Goal: Task Accomplishment & Management: Complete application form

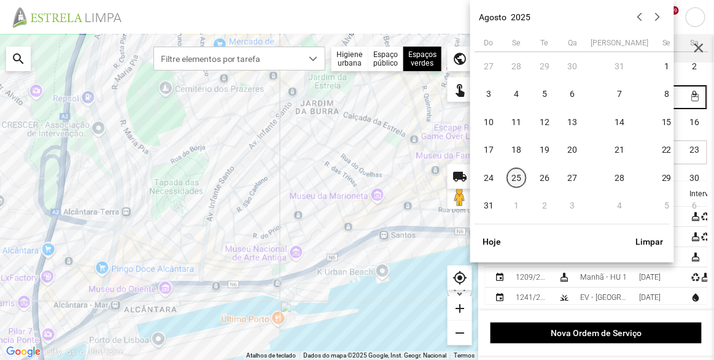
scroll to position [6, 52]
click at [520, 179] on span "25" at bounding box center [517, 178] width 20 height 20
type input "[DATE]"
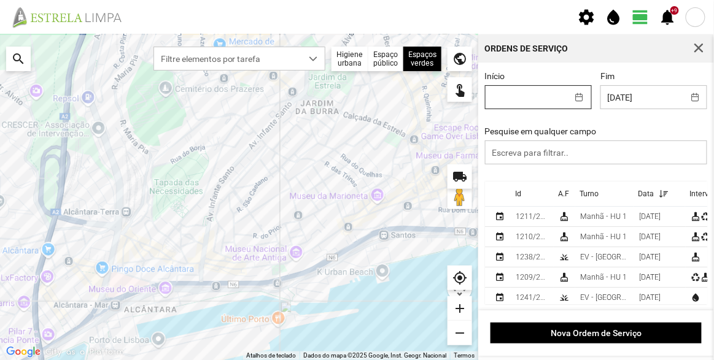
click at [532, 102] on body "settings water_drop view_day +9 notifications Para navegar no mapa com gestos d…" at bounding box center [357, 180] width 714 height 360
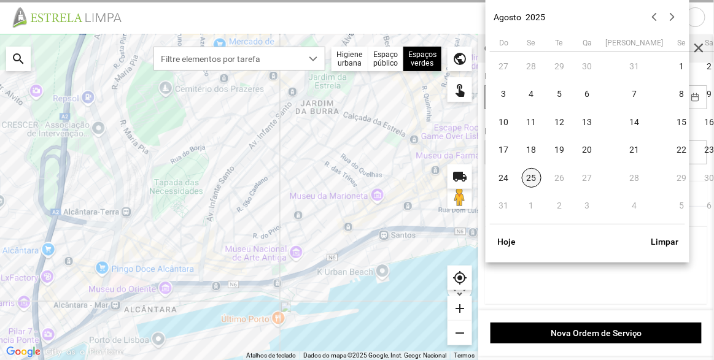
click at [533, 174] on span "25" at bounding box center [532, 178] width 20 height 20
type input "[DATE]"
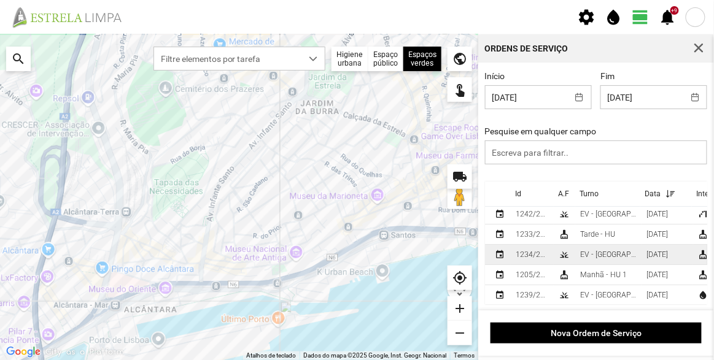
scroll to position [0, 0]
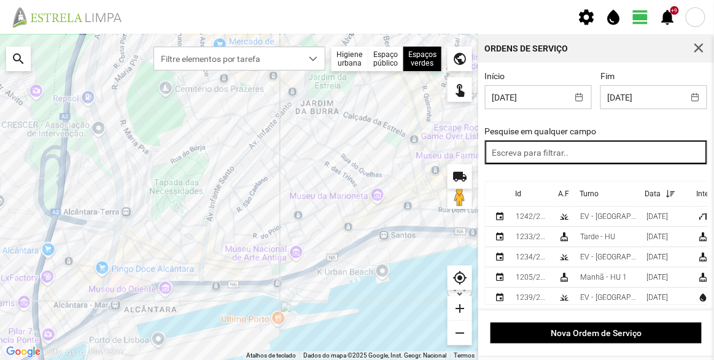
click at [550, 155] on input "text" at bounding box center [596, 153] width 223 height 24
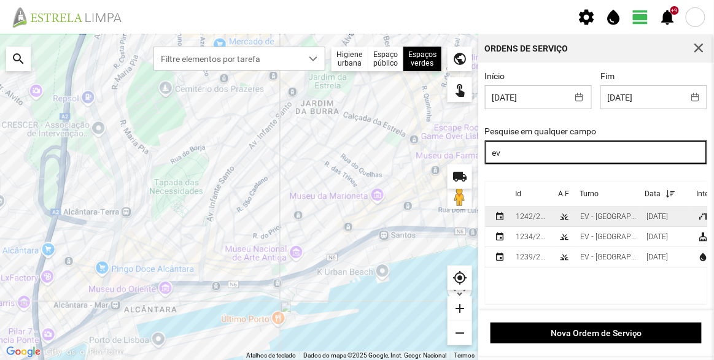
type input "ev"
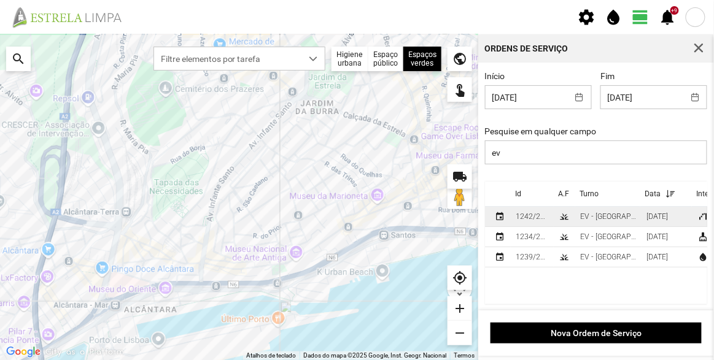
click at [619, 219] on div "EV - [GEOGRAPHIC_DATA] B" at bounding box center [608, 216] width 56 height 9
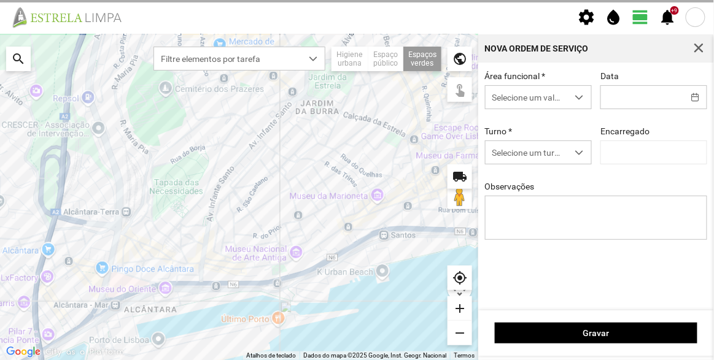
type input "[DATE]"
type textarea "[DATE]"
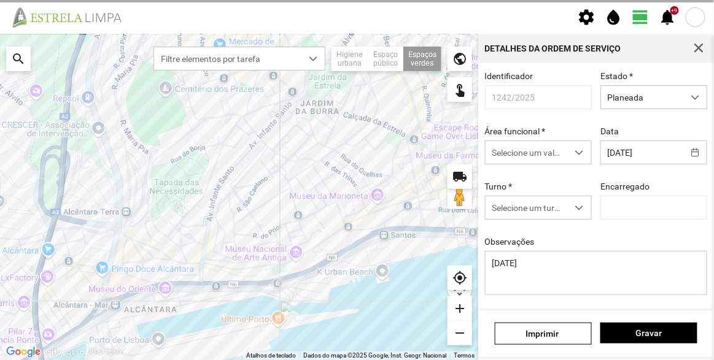
type input "[PERSON_NAME]"
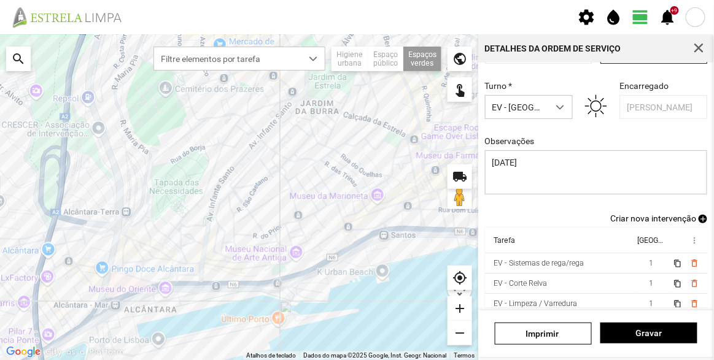
scroll to position [107, 0]
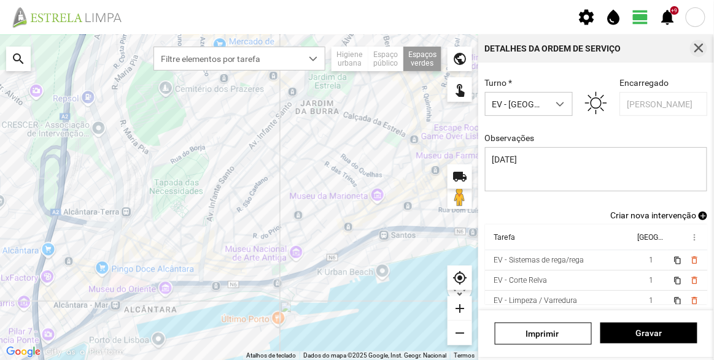
click at [697, 44] on span "button" at bounding box center [698, 48] width 11 height 11
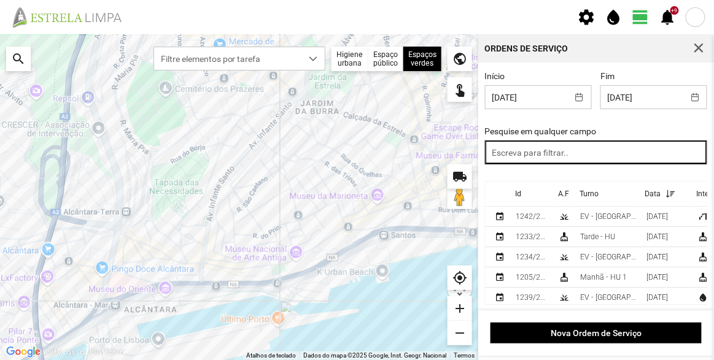
click at [559, 151] on input "text" at bounding box center [596, 153] width 223 height 24
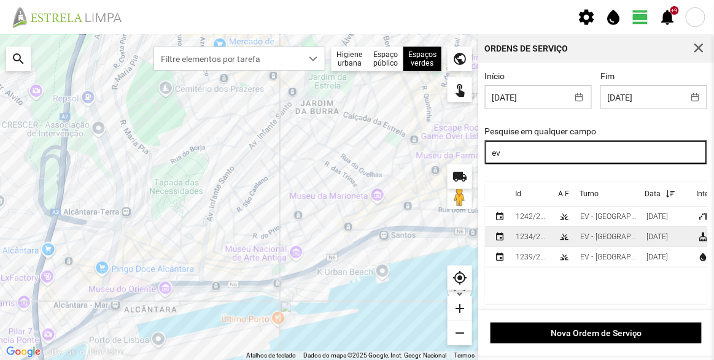
type input "ev"
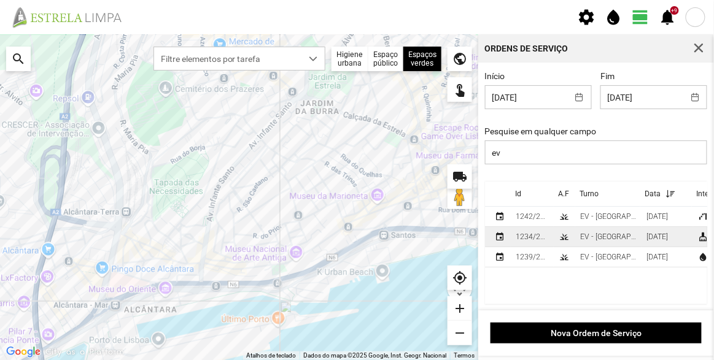
click at [569, 233] on td "grass" at bounding box center [564, 237] width 21 height 20
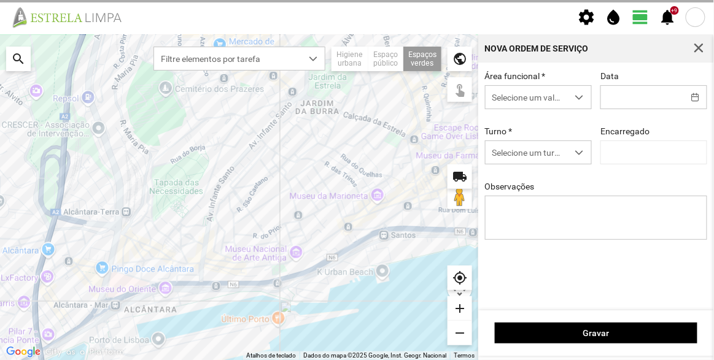
type input "[DATE]"
type input "[PERSON_NAME]"
type textarea "Recolha de papeleiras"
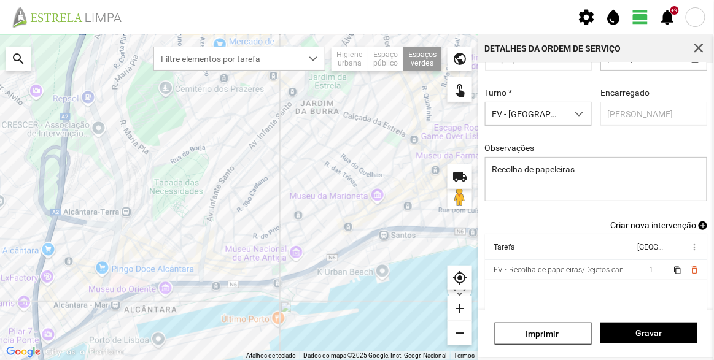
scroll to position [107, 0]
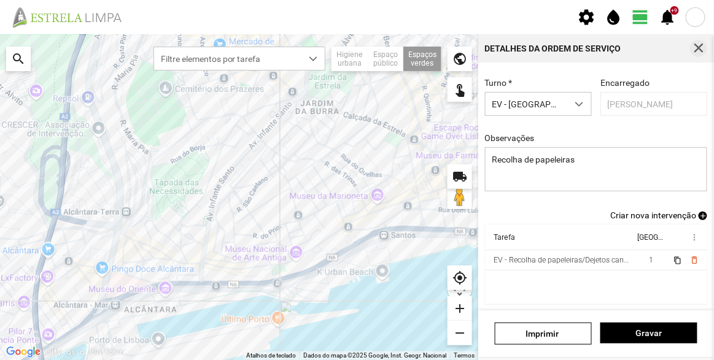
click at [699, 48] on span "button" at bounding box center [698, 48] width 11 height 11
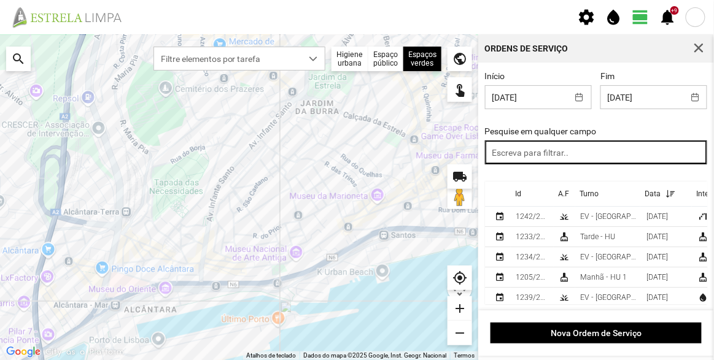
click at [540, 157] on input "text" at bounding box center [596, 153] width 223 height 24
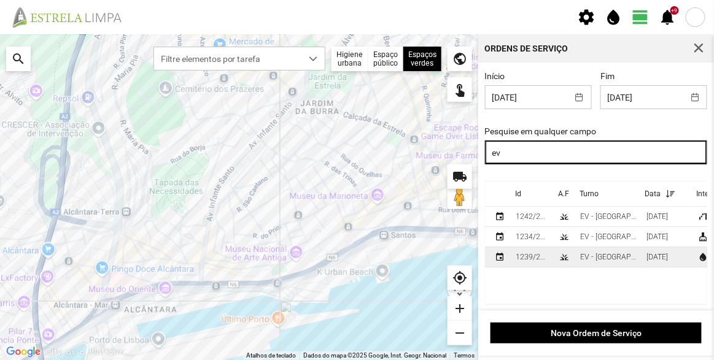
type input "ev"
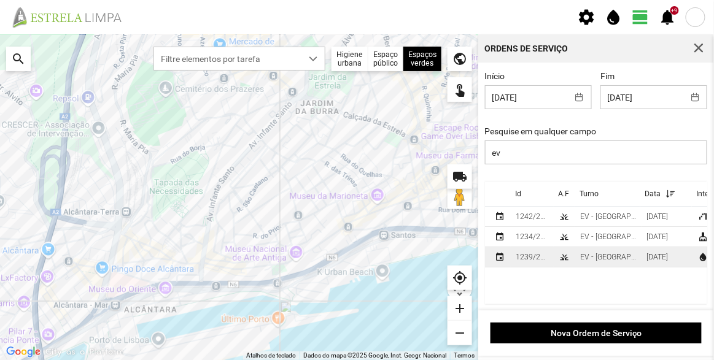
click at [550, 258] on td "1239/2025" at bounding box center [532, 257] width 43 height 20
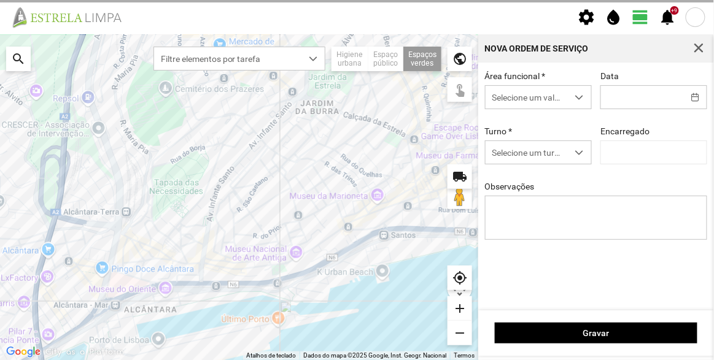
type input "[DATE]"
type textarea "Sede e Viveiro, [GEOGRAPHIC_DATA] Antiga e Condomínio do Quelhas e Av. Infante …"
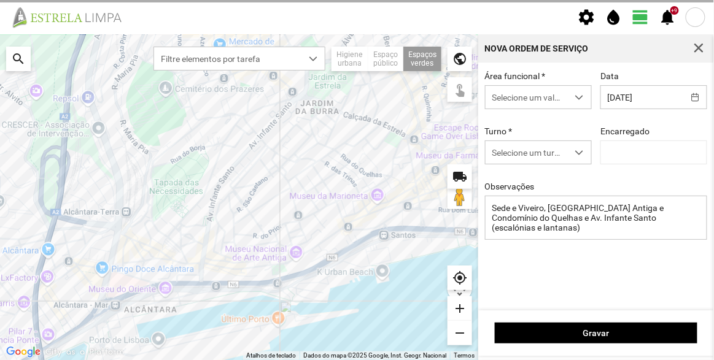
type input "[PERSON_NAME]"
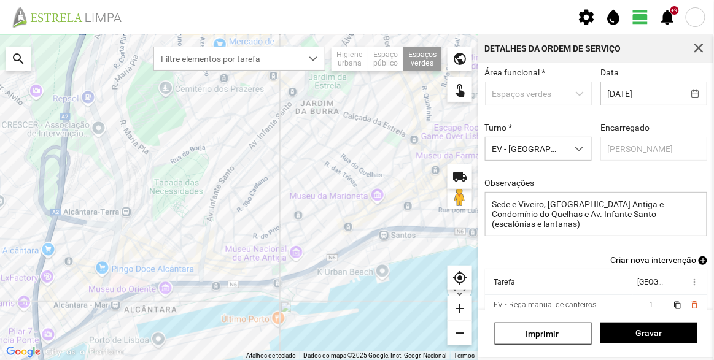
scroll to position [107, 0]
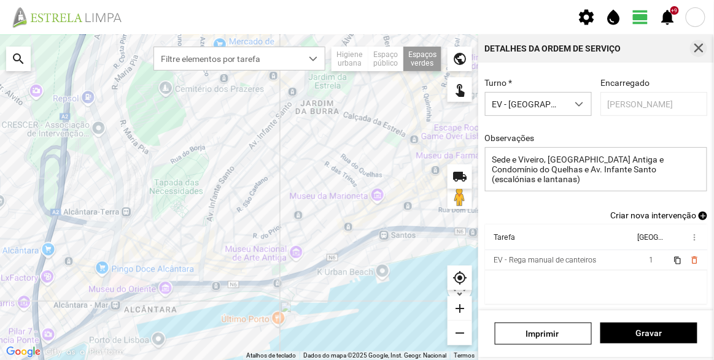
click at [698, 49] on span "button" at bounding box center [698, 48] width 11 height 11
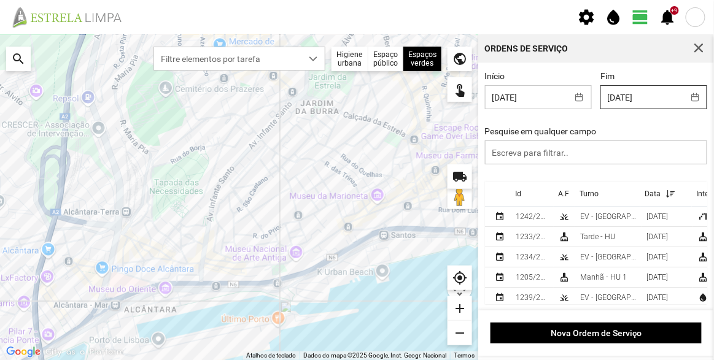
click at [643, 99] on body "settings water_drop view_day +9 notifications Para navegar no mapa com gestos d…" at bounding box center [357, 180] width 714 height 360
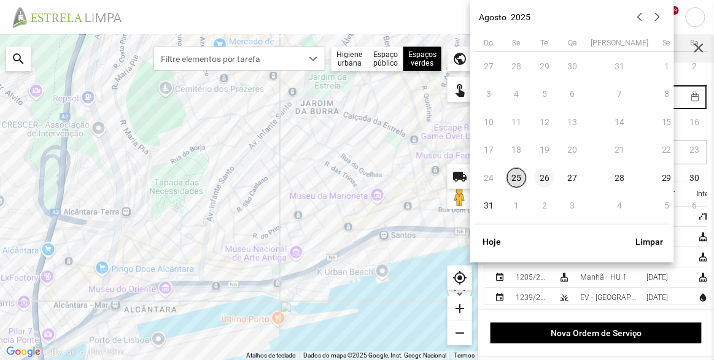
click at [547, 179] on span "26" at bounding box center [545, 178] width 20 height 20
type input "[DATE]"
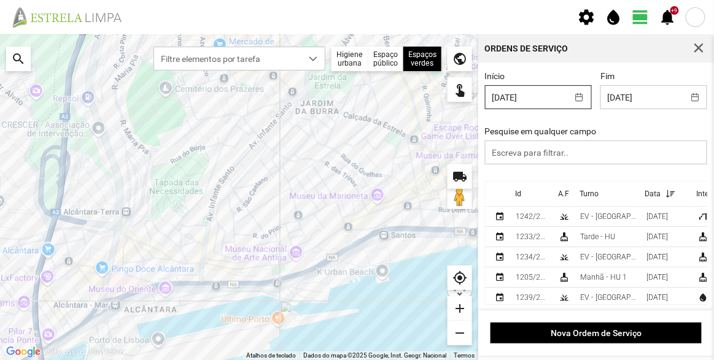
click at [529, 102] on body "settings water_drop view_day +9 notifications Para navegar no mapa com gestos d…" at bounding box center [357, 180] width 714 height 360
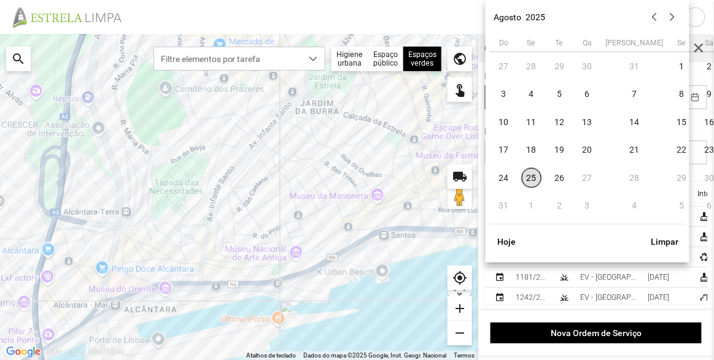
click at [532, 177] on span "25" at bounding box center [532, 178] width 20 height 20
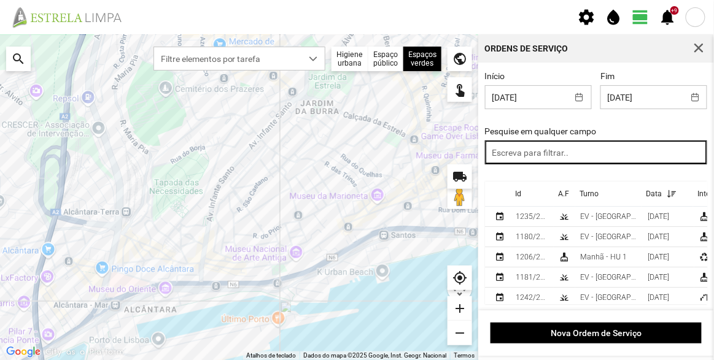
click at [547, 147] on input "text" at bounding box center [596, 153] width 223 height 24
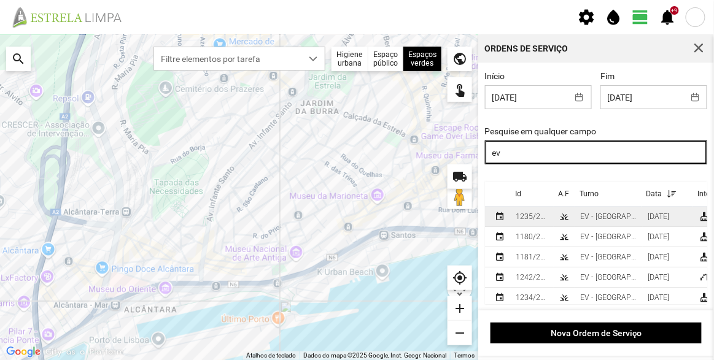
type input "ev"
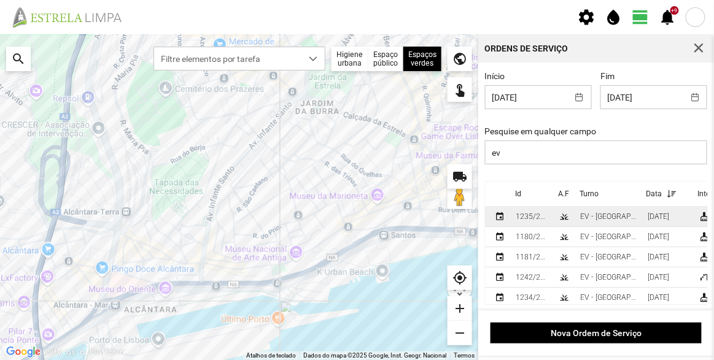
click at [544, 218] on div "1235/2025" at bounding box center [532, 216] width 33 height 9
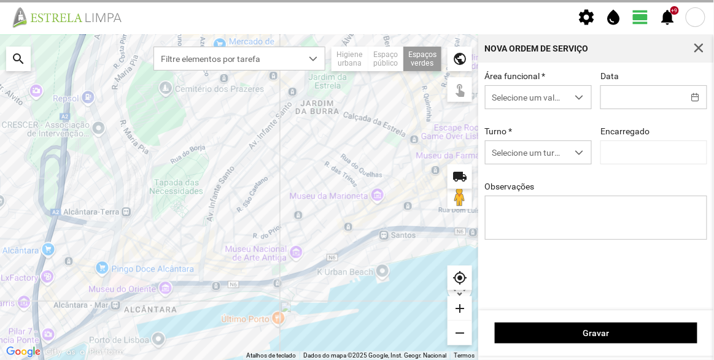
type input "[DATE]"
type textarea "Recolha de papeleiras"
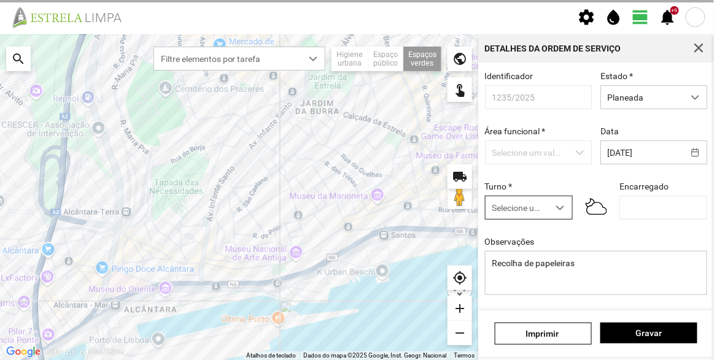
type input "[PERSON_NAME]"
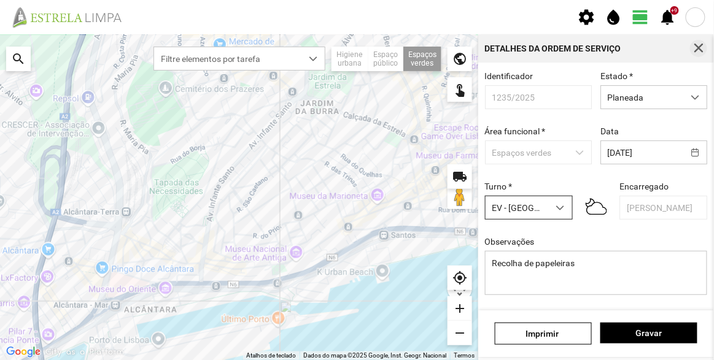
click at [699, 48] on span "button" at bounding box center [698, 48] width 11 height 11
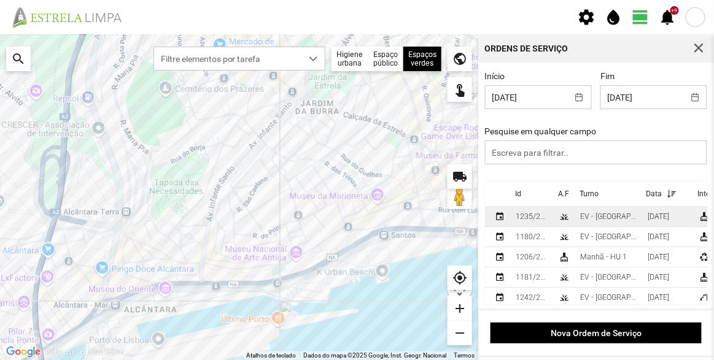
click at [585, 215] on div "EV - [GEOGRAPHIC_DATA] A" at bounding box center [609, 216] width 58 height 9
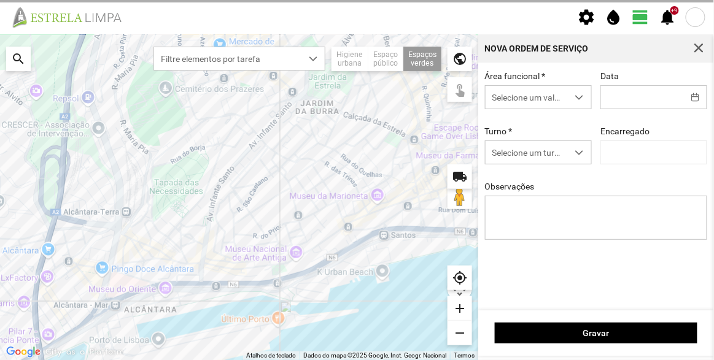
type input "[DATE]"
type input "[PERSON_NAME]"
type textarea "Recolha de papeleiras"
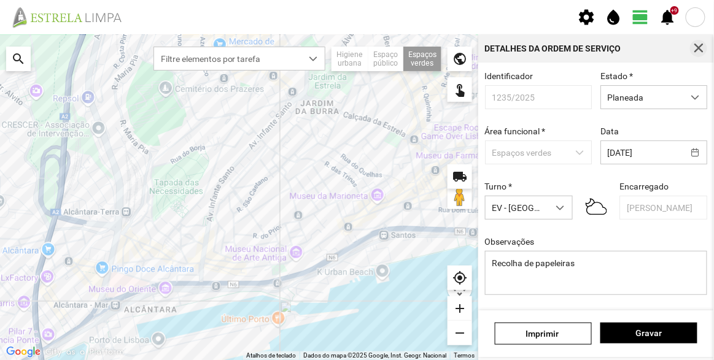
click at [702, 41] on button "button" at bounding box center [698, 48] width 17 height 17
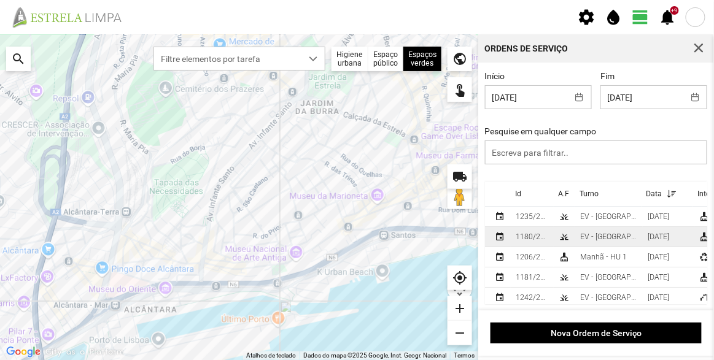
click at [576, 239] on td "EV - [GEOGRAPHIC_DATA] B" at bounding box center [609, 237] width 68 height 20
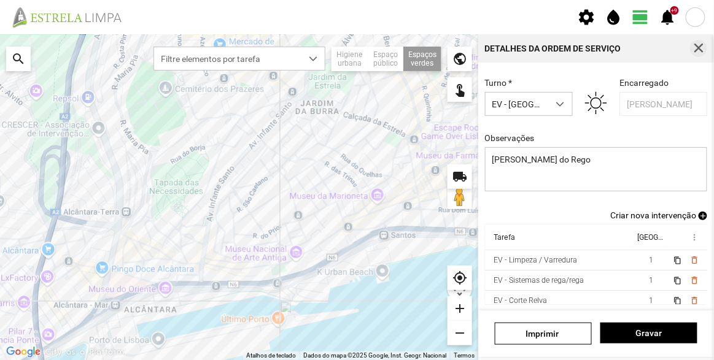
click at [698, 51] on span "button" at bounding box center [698, 48] width 11 height 11
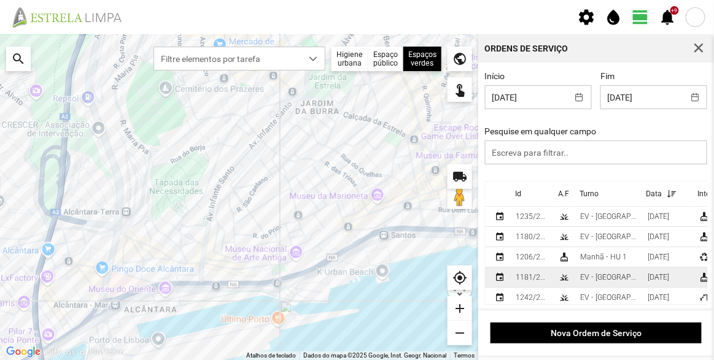
click at [576, 280] on td "EV - [GEOGRAPHIC_DATA] A" at bounding box center [609, 278] width 68 height 20
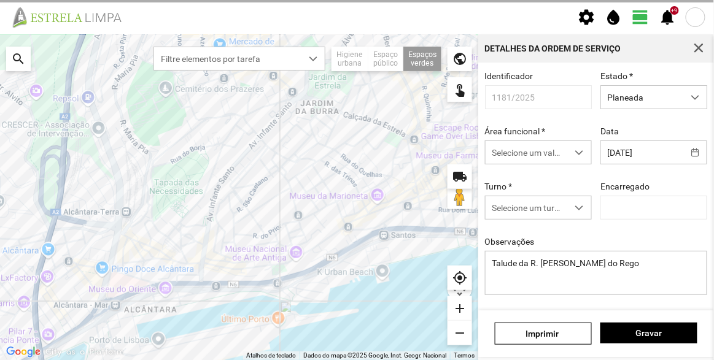
type input "[PERSON_NAME]"
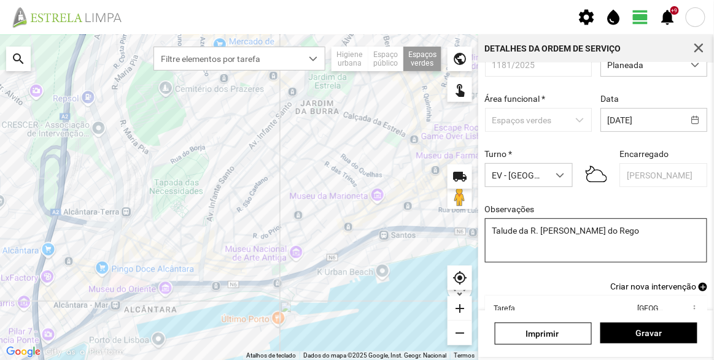
scroll to position [107, 0]
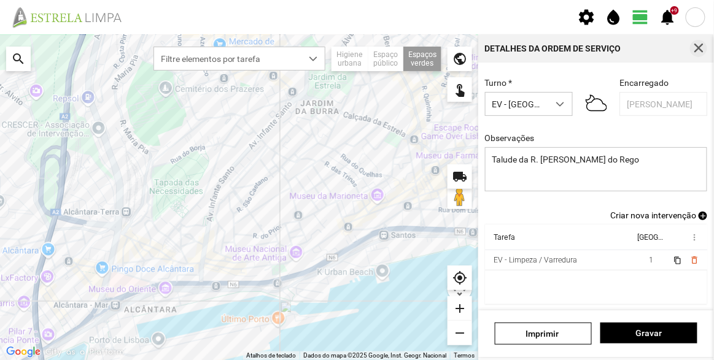
click at [702, 47] on span "button" at bounding box center [698, 48] width 11 height 11
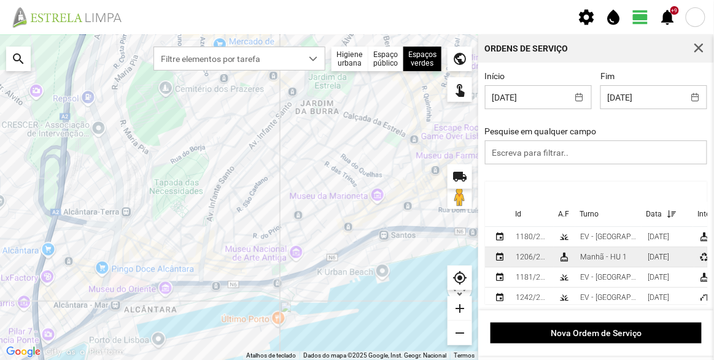
scroll to position [55, 0]
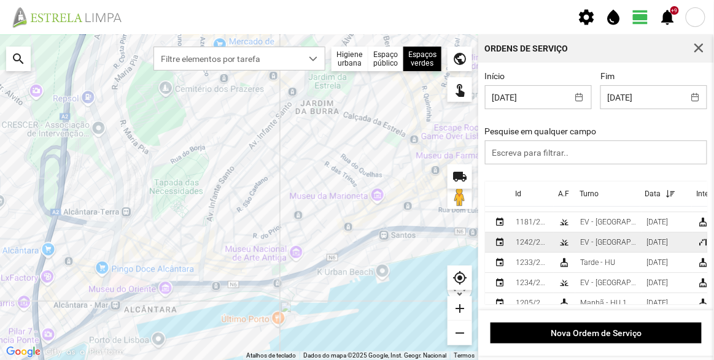
click at [603, 245] on div "EV - [GEOGRAPHIC_DATA] B" at bounding box center [608, 242] width 56 height 9
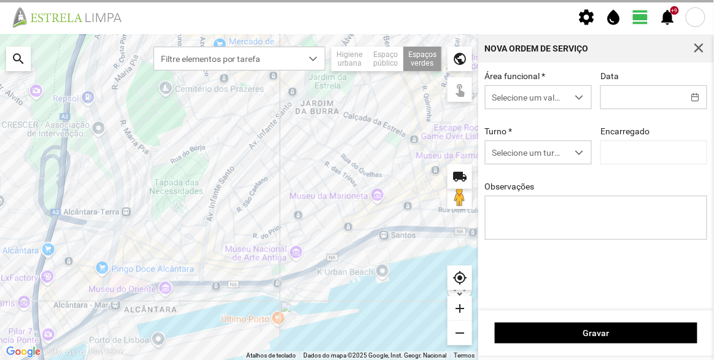
type input "[DATE]"
type input "[PERSON_NAME]"
type textarea "[DATE]"
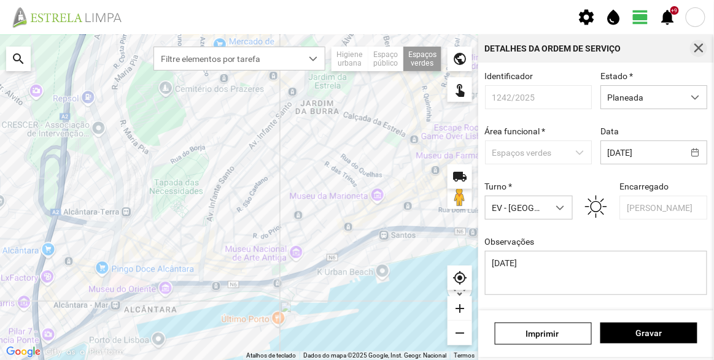
click at [699, 50] on span "button" at bounding box center [698, 48] width 11 height 11
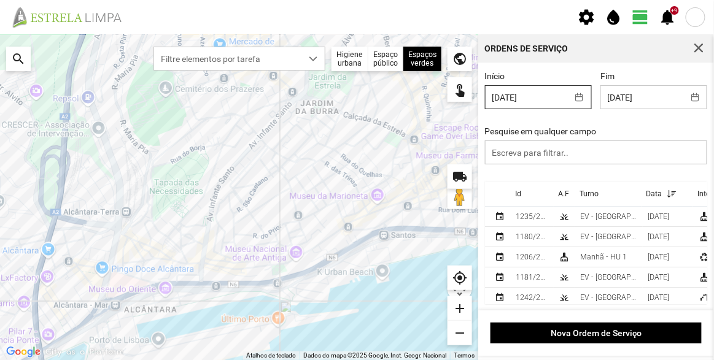
click at [527, 95] on body "settings water_drop view_day +9 notifications Para navegar no mapa com gestos d…" at bounding box center [357, 180] width 714 height 360
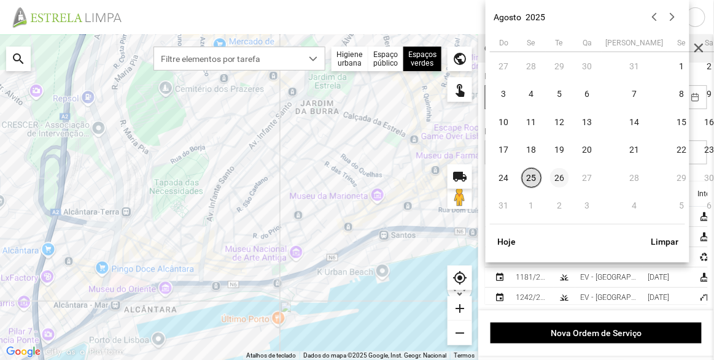
click at [560, 177] on span "26" at bounding box center [560, 178] width 20 height 20
type input "[DATE]"
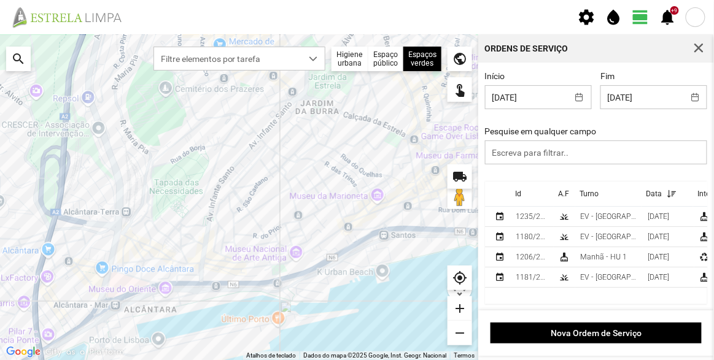
scroll to position [1, 0]
click at [599, 283] on td "EV - [GEOGRAPHIC_DATA] A" at bounding box center [609, 278] width 68 height 20
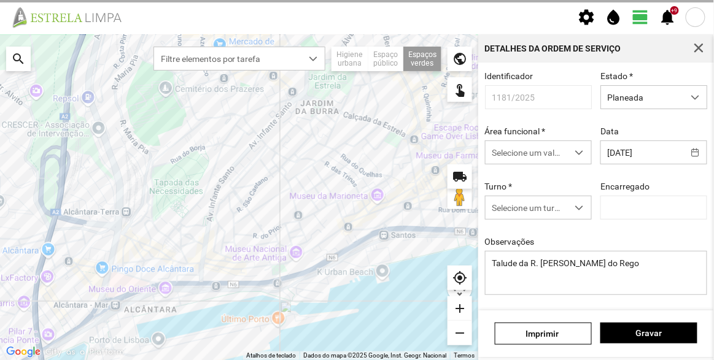
type input "[PERSON_NAME]"
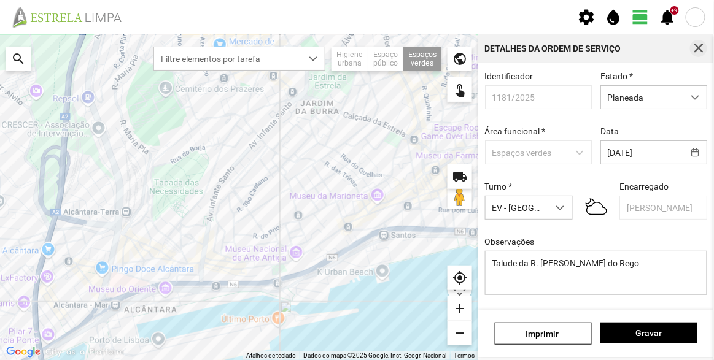
click at [701, 53] on span "button" at bounding box center [698, 48] width 11 height 11
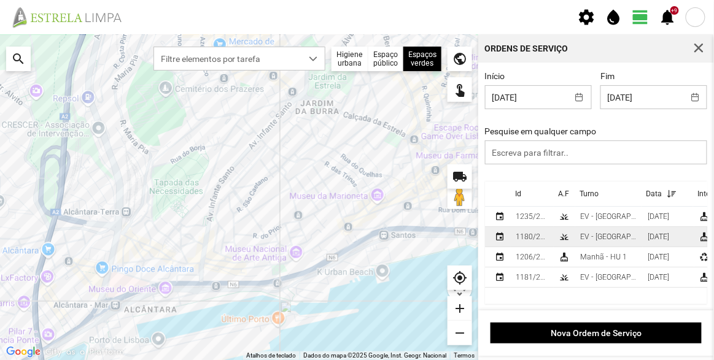
click at [567, 238] on div "grass" at bounding box center [564, 237] width 10 height 10
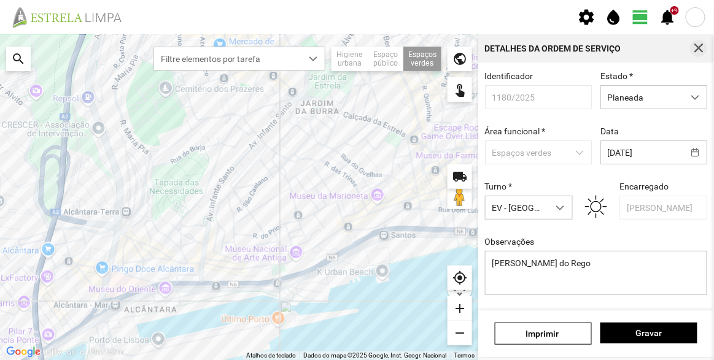
click at [696, 49] on span "button" at bounding box center [698, 48] width 11 height 11
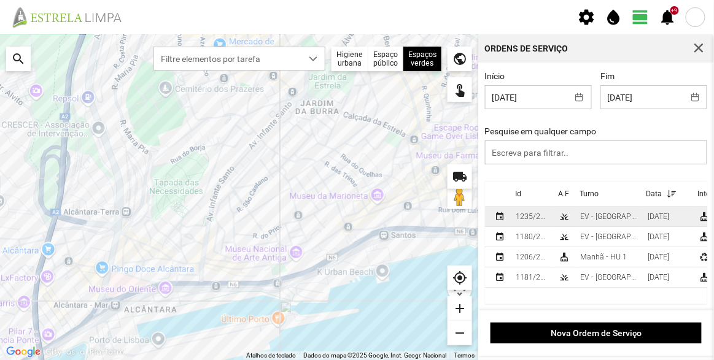
click at [582, 215] on div "EV - [GEOGRAPHIC_DATA] A" at bounding box center [609, 216] width 58 height 9
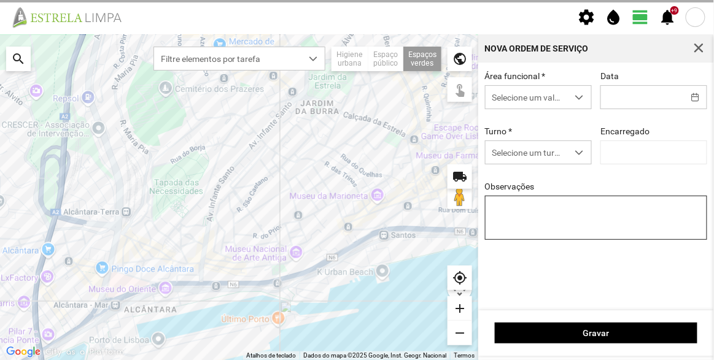
type input "[DATE]"
type input "[PERSON_NAME]"
type textarea "Recolha de papeleiras"
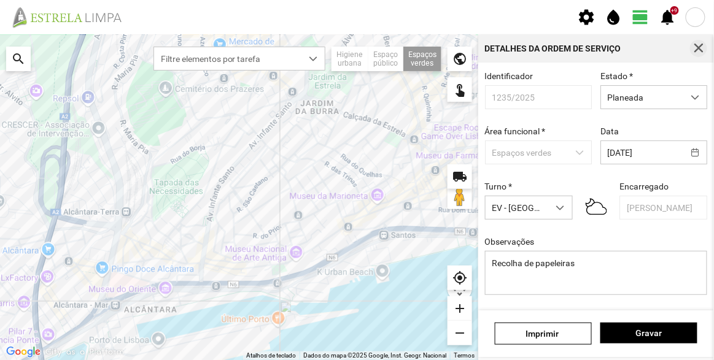
click at [702, 49] on span "button" at bounding box center [698, 48] width 11 height 11
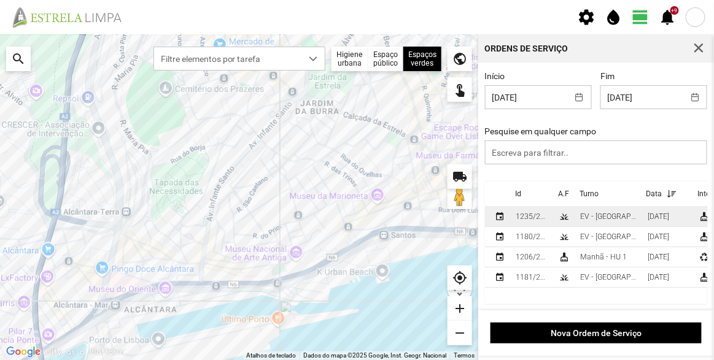
click at [608, 216] on div "EV - [GEOGRAPHIC_DATA] A" at bounding box center [609, 216] width 58 height 9
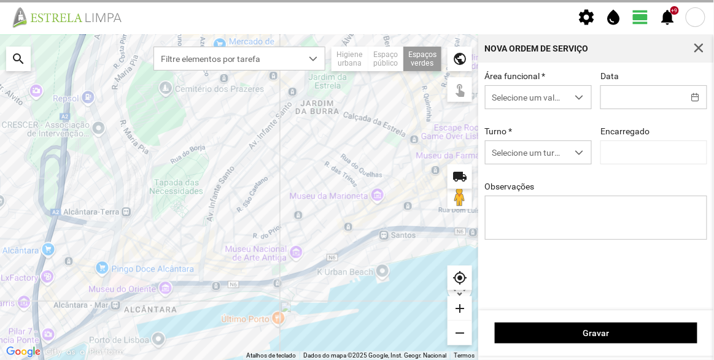
type input "[DATE]"
type textarea "Recolha de papeleiras"
type input "[PERSON_NAME]"
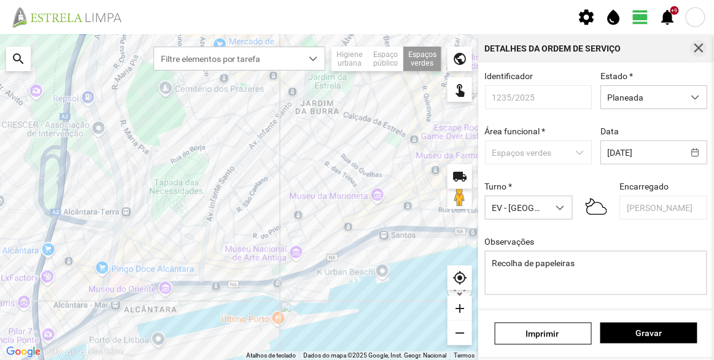
click at [698, 49] on span "button" at bounding box center [698, 48] width 11 height 11
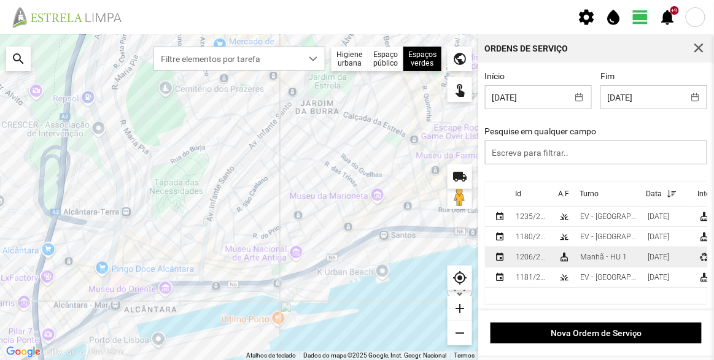
scroll to position [1, 0]
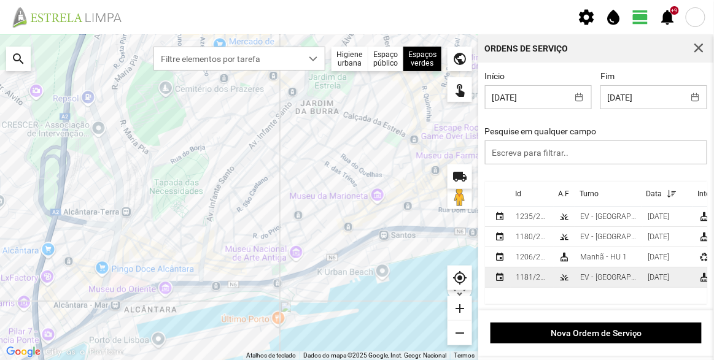
click at [604, 278] on div "EV - [GEOGRAPHIC_DATA] A" at bounding box center [609, 277] width 58 height 9
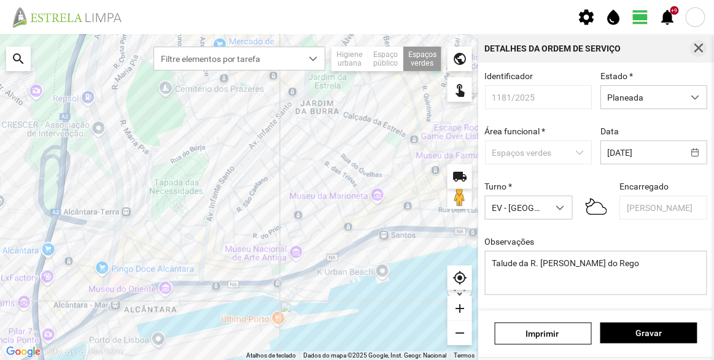
click at [697, 49] on span "button" at bounding box center [698, 48] width 11 height 11
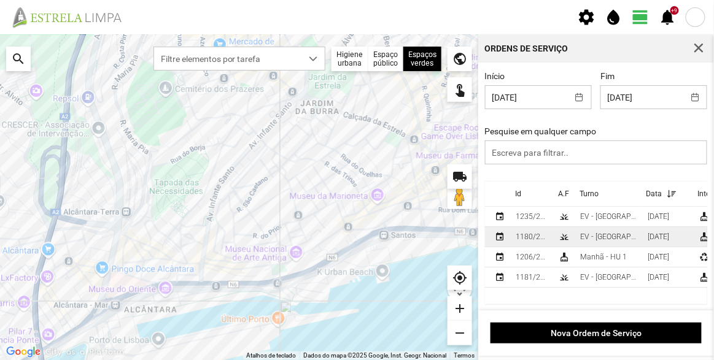
click at [606, 239] on div "EV - [GEOGRAPHIC_DATA] B" at bounding box center [609, 237] width 58 height 9
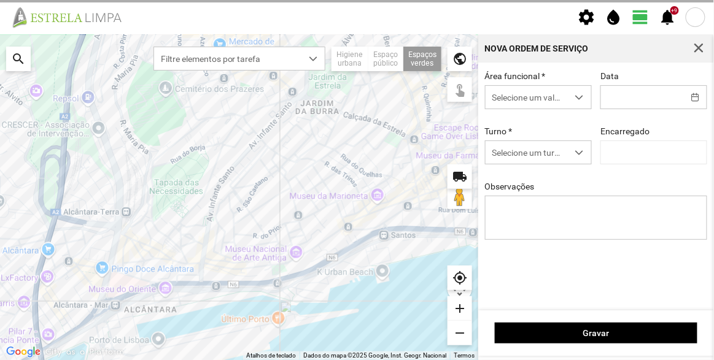
type input "[DATE]"
type input "[PERSON_NAME]"
type textarea "[PERSON_NAME] do Rego"
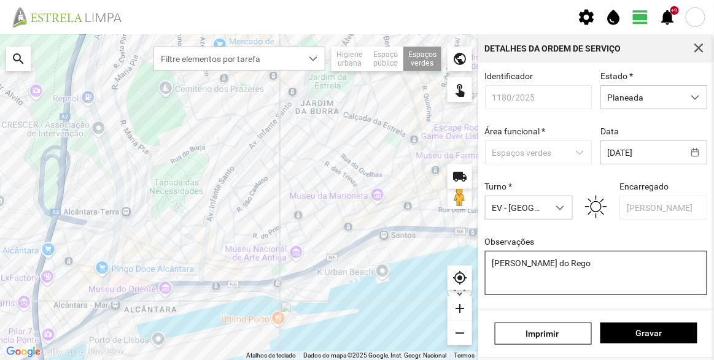
scroll to position [107, 0]
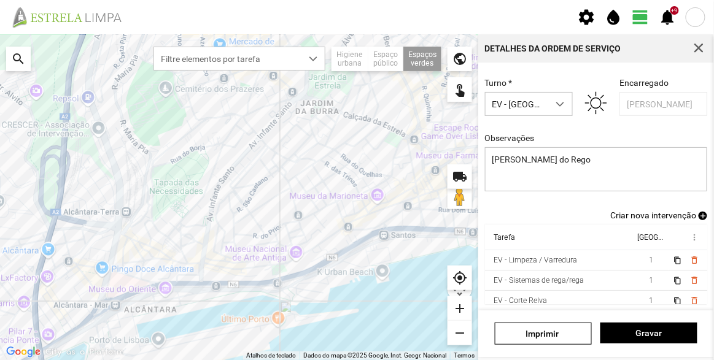
click at [660, 219] on span "Criar nova intervenção" at bounding box center [653, 216] width 86 height 10
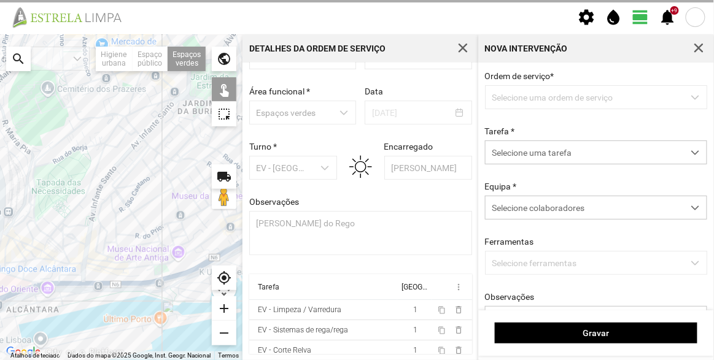
scroll to position [42, 0]
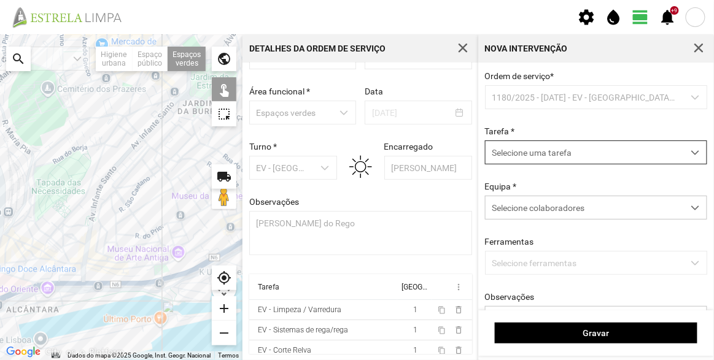
click at [543, 157] on span "Selecione uma tarefa" at bounding box center [585, 152] width 198 height 23
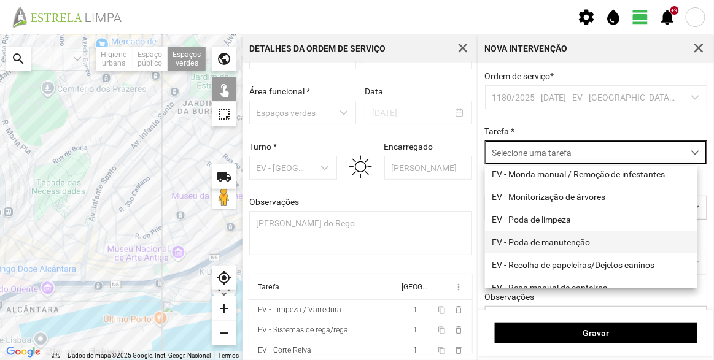
scroll to position [111, 0]
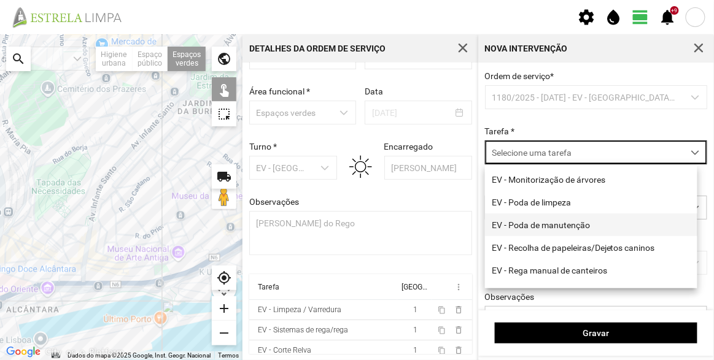
click at [559, 228] on li "EV - Poda de manutenção" at bounding box center [591, 225] width 212 height 23
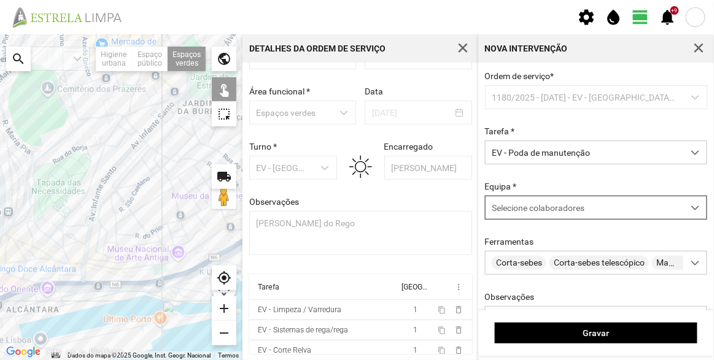
click at [540, 215] on div "Selecione colaboradores" at bounding box center [585, 207] width 198 height 23
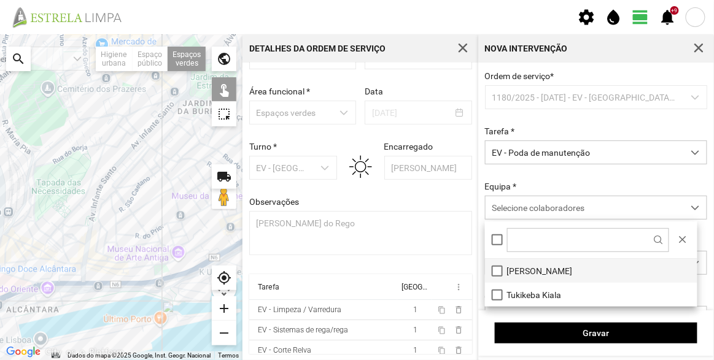
click at [527, 270] on li "[PERSON_NAME]" at bounding box center [591, 271] width 212 height 24
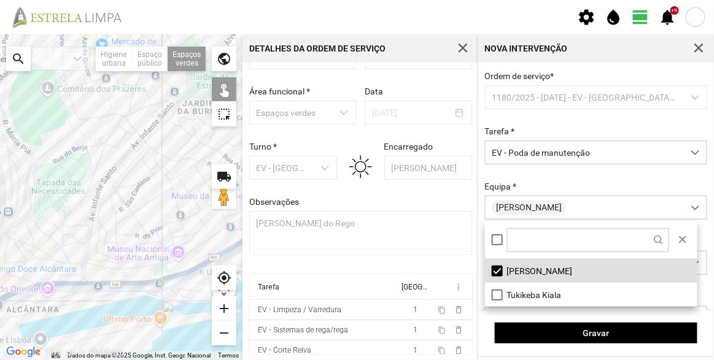
click at [131, 157] on div at bounding box center [121, 197] width 243 height 326
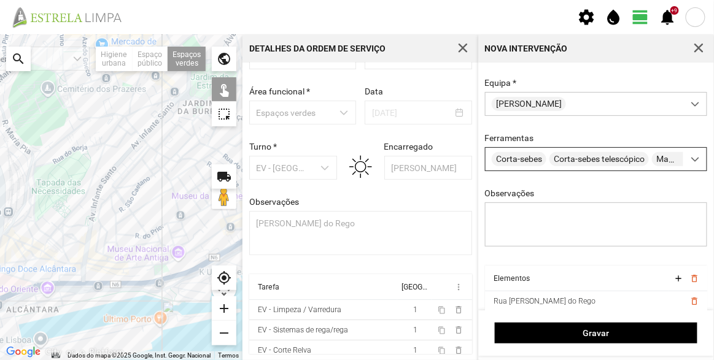
scroll to position [148, 0]
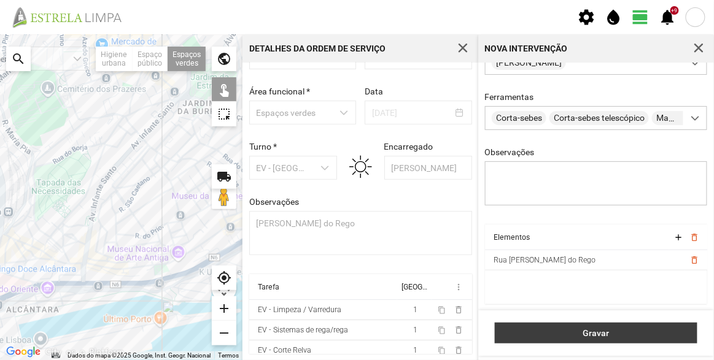
click at [629, 332] on span "Gravar" at bounding box center [597, 333] width 190 height 10
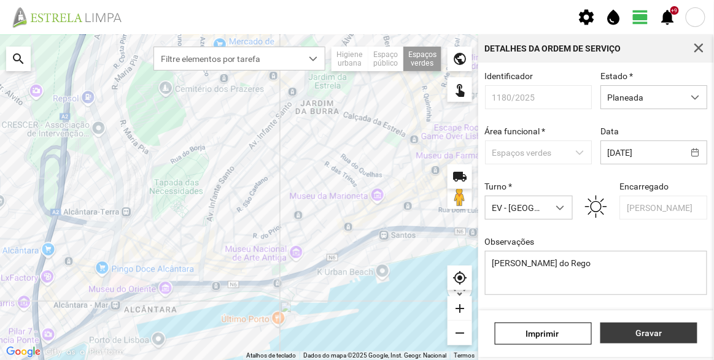
click at [649, 335] on span "Gravar" at bounding box center [649, 333] width 84 height 10
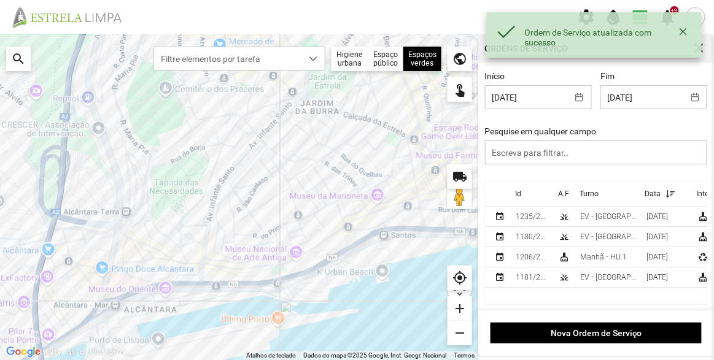
click at [613, 174] on div "Início [DATE] Fim [DATE] Pesquise em qualquer campo" at bounding box center [596, 126] width 231 height 111
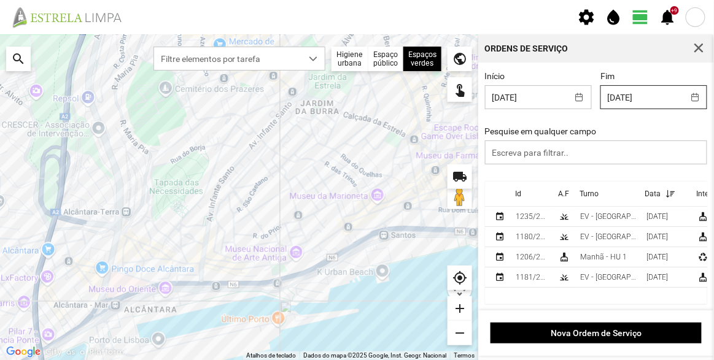
click at [648, 106] on body "Ordem de Serviço atualizada com sucesso settings water_drop view_day +9 notific…" at bounding box center [357, 180] width 714 height 360
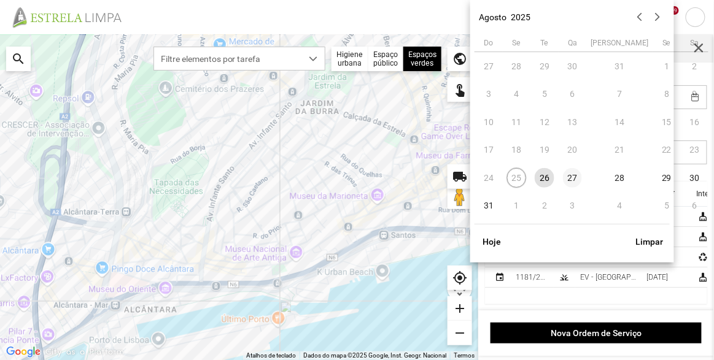
click at [572, 179] on span "27" at bounding box center [573, 178] width 20 height 20
type input "[DATE]"
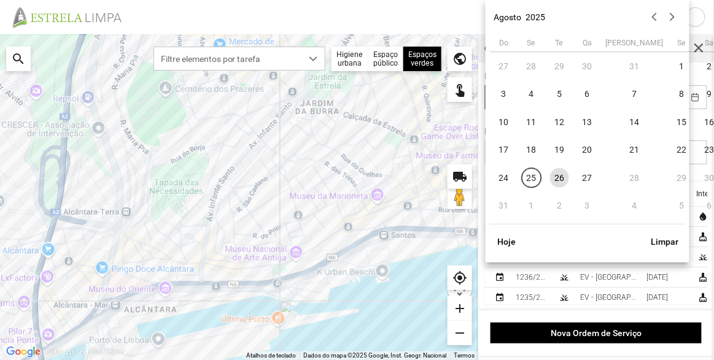
click at [553, 94] on body "settings water_drop view_day +9 notifications Para navegar no mapa com gestos d…" at bounding box center [357, 180] width 714 height 360
click at [589, 181] on span "27" at bounding box center [588, 178] width 20 height 20
type input "[DATE]"
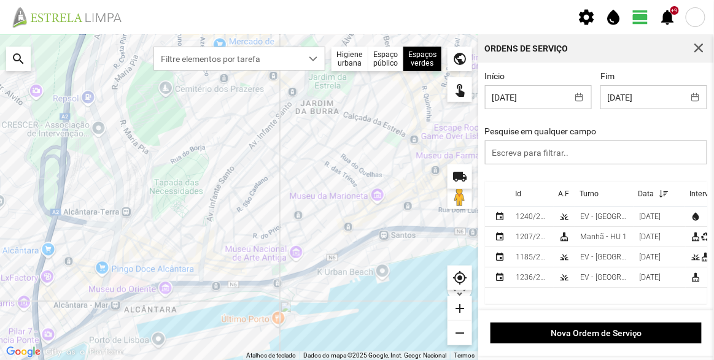
click at [624, 124] on div "Início [DATE] Fim [DATE] Pesquise em qualquer campo" at bounding box center [596, 126] width 231 height 111
click at [596, 219] on div "EV - [GEOGRAPHIC_DATA] A" at bounding box center [604, 216] width 49 height 9
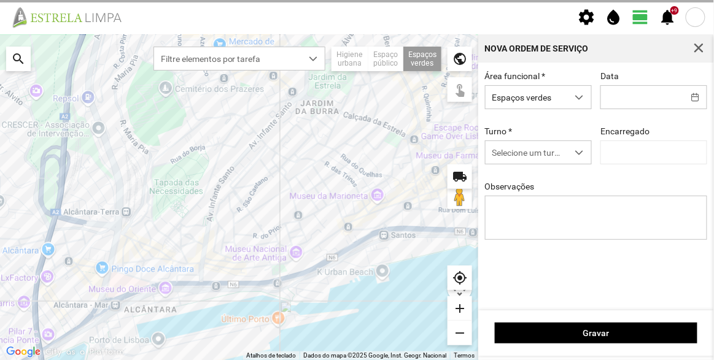
type input "[DATE]"
type input "[PERSON_NAME]"
type textarea "Sede e Viveiro, [GEOGRAPHIC_DATA] Antiga e Condomínio do Quelhas e Av. Infante …"
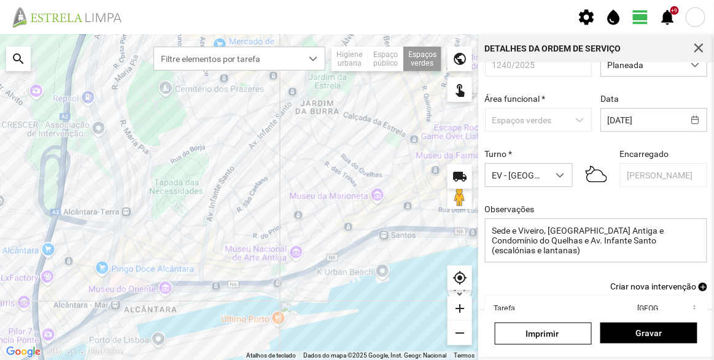
scroll to position [55, 0]
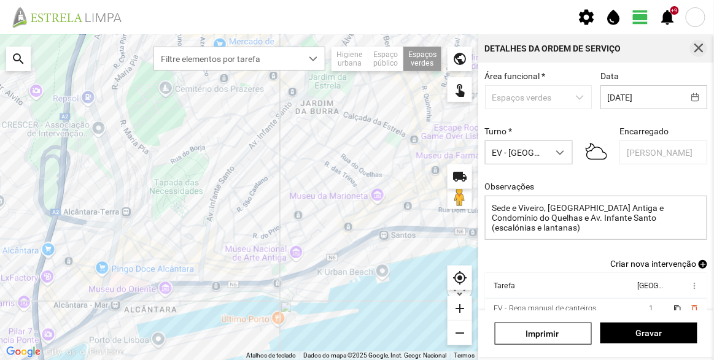
click at [705, 51] on button "button" at bounding box center [698, 48] width 17 height 17
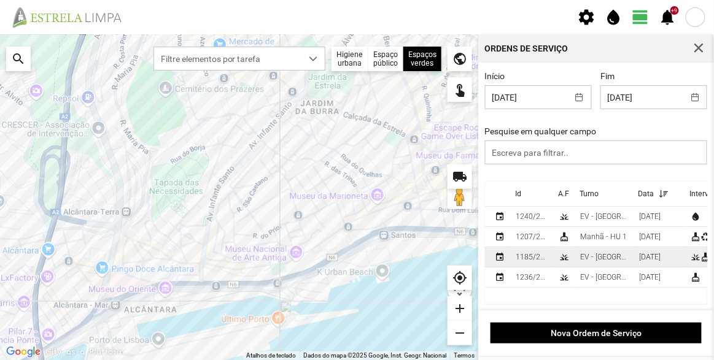
click at [621, 254] on td "EV - [GEOGRAPHIC_DATA] B" at bounding box center [604, 257] width 59 height 20
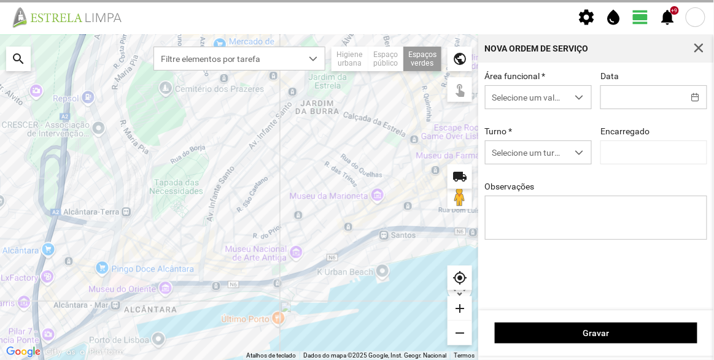
type input "[DATE]"
type textarea "Quinta do Loureiro"
type input "[PERSON_NAME]"
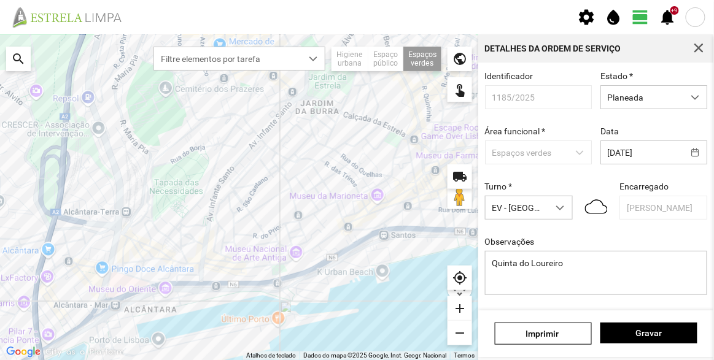
scroll to position [107, 0]
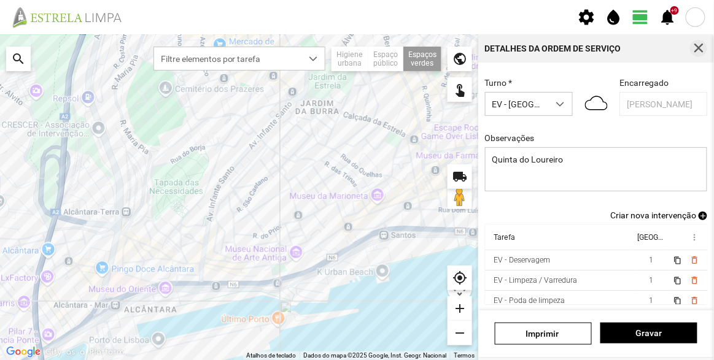
click at [701, 53] on span "button" at bounding box center [698, 48] width 11 height 11
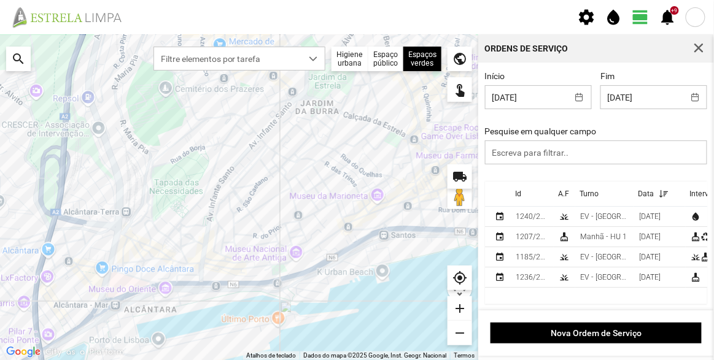
scroll to position [1, 0]
click at [610, 281] on div "EV - [GEOGRAPHIC_DATA] A" at bounding box center [604, 277] width 49 height 9
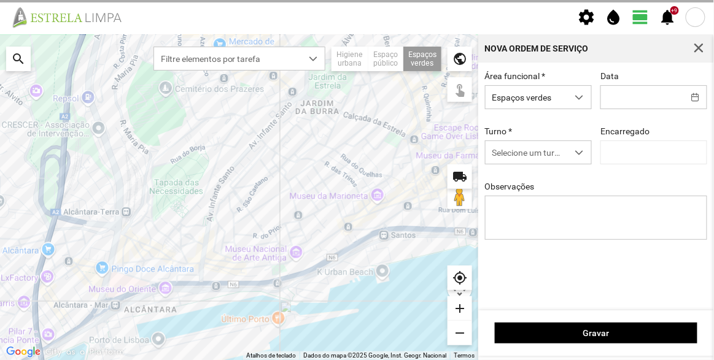
type input "[DATE]"
type textarea "Recolha de papeleiras"
type input "[PERSON_NAME]"
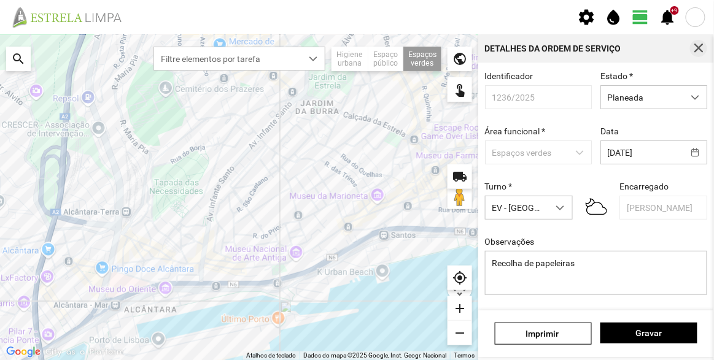
click at [697, 48] on span "button" at bounding box center [698, 48] width 11 height 11
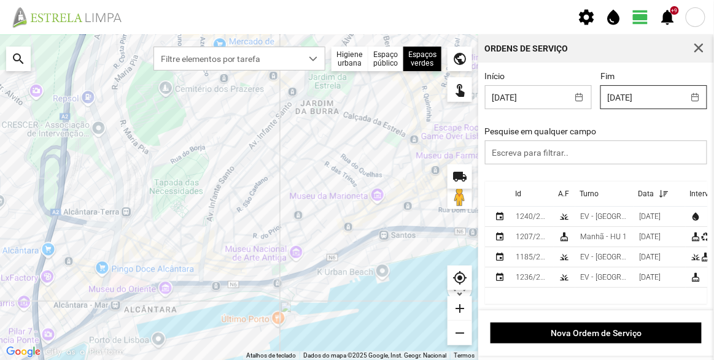
click at [646, 102] on body "settings water_drop view_day +9 notifications Para navegar no mapa com gestos d…" at bounding box center [357, 180] width 714 height 360
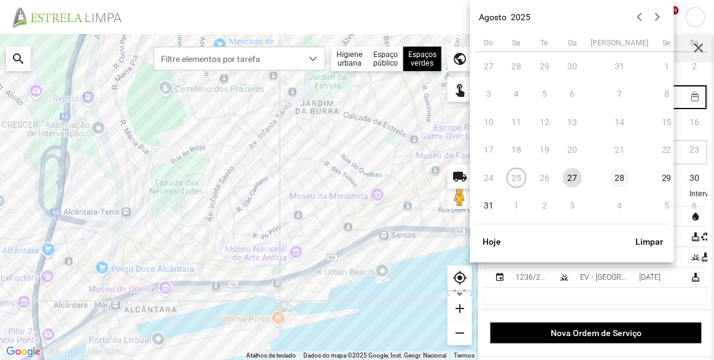
click at [610, 182] on span "28" at bounding box center [620, 178] width 20 height 20
type input "[DATE]"
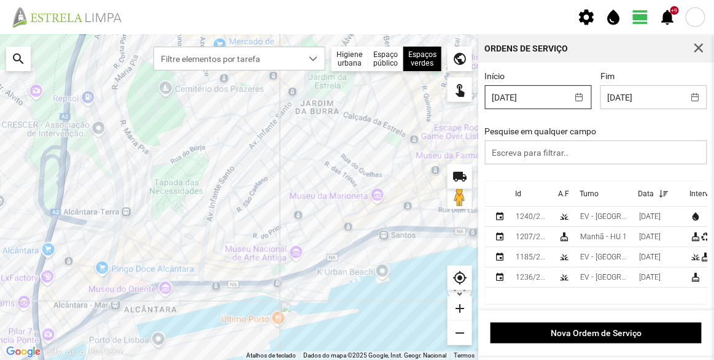
click at [537, 94] on body "settings water_drop view_day +9 notifications Para navegar no mapa com gestos d…" at bounding box center [357, 180] width 714 height 360
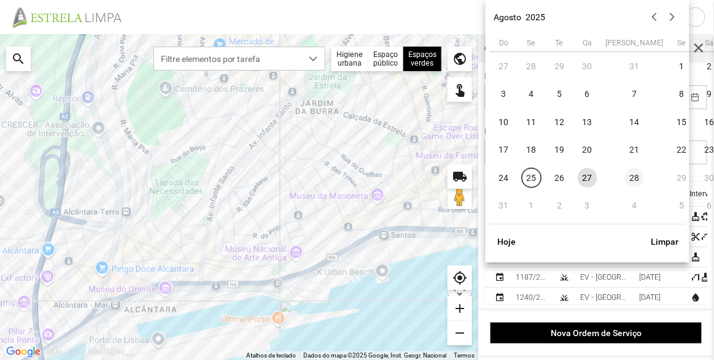
click at [625, 180] on span "28" at bounding box center [635, 178] width 20 height 20
type input "[DATE]"
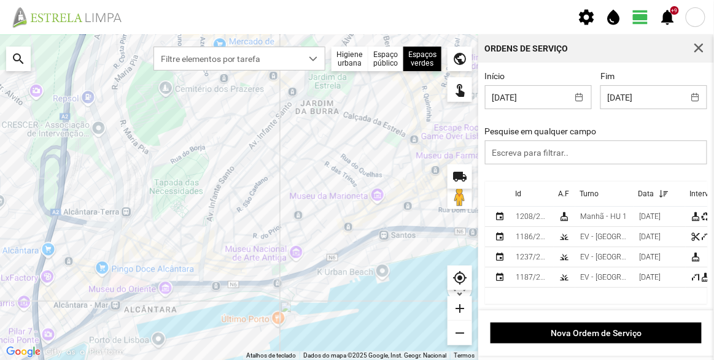
scroll to position [1, 0]
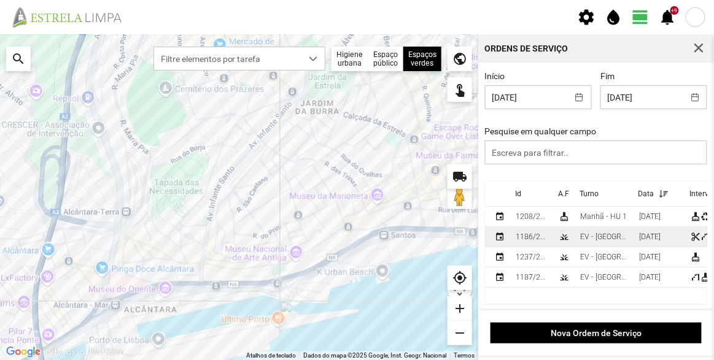
click at [589, 235] on div "EV - [GEOGRAPHIC_DATA] A" at bounding box center [604, 237] width 49 height 9
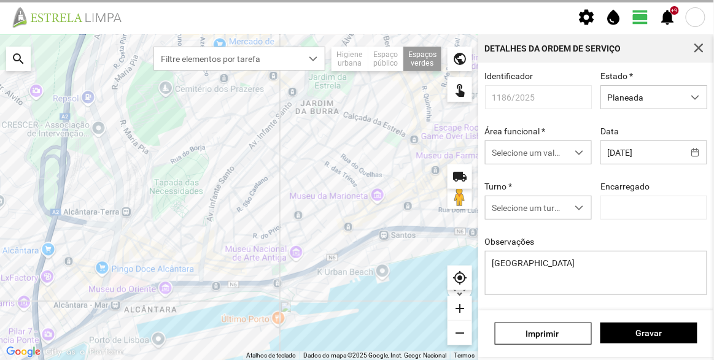
type input "[PERSON_NAME]"
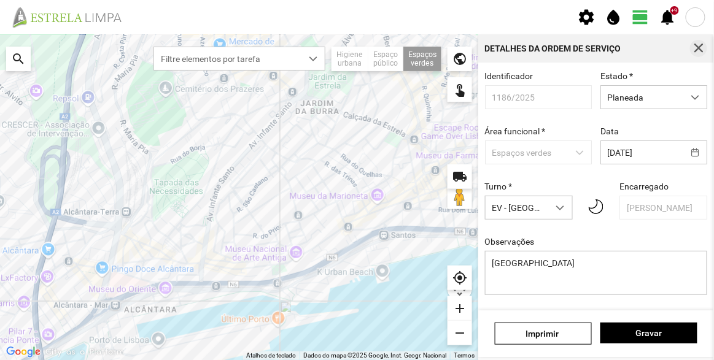
click at [701, 50] on span "button" at bounding box center [698, 48] width 11 height 11
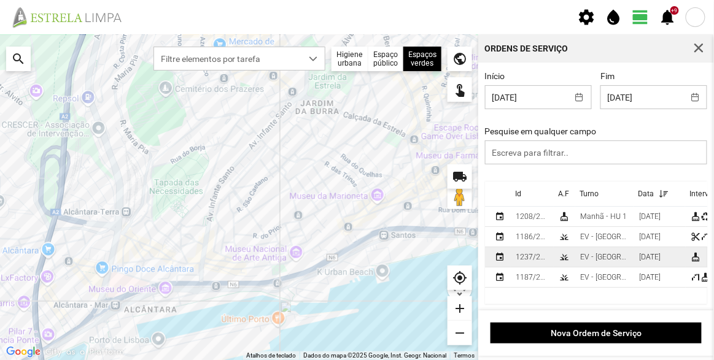
click at [593, 255] on div "EV - [GEOGRAPHIC_DATA] A" at bounding box center [604, 257] width 49 height 9
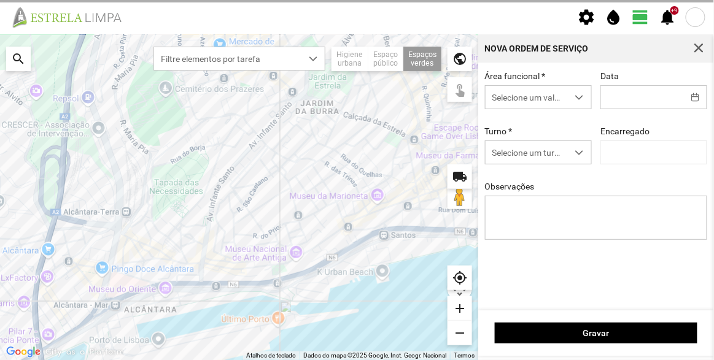
type input "[DATE]"
type input "[PERSON_NAME]"
type textarea "Recolha de papeleiras"
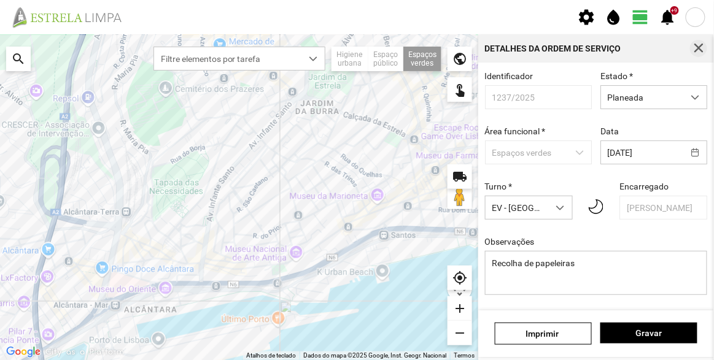
click at [699, 51] on span "button" at bounding box center [698, 48] width 11 height 11
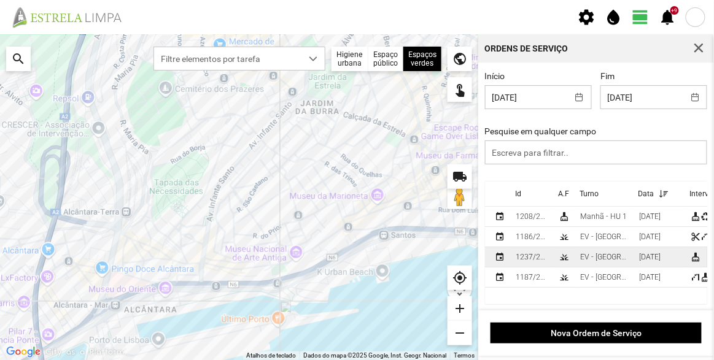
scroll to position [1, 0]
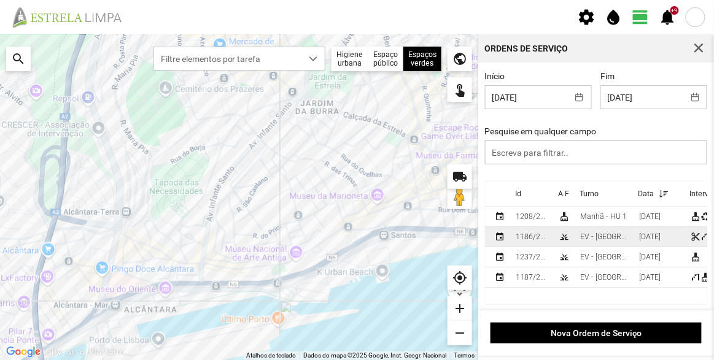
click at [593, 233] on div "EV - [GEOGRAPHIC_DATA] A" at bounding box center [604, 237] width 49 height 9
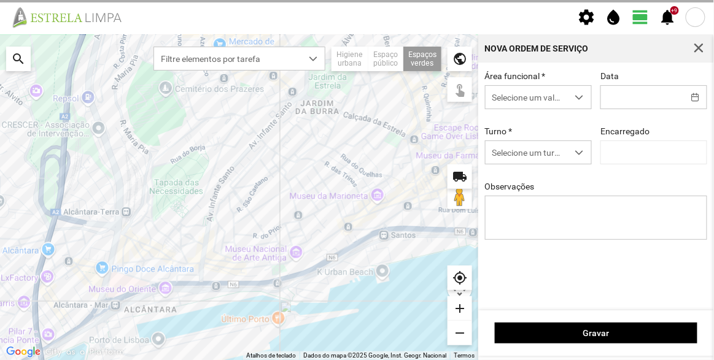
type input "[DATE]"
type input "[PERSON_NAME]"
type textarea "[GEOGRAPHIC_DATA]"
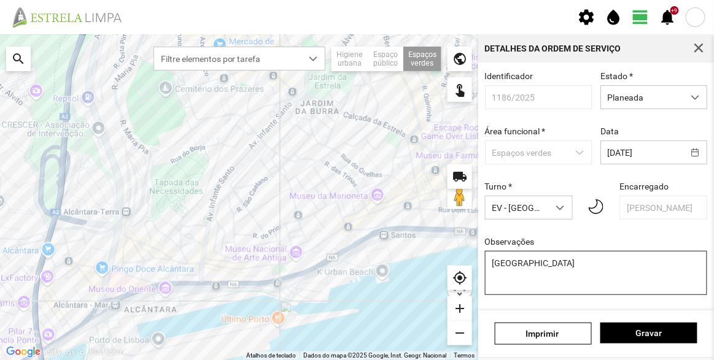
scroll to position [107, 0]
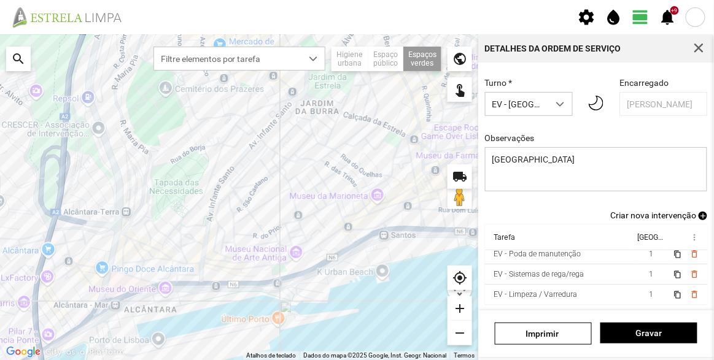
click at [653, 216] on span "Criar nova intervenção" at bounding box center [653, 216] width 86 height 10
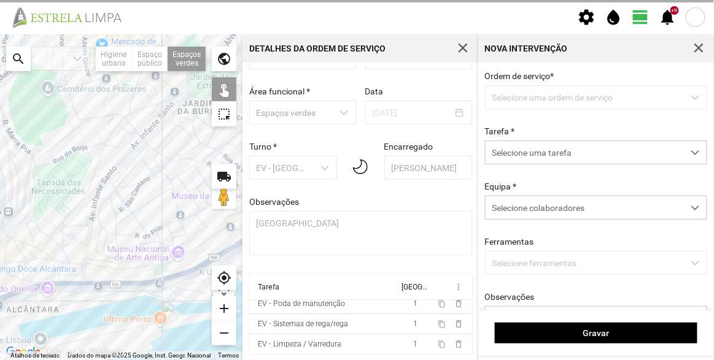
scroll to position [42, 0]
click at [550, 152] on span "Selecione uma tarefa" at bounding box center [585, 152] width 198 height 23
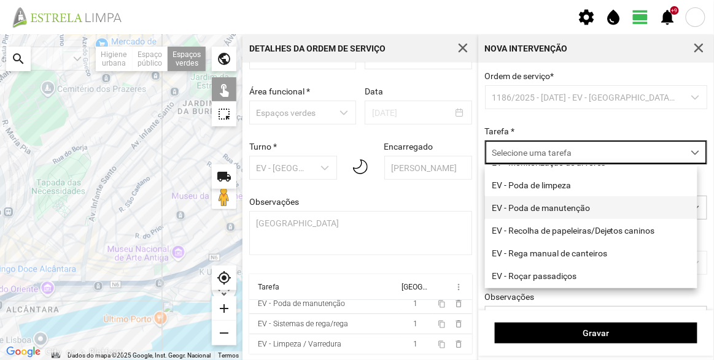
scroll to position [157, 0]
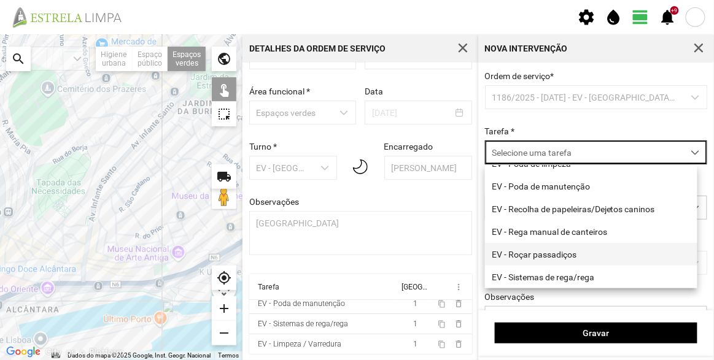
click at [550, 249] on li "EV - Roçar passadiços" at bounding box center [591, 254] width 212 height 23
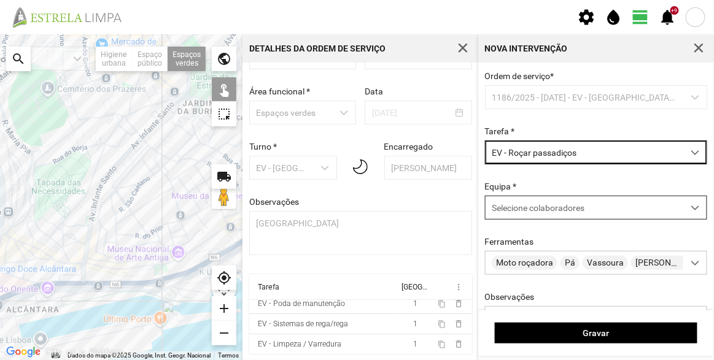
click at [527, 203] on div "Selecione colaboradores" at bounding box center [585, 207] width 198 height 23
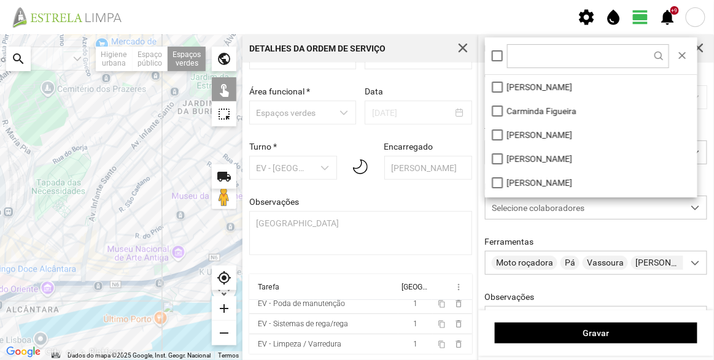
scroll to position [6, 52]
click at [515, 90] on li "[PERSON_NAME]" at bounding box center [591, 87] width 212 height 24
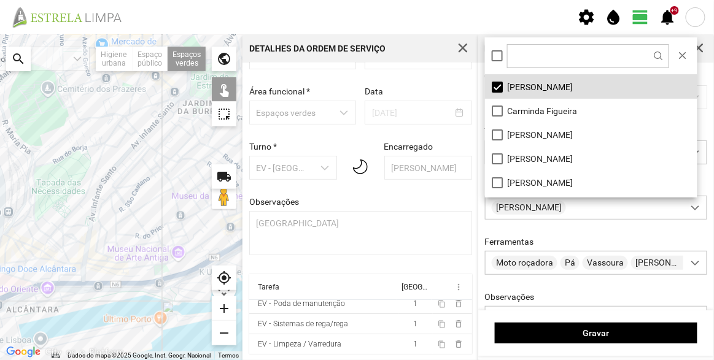
click at [46, 257] on div at bounding box center [121, 197] width 243 height 326
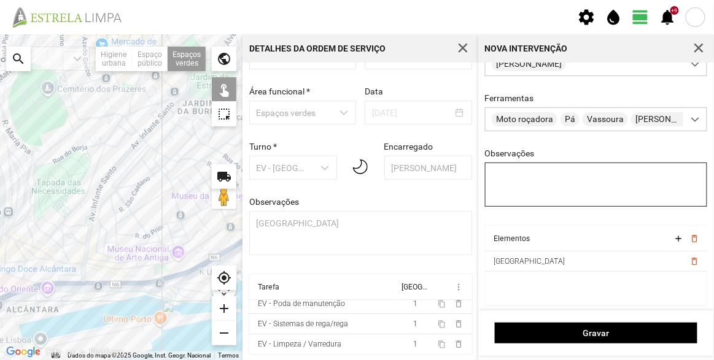
scroll to position [148, 0]
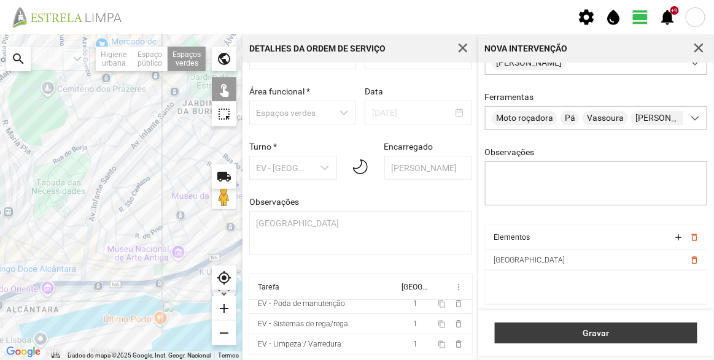
click at [586, 333] on span "Gravar" at bounding box center [597, 333] width 190 height 10
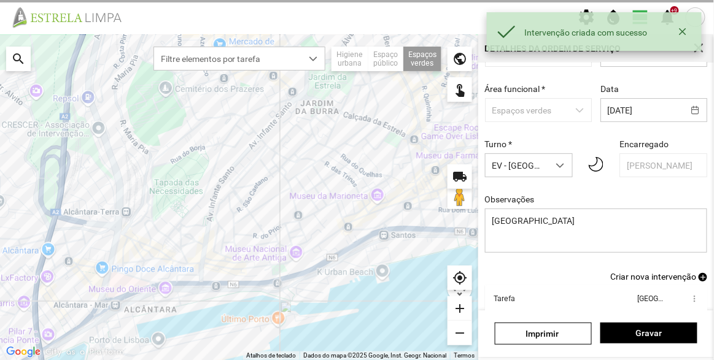
scroll to position [26, 0]
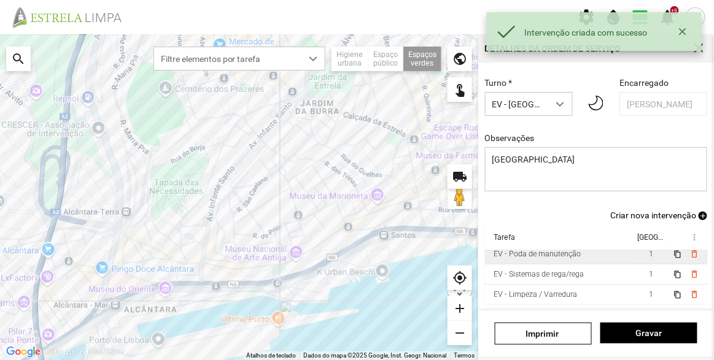
click at [522, 255] on div "EV - Poda de manutenção" at bounding box center [537, 254] width 87 height 9
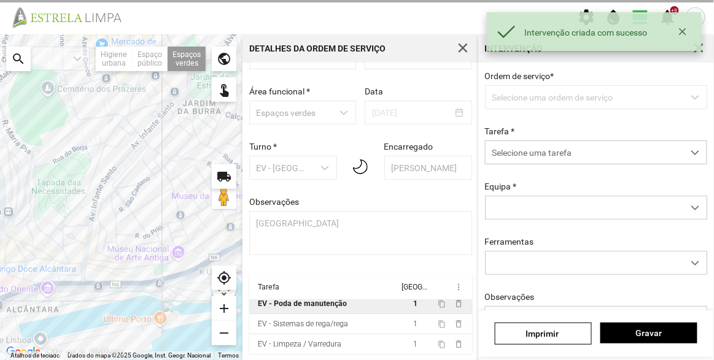
scroll to position [42, 0]
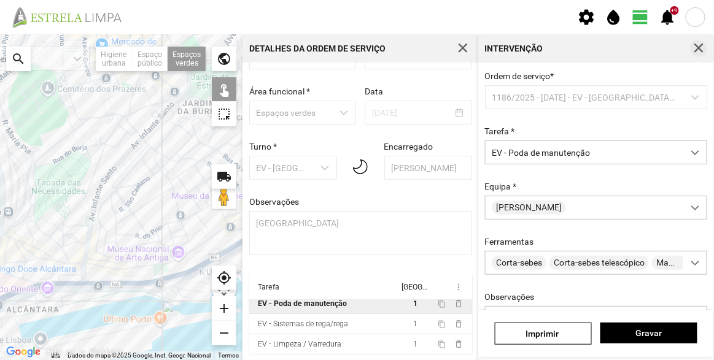
click at [700, 49] on span "button" at bounding box center [698, 48] width 11 height 11
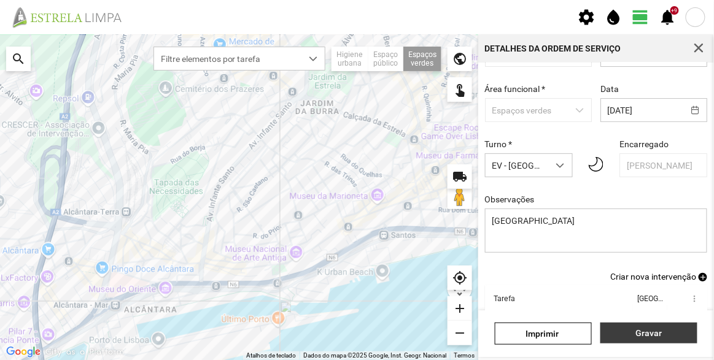
click at [678, 339] on button "Gravar" at bounding box center [648, 333] width 97 height 21
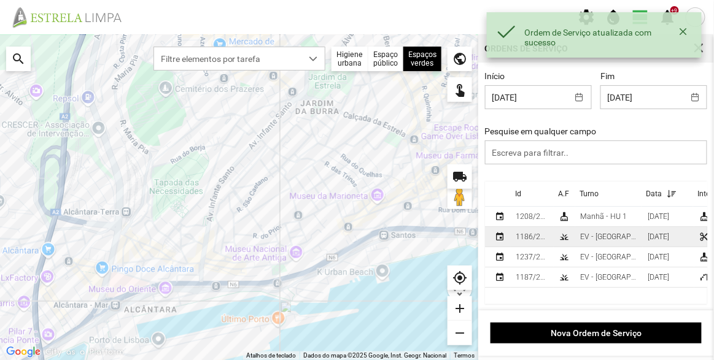
click at [600, 235] on div "EV - [GEOGRAPHIC_DATA] A" at bounding box center [609, 237] width 58 height 9
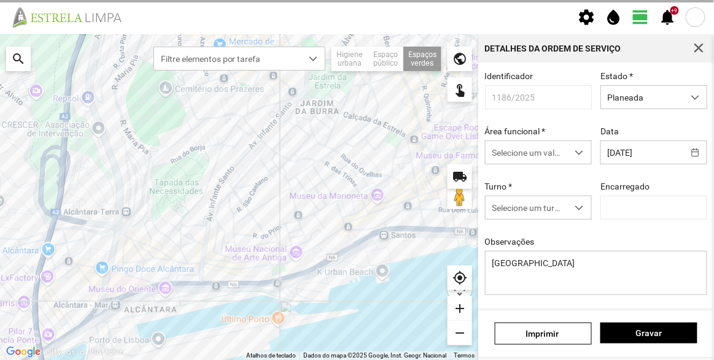
type input "[PERSON_NAME]"
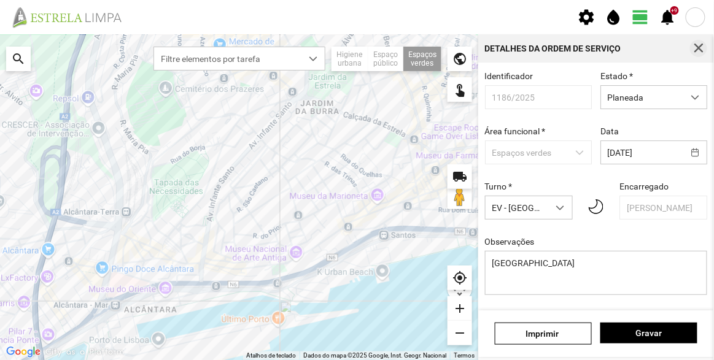
click at [699, 47] on span "button" at bounding box center [698, 48] width 11 height 11
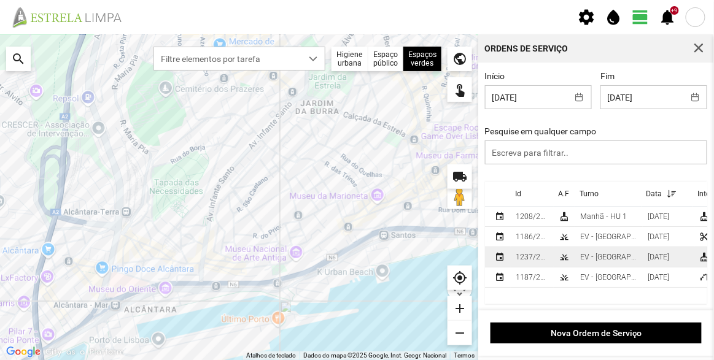
click at [599, 255] on div "EV - [GEOGRAPHIC_DATA] A" at bounding box center [609, 257] width 58 height 9
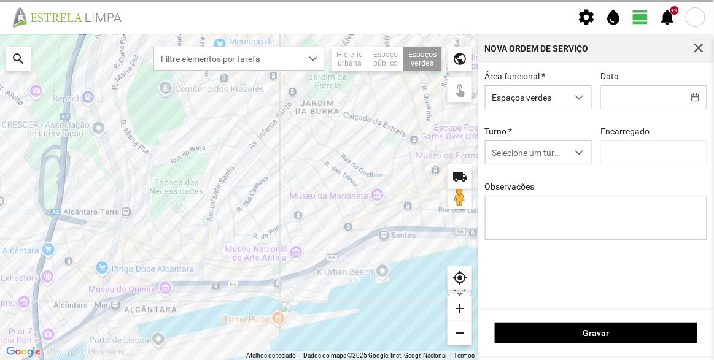
type input "[DATE]"
type input "[PERSON_NAME]"
type textarea "Recolha de papeleiras"
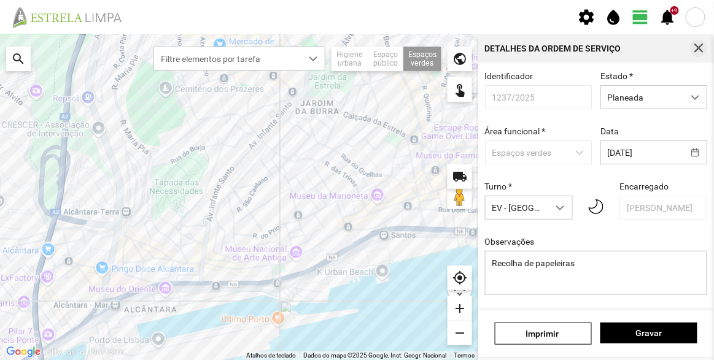
click at [704, 50] on span "button" at bounding box center [698, 48] width 11 height 11
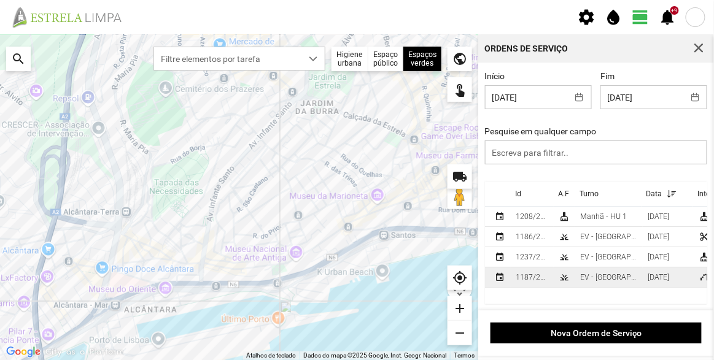
click at [599, 284] on td "EV - [GEOGRAPHIC_DATA] B" at bounding box center [609, 278] width 68 height 20
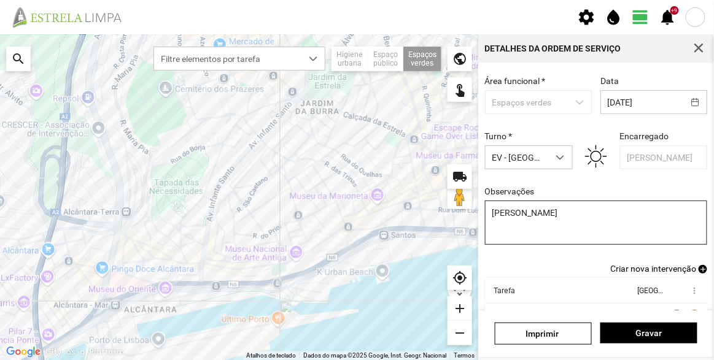
scroll to position [107, 0]
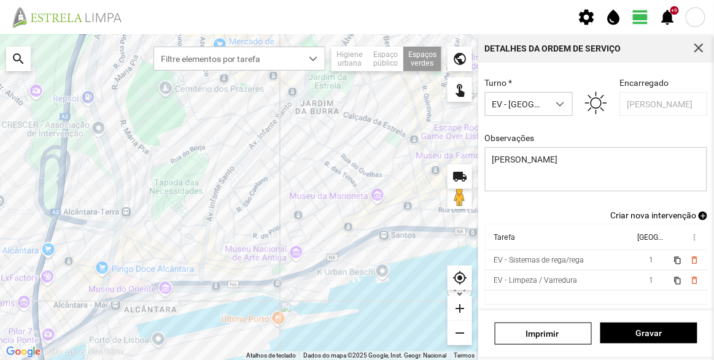
click at [641, 213] on span "Criar nova intervenção" at bounding box center [653, 216] width 86 height 10
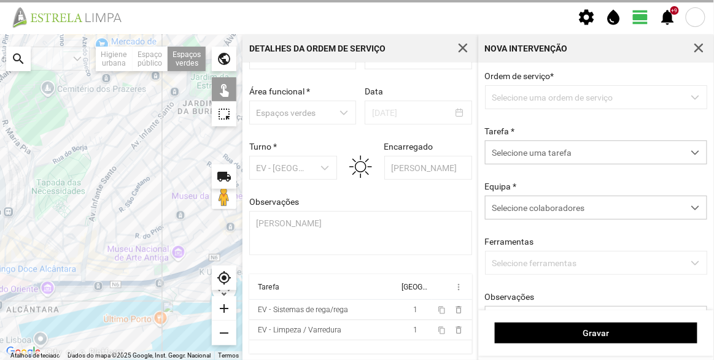
scroll to position [42, 0]
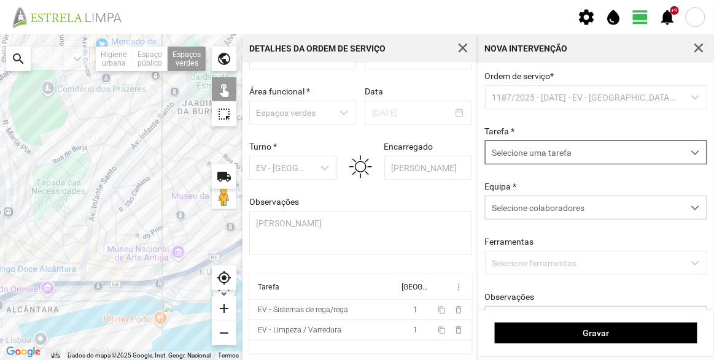
click at [561, 158] on span "Selecione uma tarefa" at bounding box center [585, 152] width 198 height 23
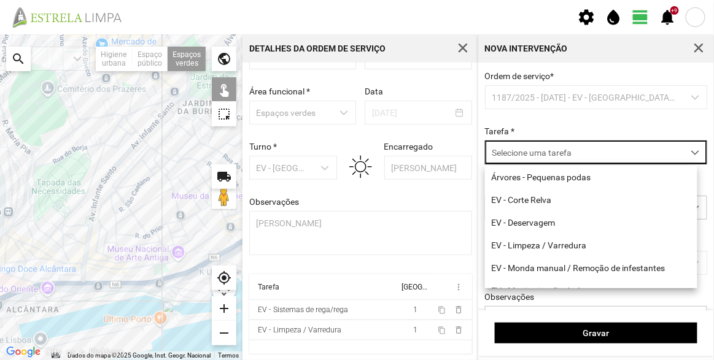
scroll to position [6, 52]
click at [548, 196] on li "EV - Corte Relva" at bounding box center [591, 199] width 212 height 23
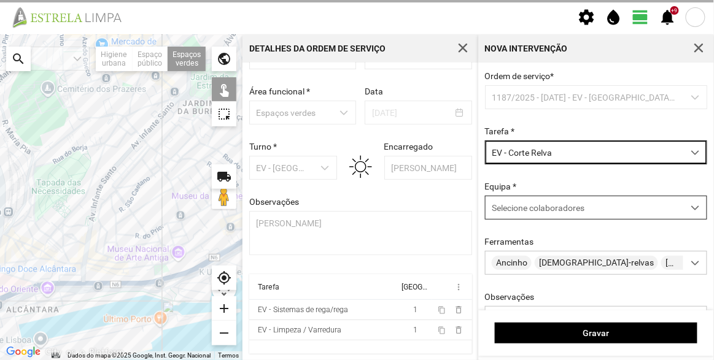
click at [542, 197] on div "Equipa * Selecione colaboradores" at bounding box center [596, 201] width 231 height 38
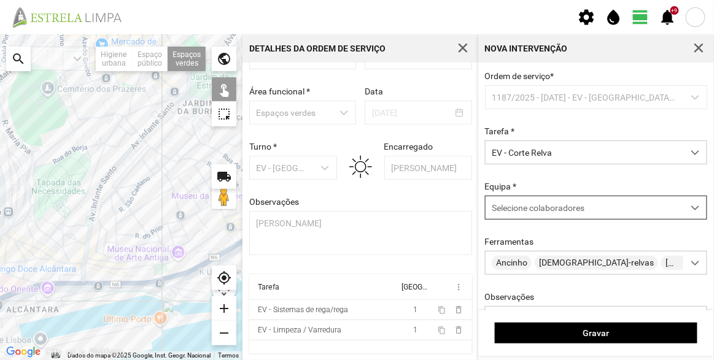
click at [542, 207] on span "Selecione colaboradores" at bounding box center [538, 208] width 93 height 10
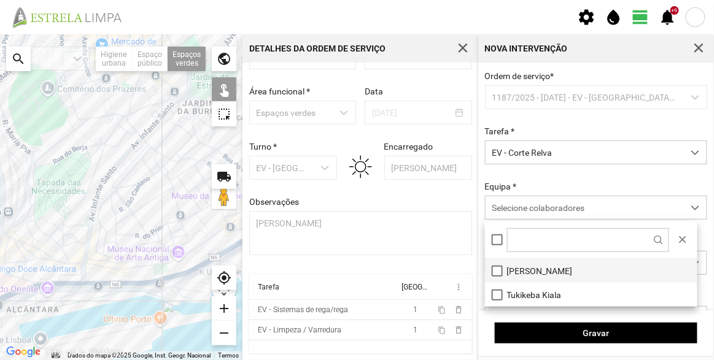
click at [537, 265] on li "[PERSON_NAME]" at bounding box center [591, 271] width 212 height 24
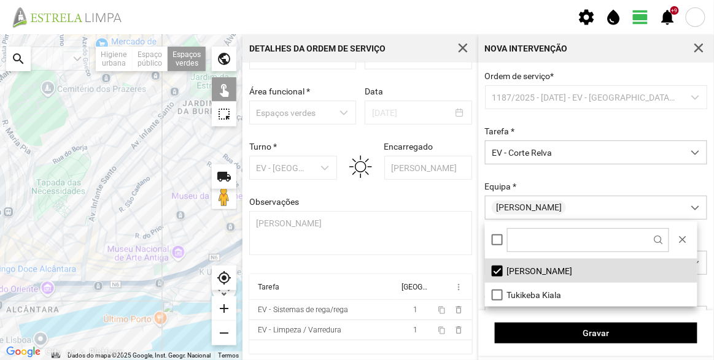
click at [33, 233] on div at bounding box center [121, 197] width 243 height 326
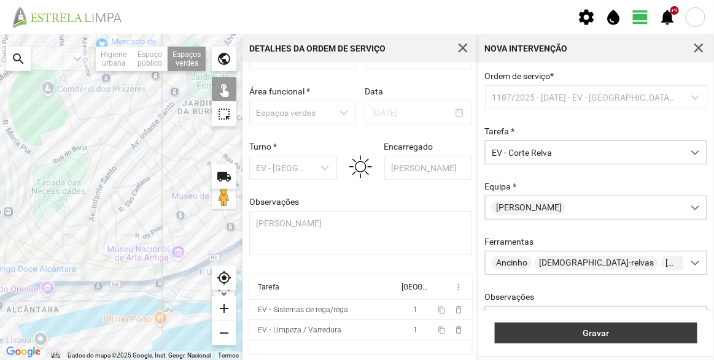
click at [530, 335] on span "Gravar" at bounding box center [597, 333] width 190 height 10
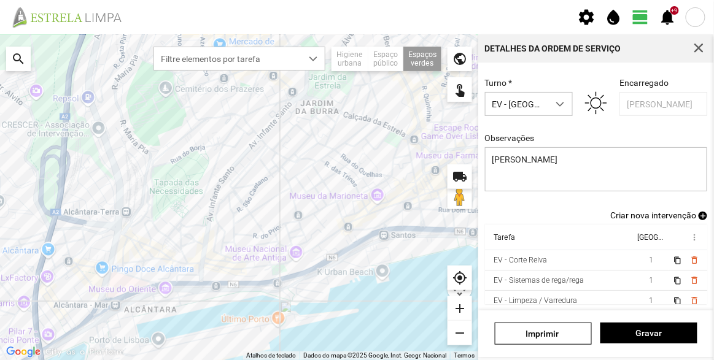
click at [689, 211] on link "Criar nova intervenção add" at bounding box center [658, 216] width 97 height 10
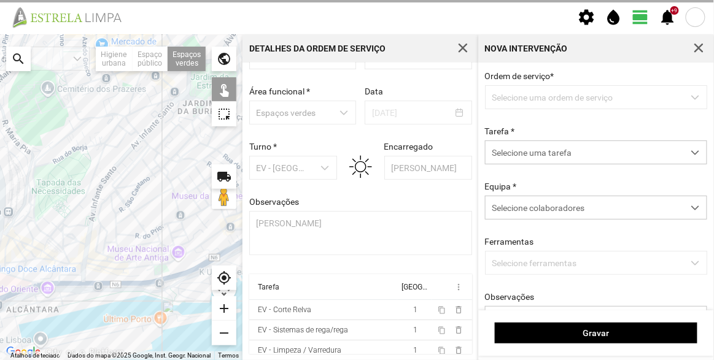
scroll to position [42, 0]
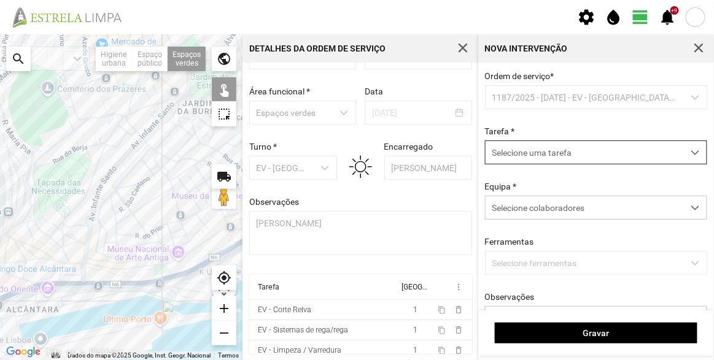
click at [536, 153] on span "Selecione uma tarefa" at bounding box center [585, 152] width 198 height 23
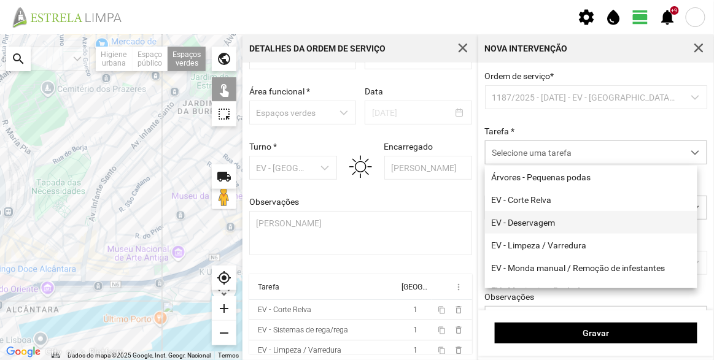
click at [535, 225] on li "EV - Deservagem" at bounding box center [591, 222] width 212 height 23
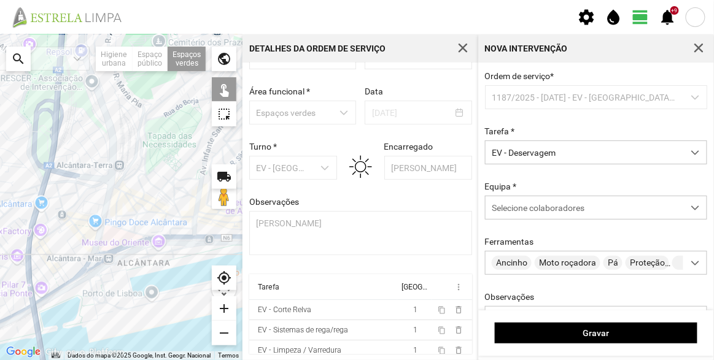
drag, startPoint x: 61, startPoint y: 317, endPoint x: 174, endPoint y: 270, distance: 123.0
click at [174, 270] on div at bounding box center [121, 197] width 243 height 326
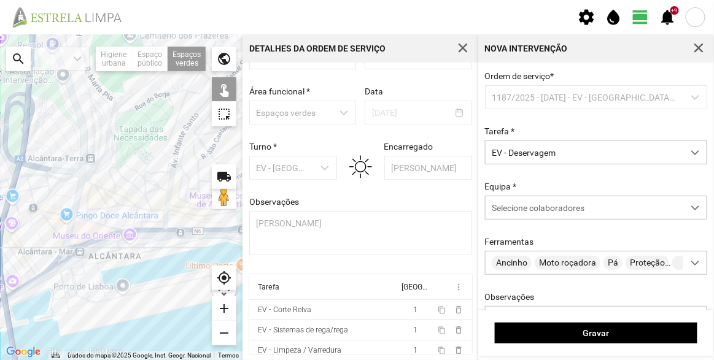
drag, startPoint x: 177, startPoint y: 236, endPoint x: 134, endPoint y: 236, distance: 43.0
click at [134, 236] on div at bounding box center [121, 197] width 243 height 326
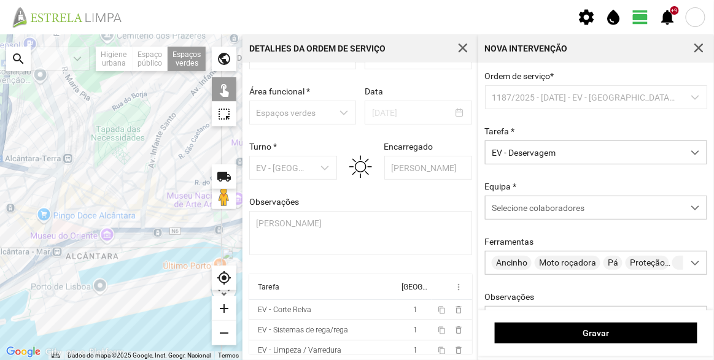
click at [97, 182] on div at bounding box center [121, 197] width 243 height 326
click at [566, 204] on span "Selecione colaboradores" at bounding box center [538, 208] width 93 height 10
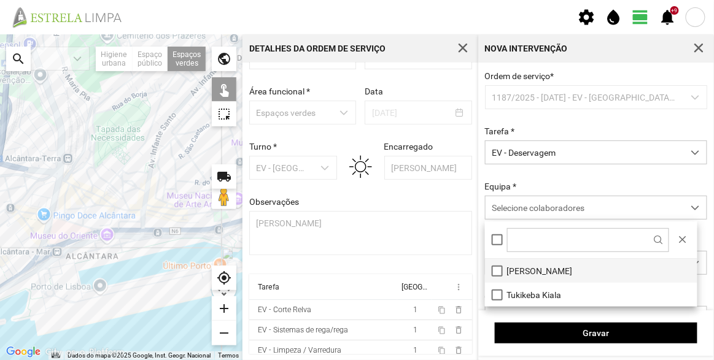
click at [528, 263] on li "[PERSON_NAME]" at bounding box center [591, 271] width 212 height 24
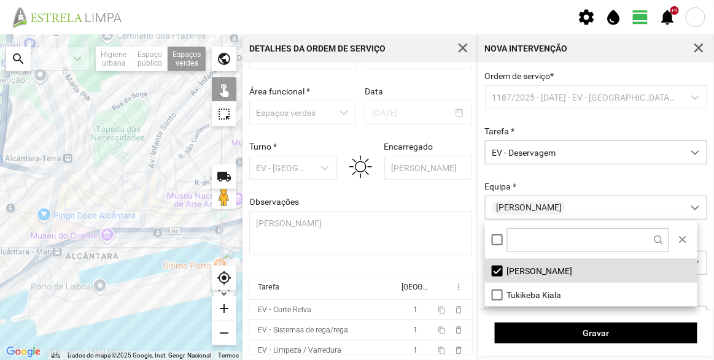
click at [561, 177] on div "Ordem de serviço * 1187/2025 - [DATE] - EV - [GEOGRAPHIC_DATA] B Tarefa * EV - …" at bounding box center [596, 220] width 231 height 298
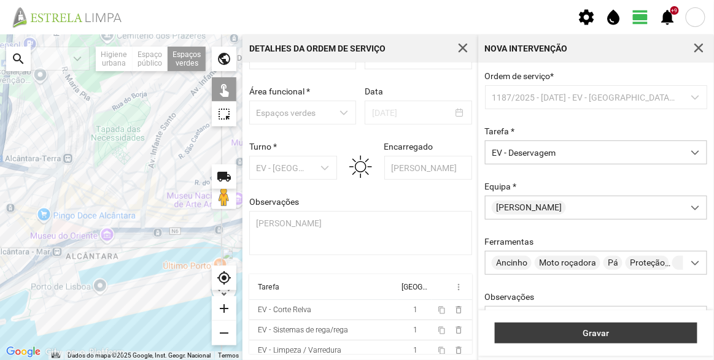
click at [597, 335] on span "Gravar" at bounding box center [597, 333] width 190 height 10
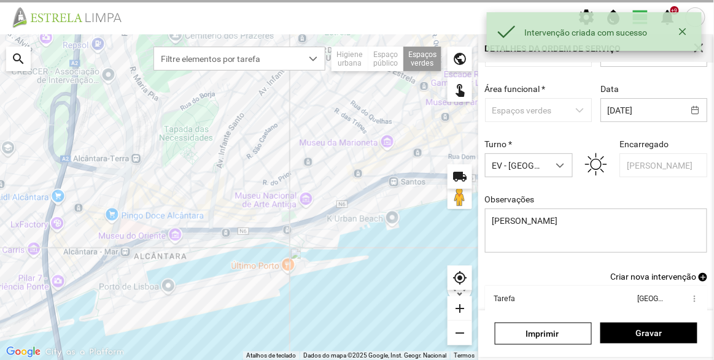
click at [661, 276] on span "Criar nova intervenção" at bounding box center [653, 277] width 86 height 10
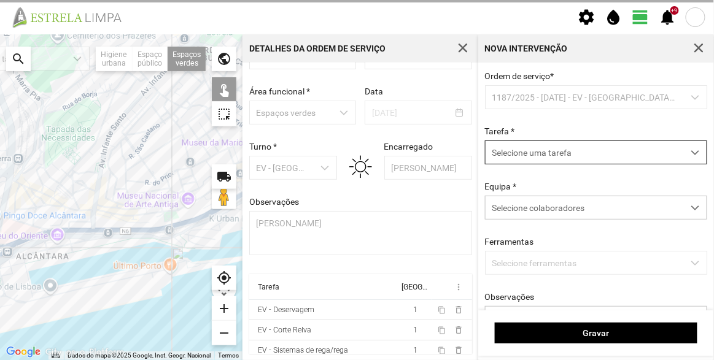
click at [542, 148] on span "Selecione uma tarefa" at bounding box center [585, 152] width 198 height 23
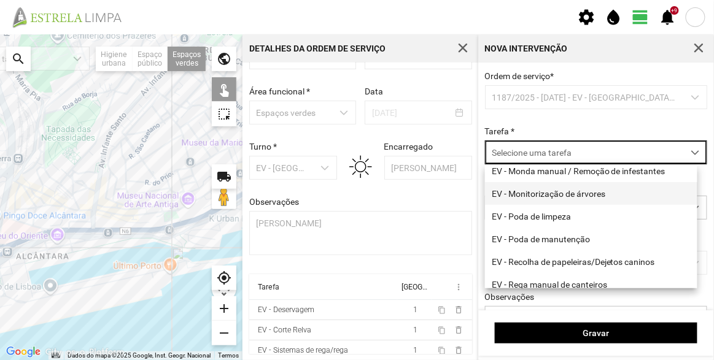
scroll to position [157, 0]
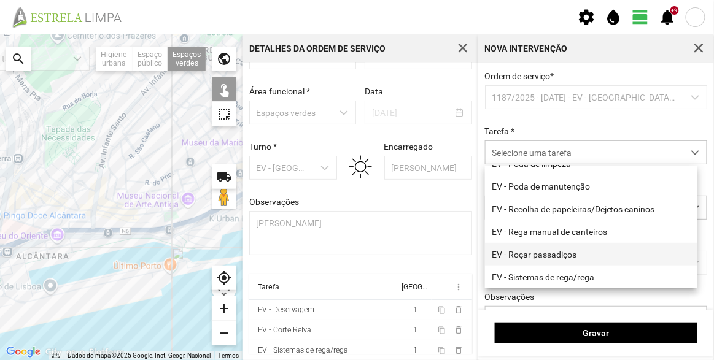
click at [538, 248] on li "EV - Roçar passadiços" at bounding box center [591, 254] width 212 height 23
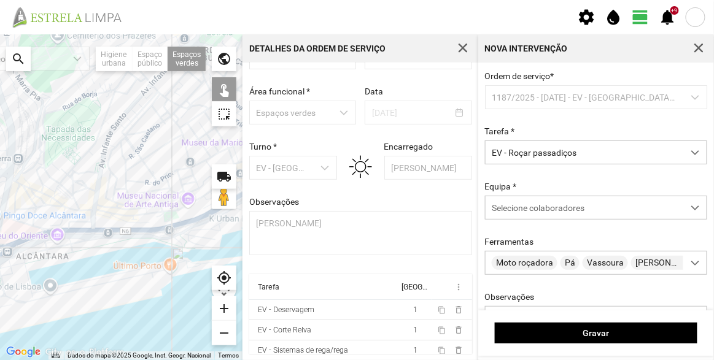
click at [49, 185] on div at bounding box center [121, 197] width 243 height 326
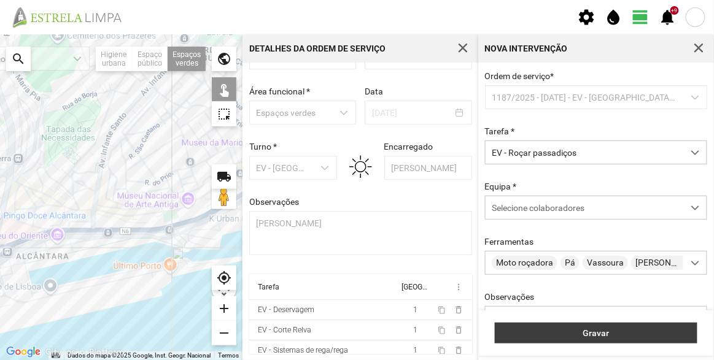
click at [622, 338] on span "Gravar" at bounding box center [597, 333] width 190 height 10
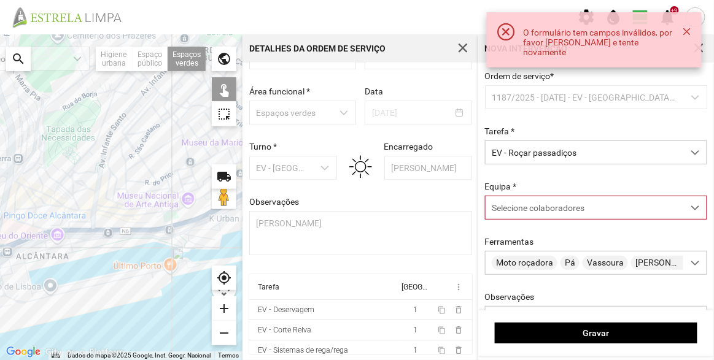
drag, startPoint x: 546, startPoint y: 213, endPoint x: 543, endPoint y: 219, distance: 6.9
click at [546, 213] on span "Selecione colaboradores" at bounding box center [538, 208] width 93 height 10
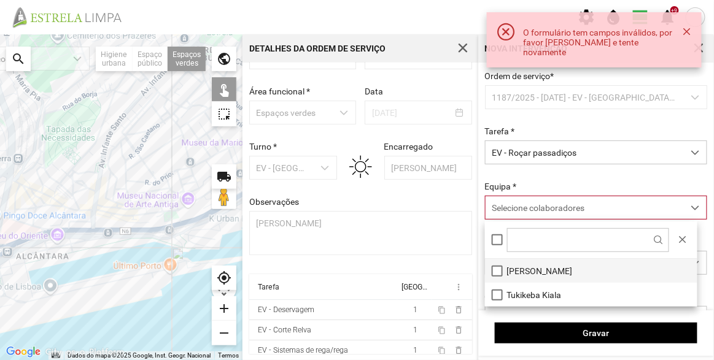
click at [532, 263] on li "[PERSON_NAME]" at bounding box center [591, 271] width 212 height 24
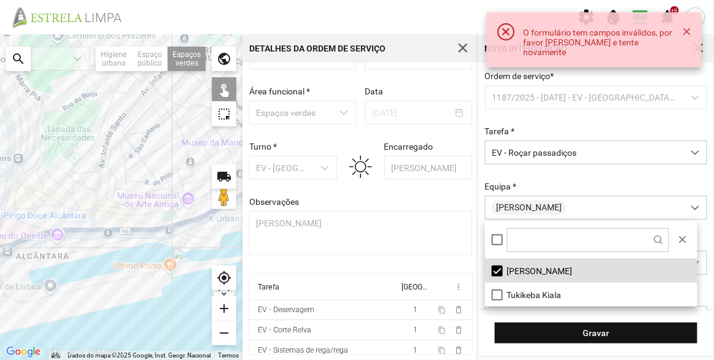
click at [593, 345] on div "Gravar" at bounding box center [596, 333] width 236 height 45
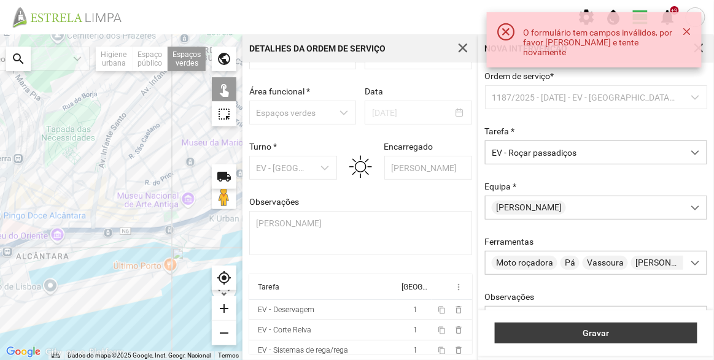
click at [594, 335] on span "Gravar" at bounding box center [597, 333] width 190 height 10
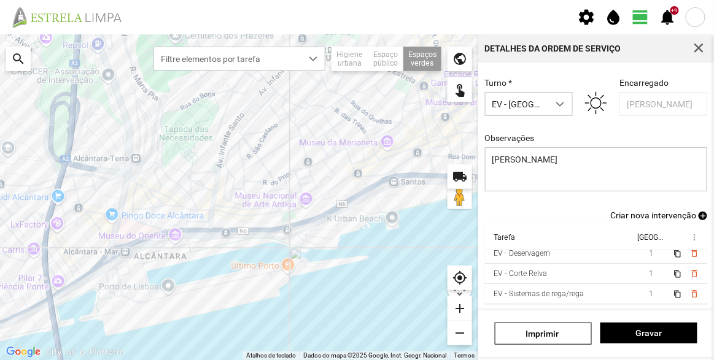
scroll to position [47, 0]
click at [645, 212] on span "Criar nova intervenção" at bounding box center [653, 216] width 86 height 10
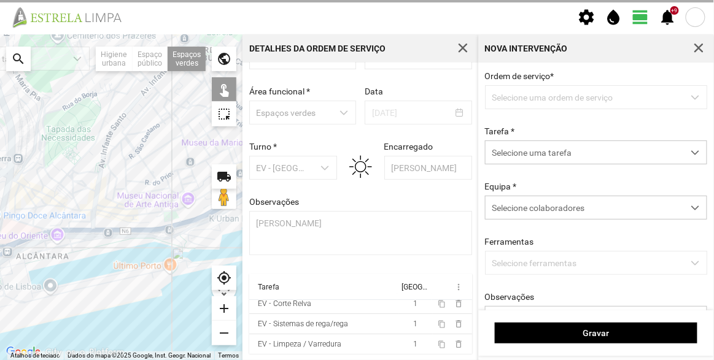
scroll to position [42, 0]
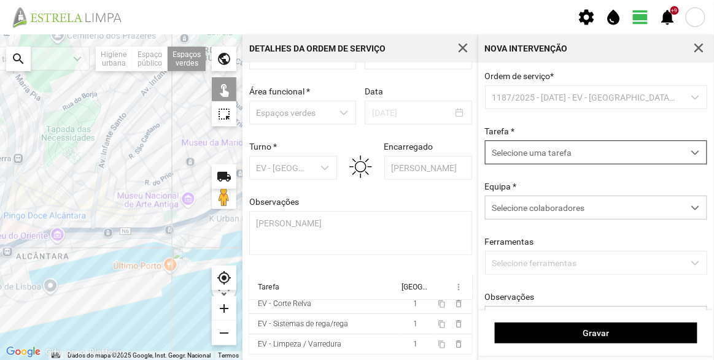
click at [553, 153] on span "Selecione uma tarefa" at bounding box center [585, 152] width 198 height 23
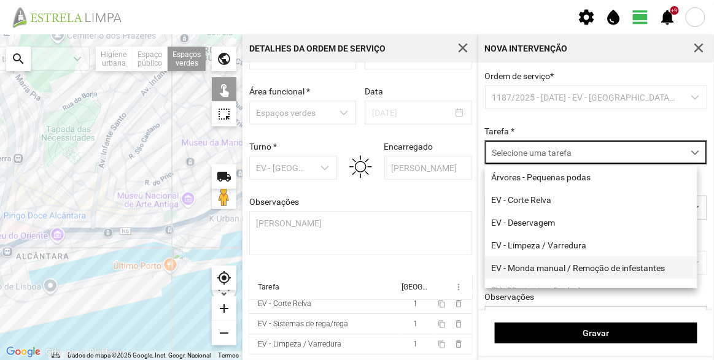
scroll to position [55, 0]
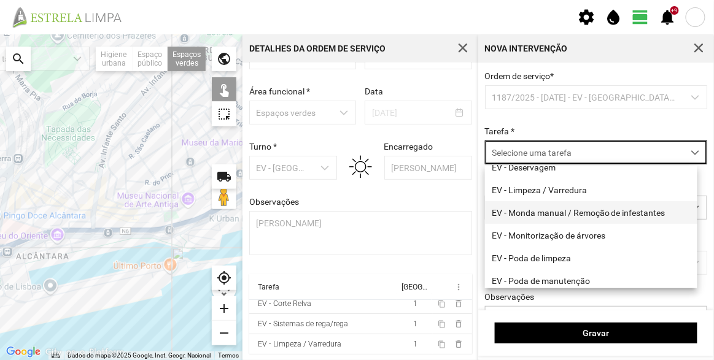
click at [549, 266] on li "EV - Poda de limpeza" at bounding box center [591, 258] width 212 height 23
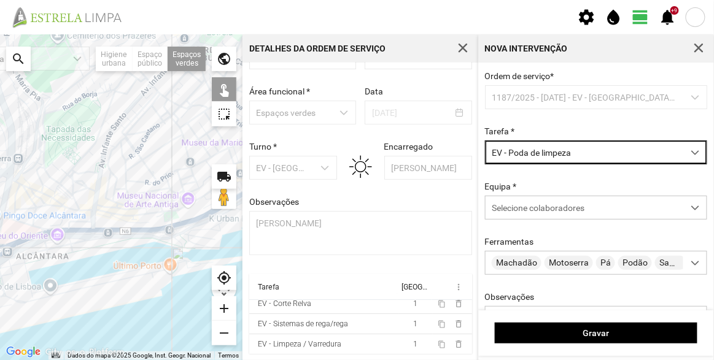
click at [542, 163] on span "EV - Poda de limpeza" at bounding box center [585, 152] width 198 height 23
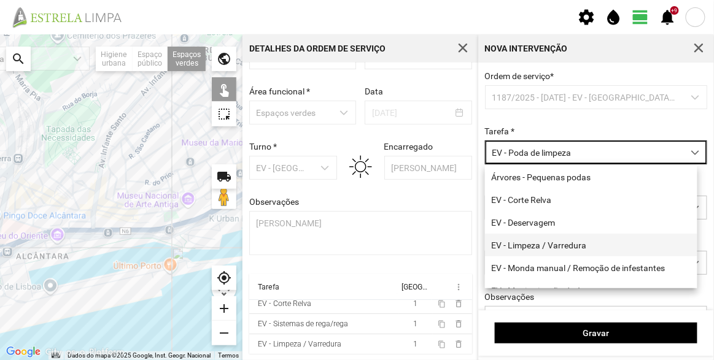
scroll to position [40, 0]
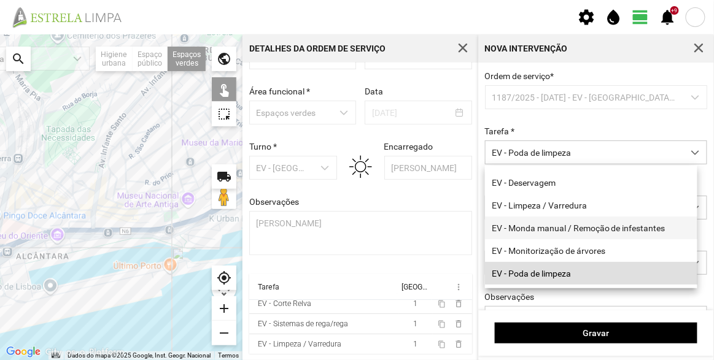
click at [559, 229] on li "EV - Monda manual / Remoção de infestantes" at bounding box center [591, 228] width 212 height 23
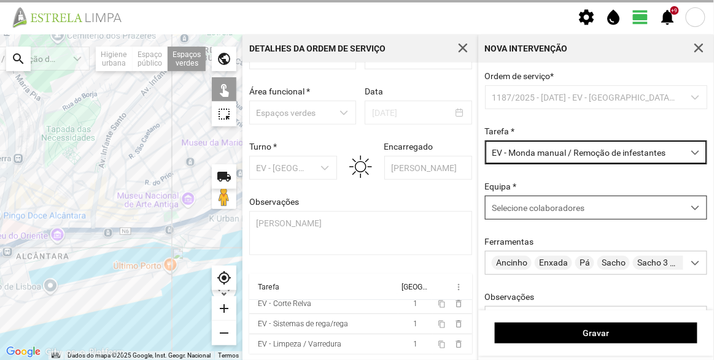
click at [559, 211] on span "Selecione colaboradores" at bounding box center [538, 208] width 93 height 10
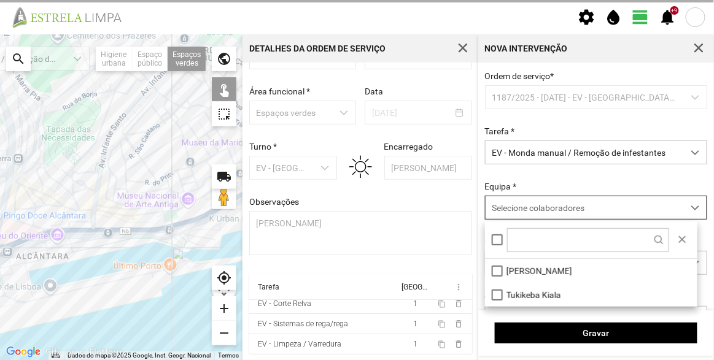
scroll to position [6, 52]
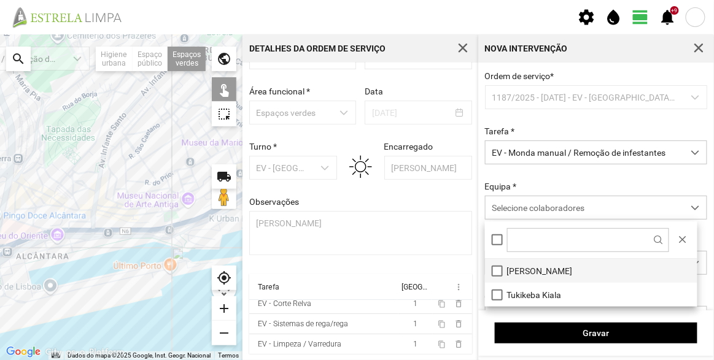
click at [532, 271] on li "[PERSON_NAME]" at bounding box center [591, 271] width 212 height 24
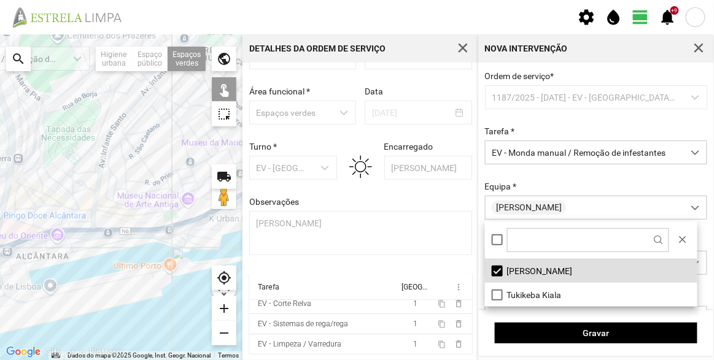
click at [44, 176] on div at bounding box center [121, 197] width 243 height 326
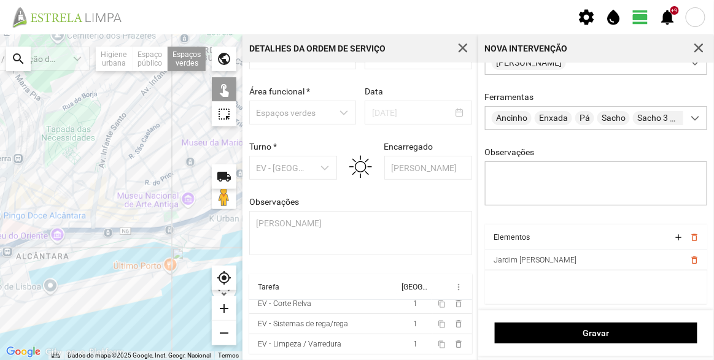
scroll to position [148, 0]
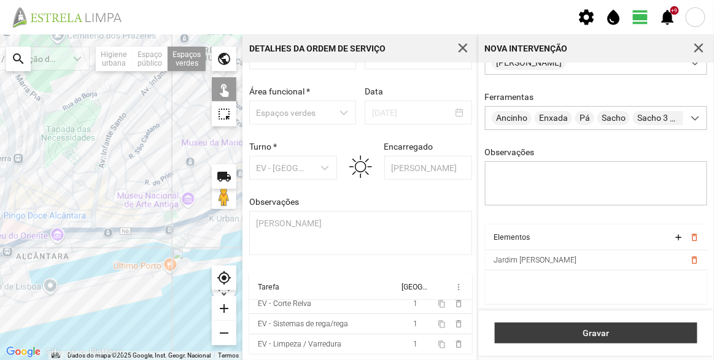
click at [574, 329] on span "Gravar" at bounding box center [597, 333] width 190 height 10
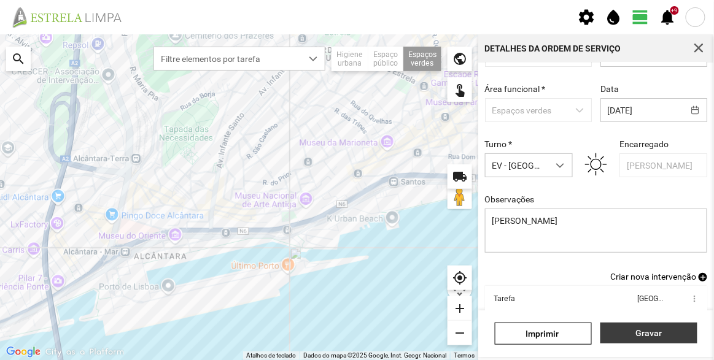
click at [659, 333] on span "Gravar" at bounding box center [649, 333] width 84 height 10
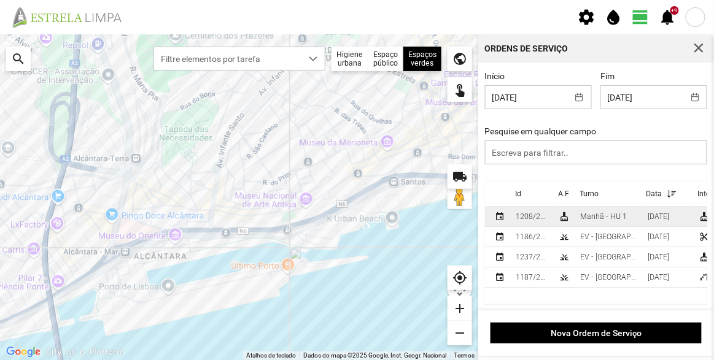
scroll to position [1, 0]
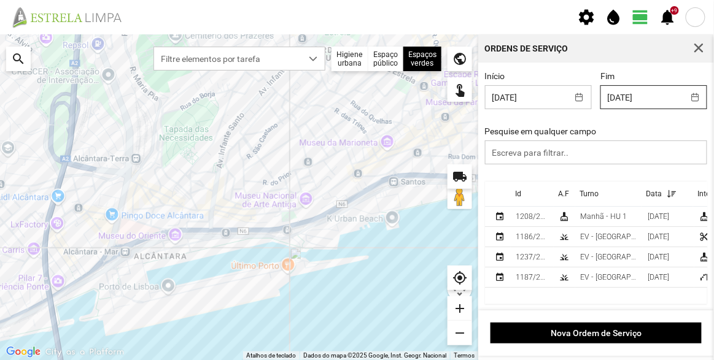
click at [646, 93] on body "settings water_drop view_day +9 notifications Para navegar no mapa com gestos d…" at bounding box center [357, 180] width 714 height 360
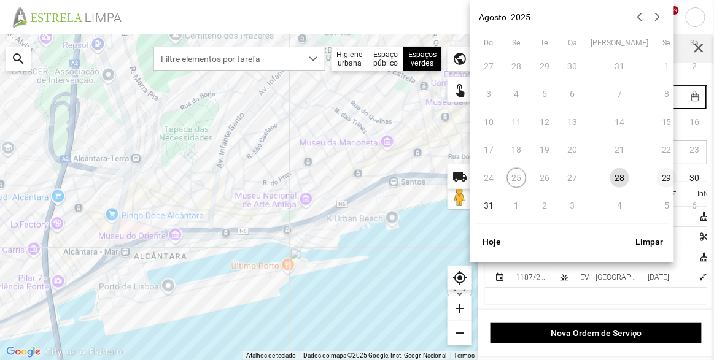
click at [657, 176] on span "29" at bounding box center [667, 178] width 20 height 20
type input "[DATE]"
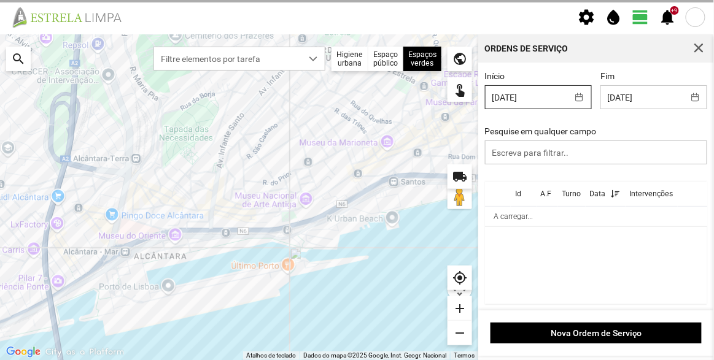
click at [546, 100] on body "settings water_drop view_day +9 notifications Para navegar no mapa com gestos d…" at bounding box center [357, 180] width 714 height 360
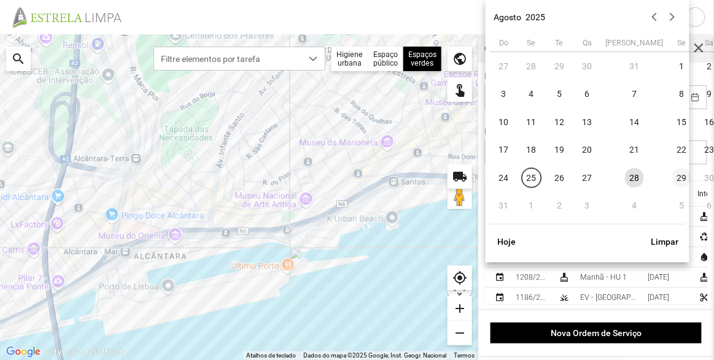
click at [672, 179] on span "29" at bounding box center [682, 178] width 20 height 20
type input "[DATE]"
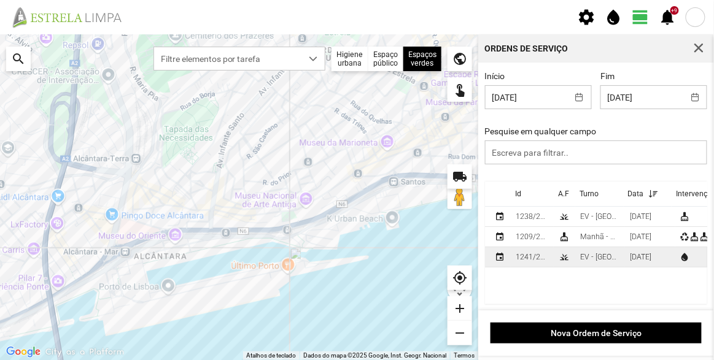
click at [621, 257] on td "EV - [GEOGRAPHIC_DATA] A" at bounding box center [600, 257] width 50 height 20
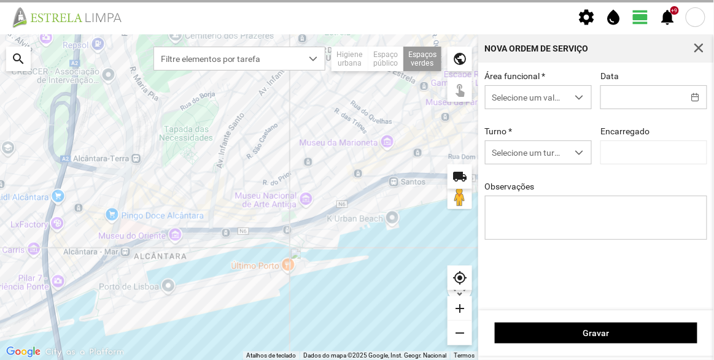
type input "[DATE]"
type input "[PERSON_NAME]"
type textarea "Sede e Viveiro, [GEOGRAPHIC_DATA] Antiga e Condomínio do Quelhas e Av. Infante …"
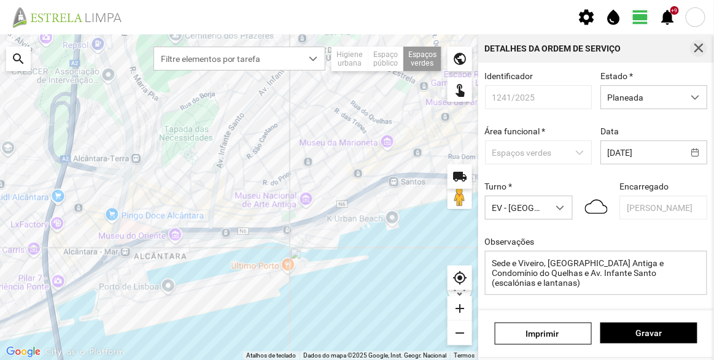
click at [705, 48] on button "button" at bounding box center [698, 48] width 17 height 17
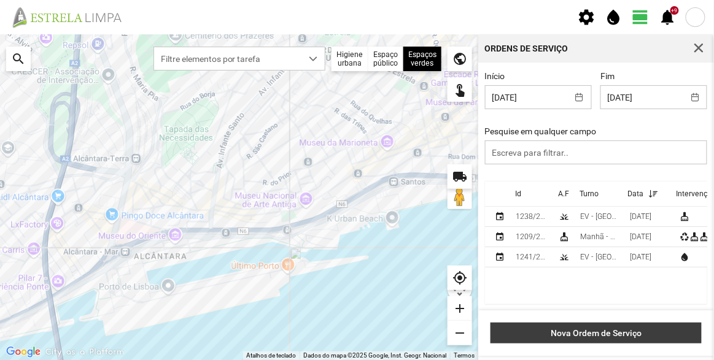
click at [607, 327] on button "Nova Ordem de Serviço" at bounding box center [596, 333] width 211 height 21
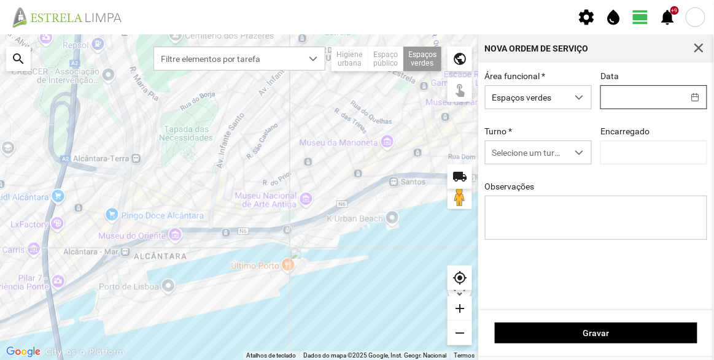
click at [637, 98] on body "settings water_drop view_day +9 notifications Para navegar no mapa com gestos d…" at bounding box center [357, 180] width 714 height 360
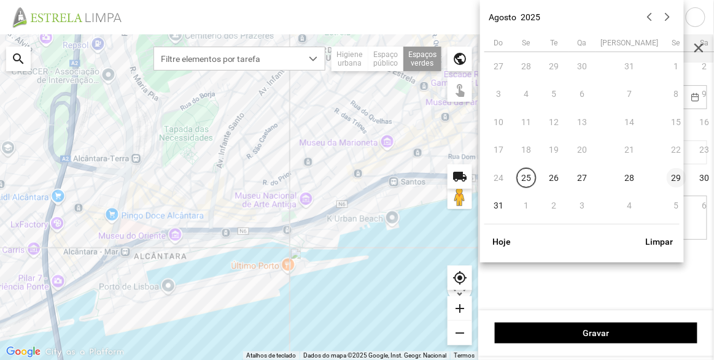
click at [667, 176] on span "29" at bounding box center [677, 178] width 20 height 20
type input "[DATE]"
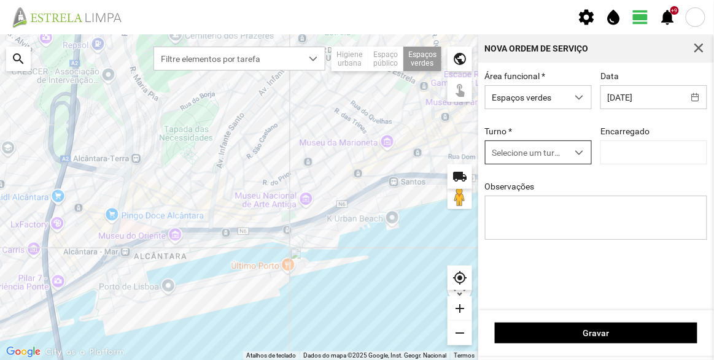
click at [548, 155] on span "Selecione um turno" at bounding box center [527, 152] width 82 height 23
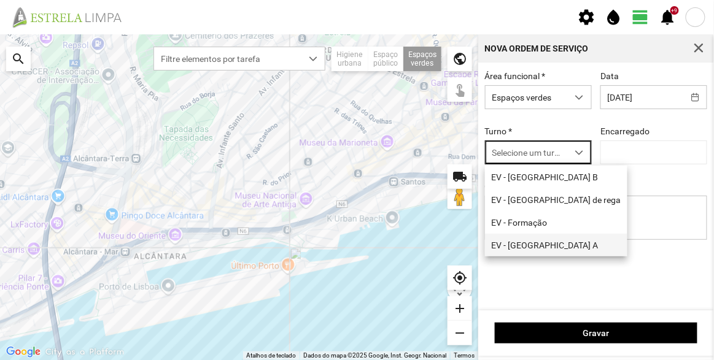
click at [537, 243] on li "EV - [GEOGRAPHIC_DATA] A" at bounding box center [556, 245] width 142 height 23
type input "[PERSON_NAME]"
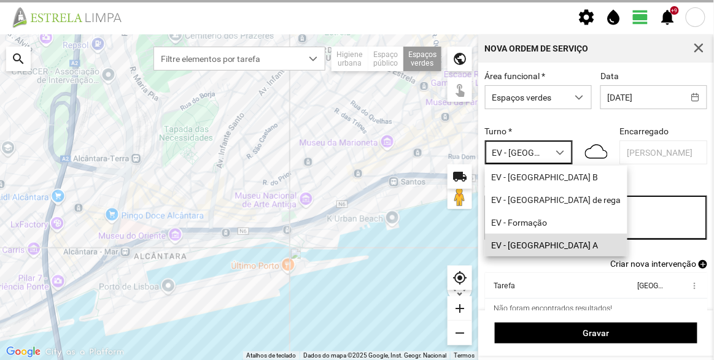
click at [547, 216] on textarea "Observações" at bounding box center [596, 218] width 223 height 44
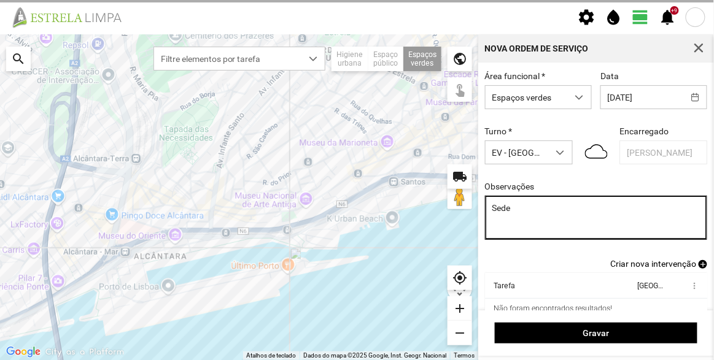
type textarea "Sede"
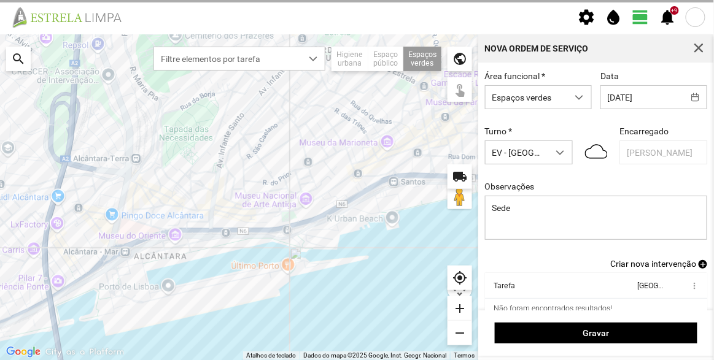
click at [654, 269] on span "Criar nova intervenção" at bounding box center [653, 264] width 86 height 10
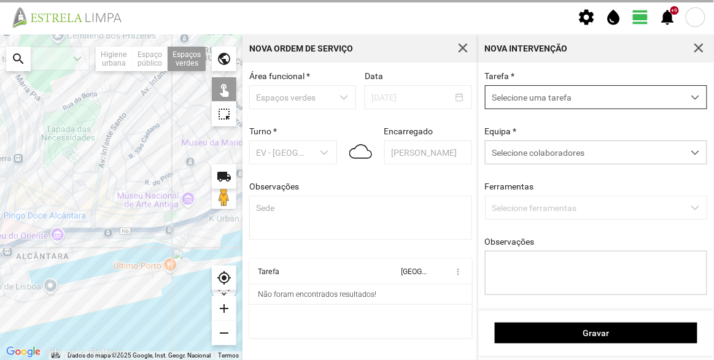
click at [545, 96] on span "Selecione uma tarefa" at bounding box center [585, 97] width 198 height 23
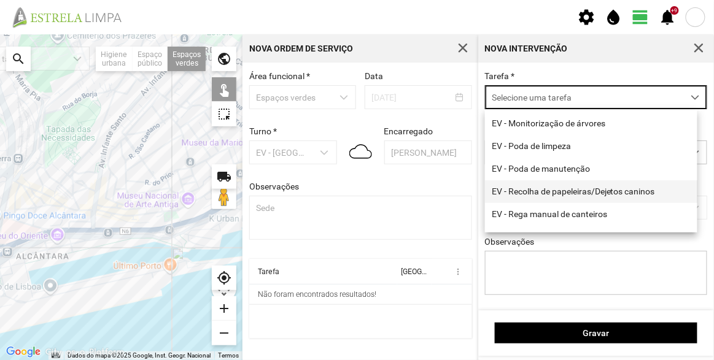
scroll to position [157, 0]
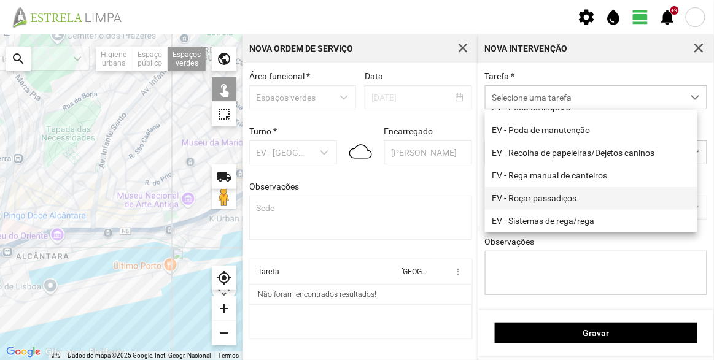
click at [547, 193] on li "EV - Roçar passadiços" at bounding box center [591, 198] width 212 height 23
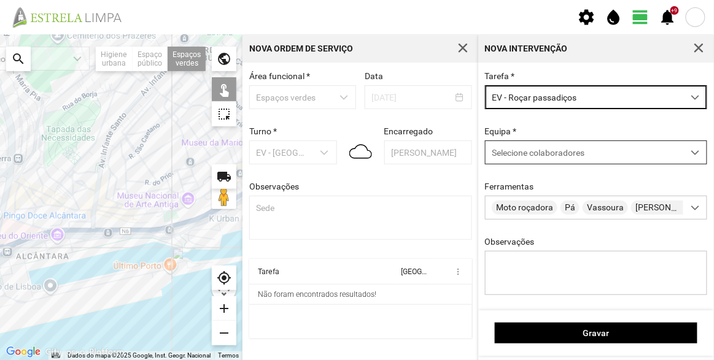
click at [536, 157] on span "Selecione colaboradores" at bounding box center [538, 153] width 93 height 10
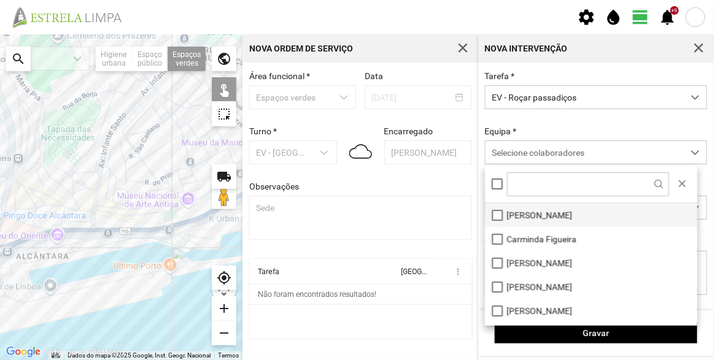
scroll to position [6, 52]
click at [538, 216] on li "[PERSON_NAME]" at bounding box center [591, 215] width 212 height 24
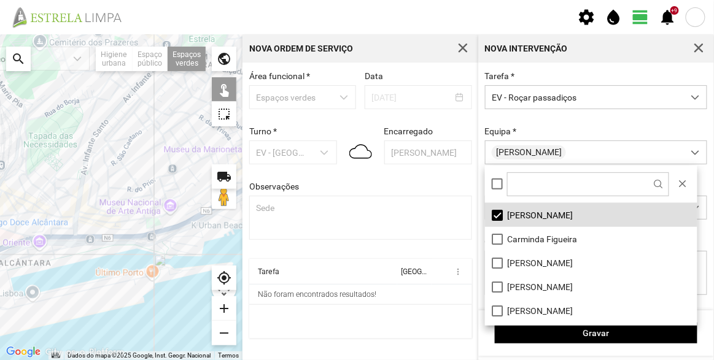
drag, startPoint x: 149, startPoint y: 184, endPoint x: 56, endPoint y: 223, distance: 99.9
click at [56, 223] on div at bounding box center [121, 197] width 243 height 326
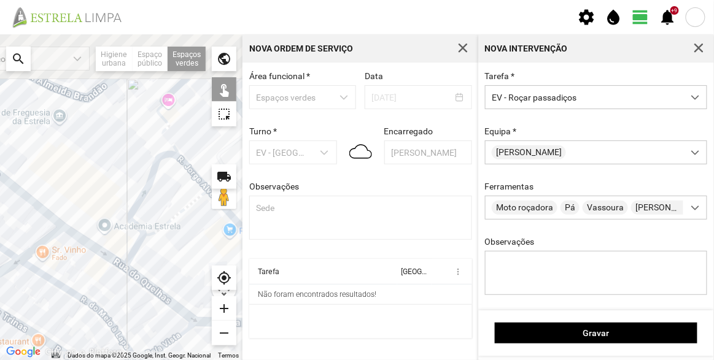
drag, startPoint x: 160, startPoint y: 98, endPoint x: 124, endPoint y: 163, distance: 74.5
click at [124, 163] on div at bounding box center [121, 197] width 243 height 326
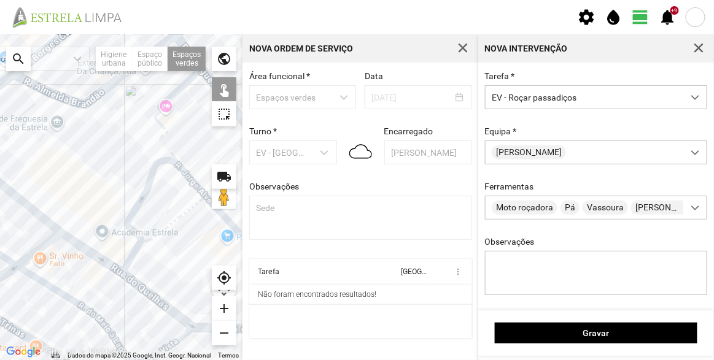
click at [151, 144] on div at bounding box center [121, 197] width 243 height 326
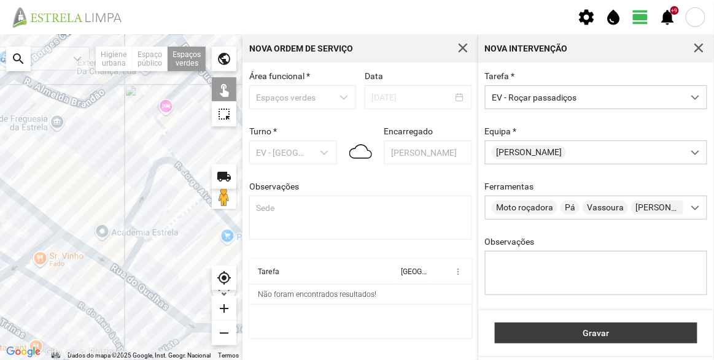
click at [581, 336] on span "Gravar" at bounding box center [597, 333] width 190 height 10
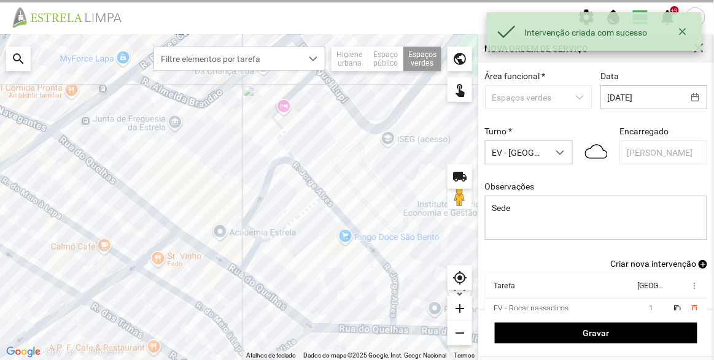
scroll to position [51, 0]
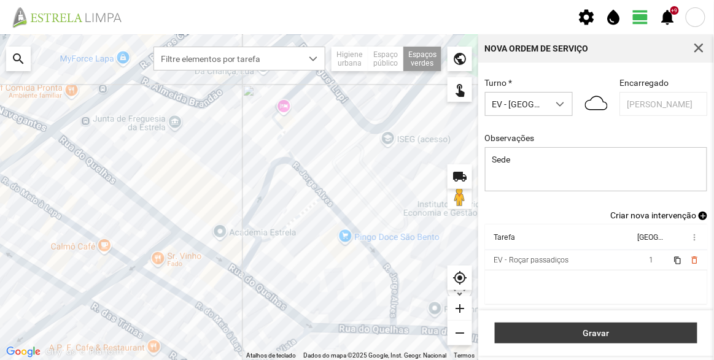
click at [601, 332] on span "Gravar" at bounding box center [597, 333] width 190 height 10
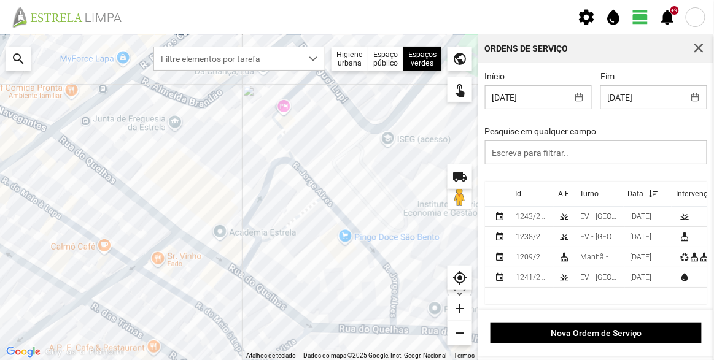
click at [516, 190] on th "Id" at bounding box center [532, 194] width 43 height 25
click at [518, 190] on th "Id" at bounding box center [532, 194] width 43 height 25
click at [526, 217] on div "1243/2025" at bounding box center [532, 216] width 33 height 9
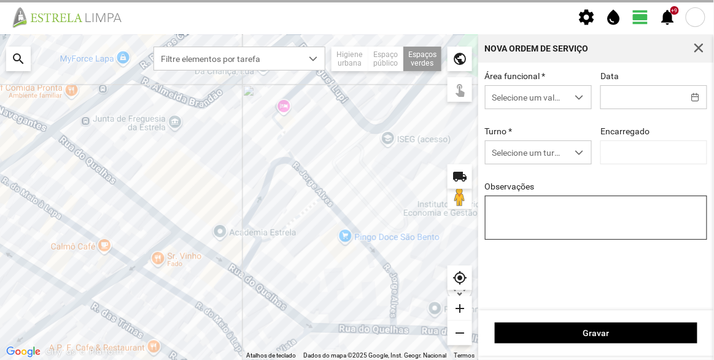
type input "[DATE]"
type textarea "Sede"
type input "[PERSON_NAME]"
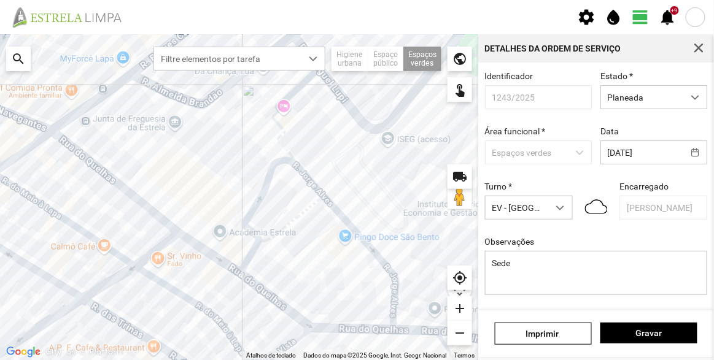
scroll to position [107, 0]
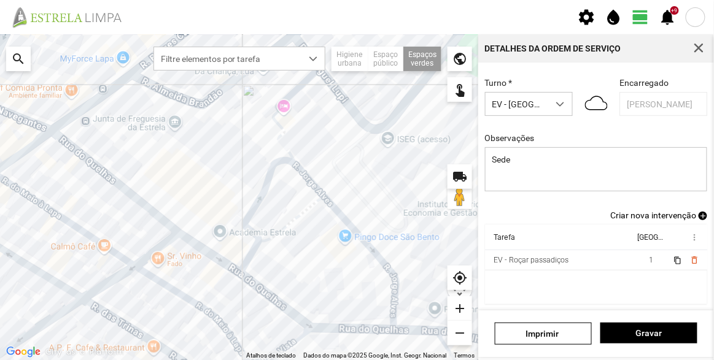
click at [662, 215] on span "Criar nova intervenção" at bounding box center [653, 216] width 86 height 10
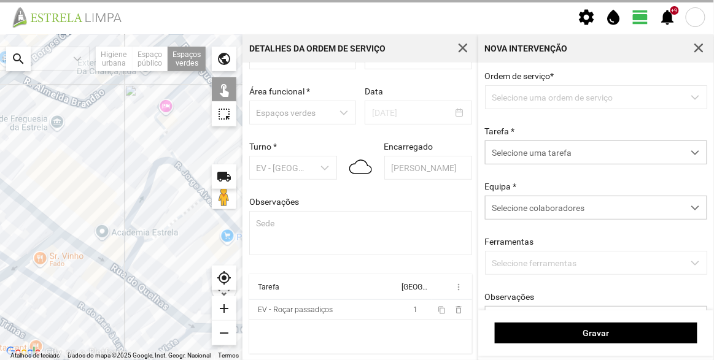
scroll to position [42, 0]
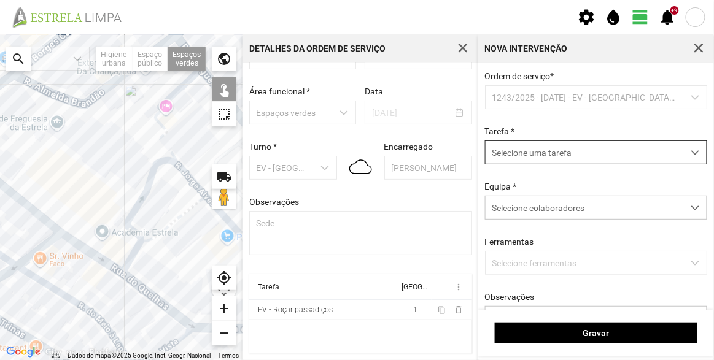
click at [573, 158] on span "Selecione uma tarefa" at bounding box center [585, 152] width 198 height 23
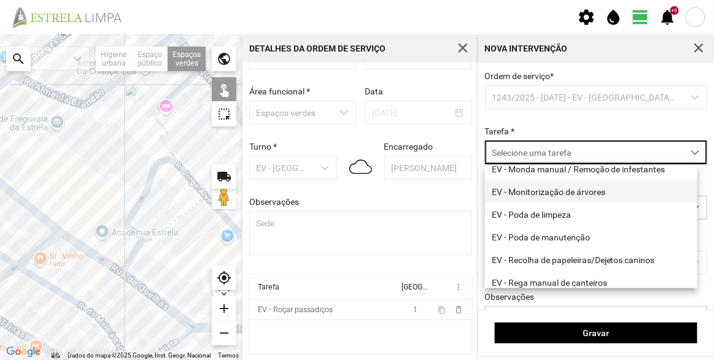
scroll to position [111, 0]
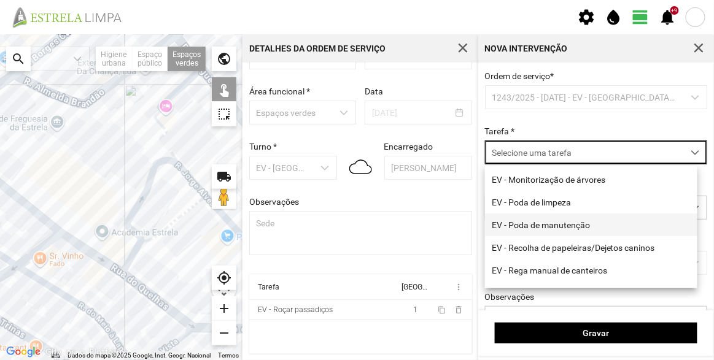
click at [539, 227] on li "EV - Poda de manutenção" at bounding box center [591, 225] width 212 height 23
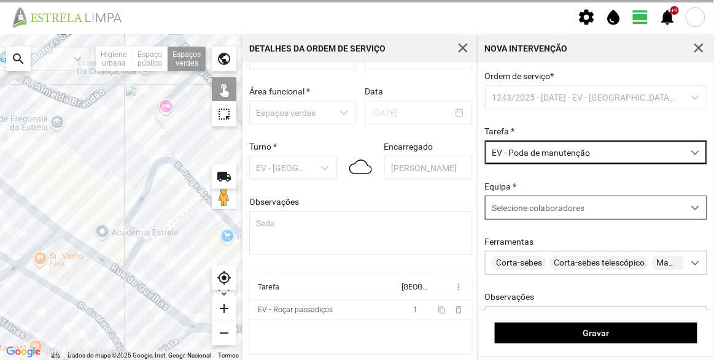
click at [542, 204] on span "Selecione colaboradores" at bounding box center [538, 208] width 93 height 10
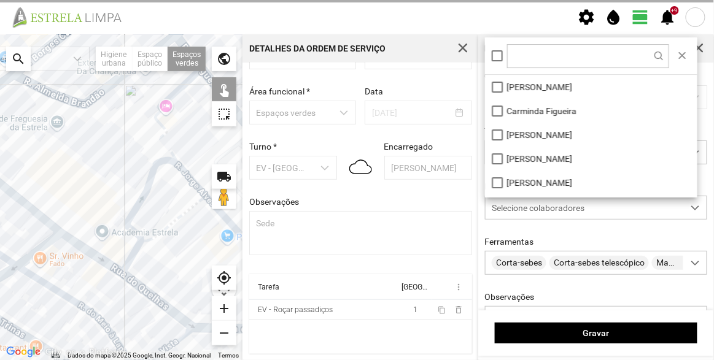
scroll to position [6, 52]
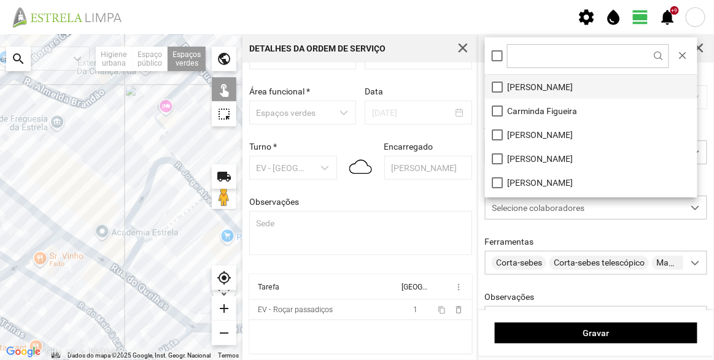
click at [527, 87] on li "[PERSON_NAME]" at bounding box center [591, 87] width 212 height 24
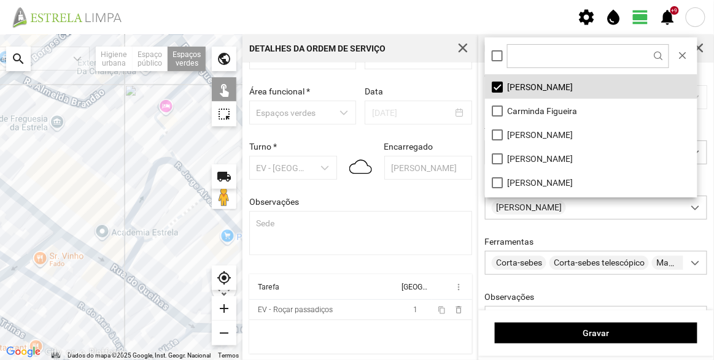
click at [136, 192] on div at bounding box center [121, 197] width 243 height 326
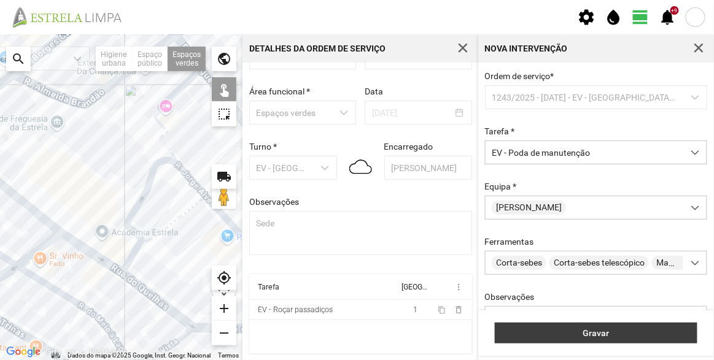
click at [634, 336] on span "Gravar" at bounding box center [597, 333] width 190 height 10
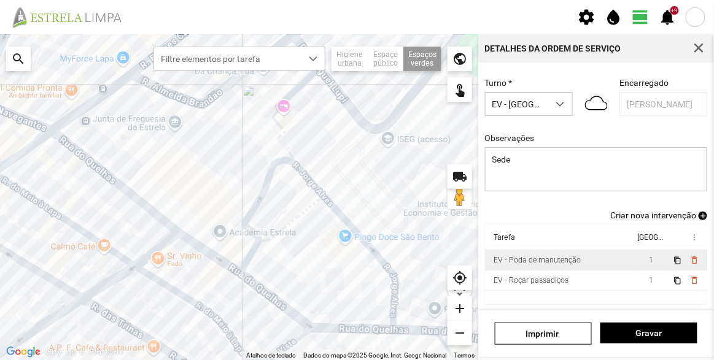
scroll to position [107, 0]
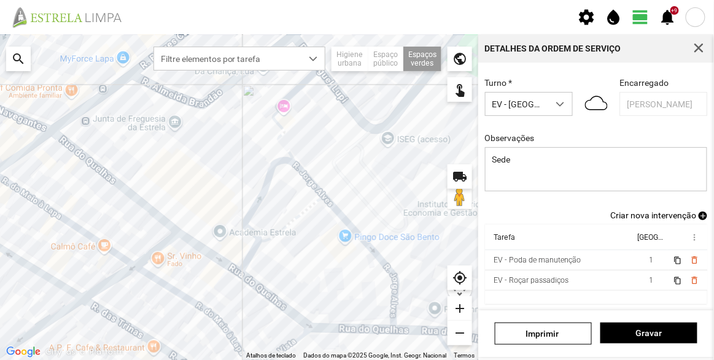
click at [666, 216] on span "Criar nova intervenção" at bounding box center [653, 216] width 86 height 10
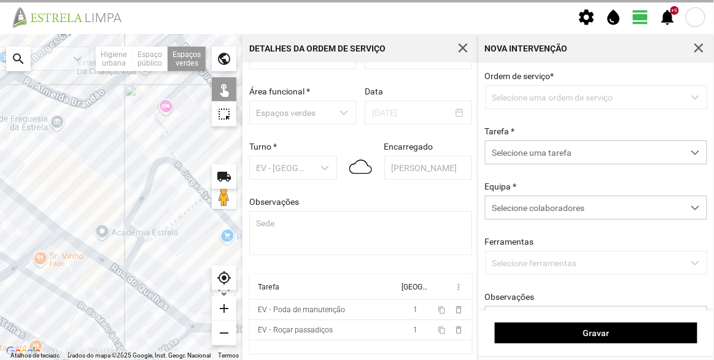
scroll to position [42, 0]
click at [569, 159] on span "Selecione uma tarefa" at bounding box center [585, 152] width 198 height 23
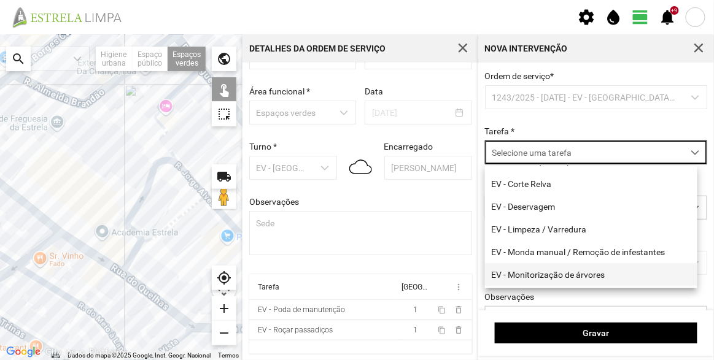
scroll to position [55, 0]
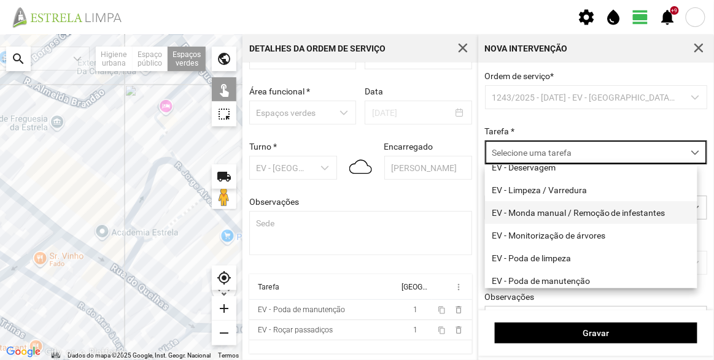
click at [577, 219] on li "EV - Monda manual / Remoção de infestantes" at bounding box center [591, 212] width 212 height 23
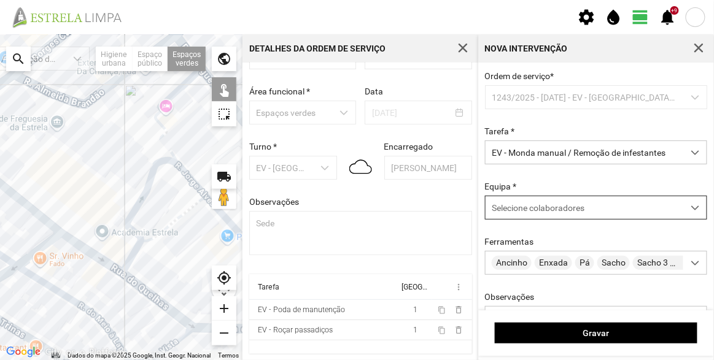
click at [527, 208] on span "Selecione colaboradores" at bounding box center [538, 208] width 93 height 10
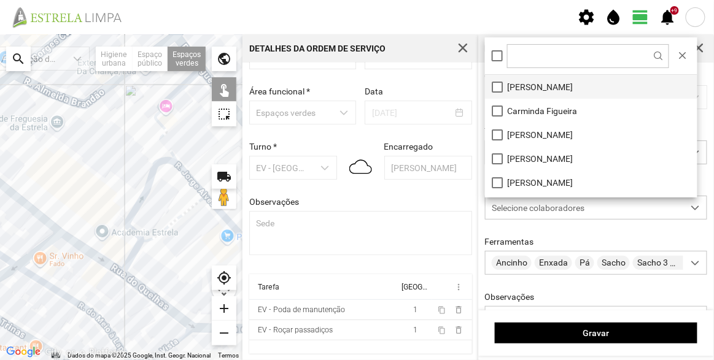
click at [540, 85] on li "[PERSON_NAME]" at bounding box center [591, 87] width 212 height 24
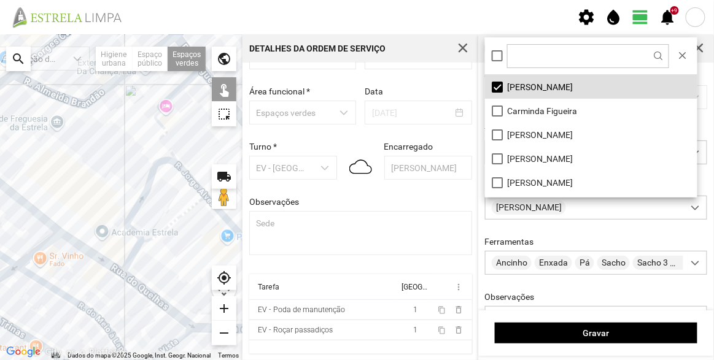
click at [140, 187] on div at bounding box center [121, 197] width 243 height 326
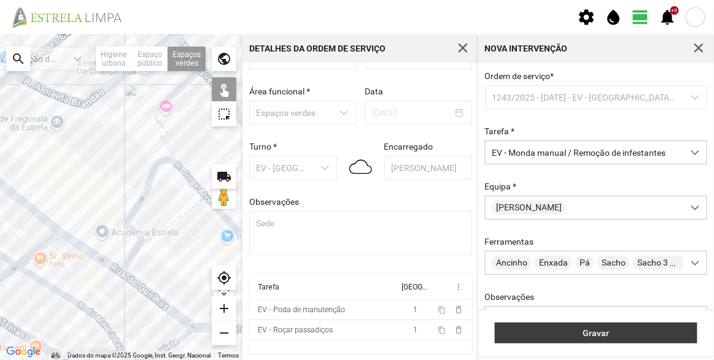
click at [569, 333] on span "Gravar" at bounding box center [597, 333] width 190 height 10
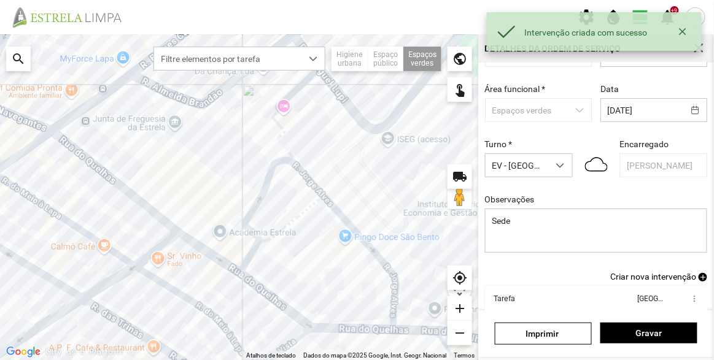
scroll to position [107, 0]
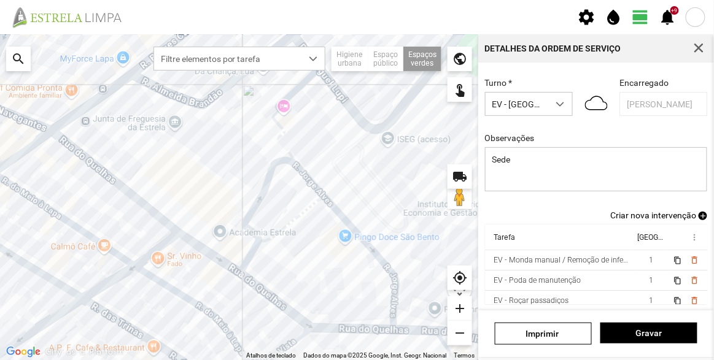
click at [631, 215] on span "Criar nova intervenção" at bounding box center [653, 216] width 86 height 10
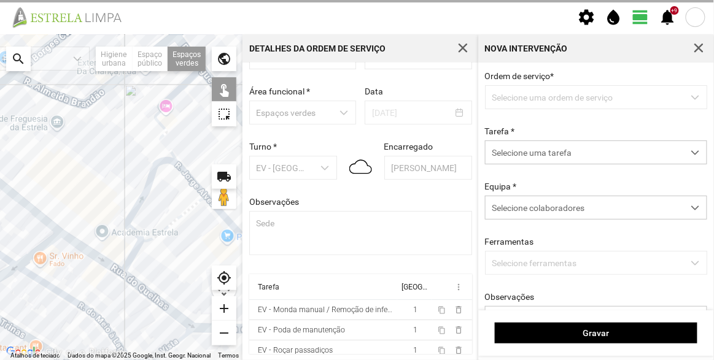
scroll to position [42, 0]
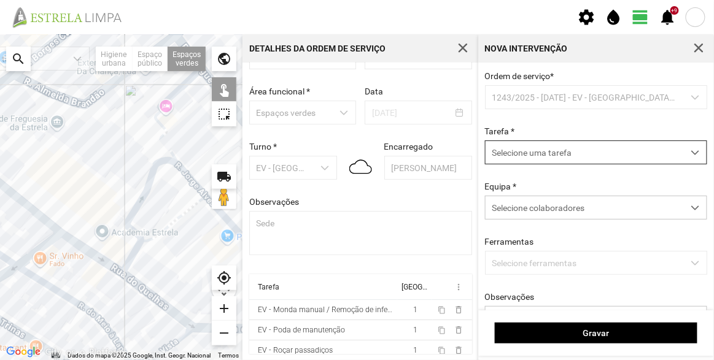
click at [546, 151] on span "Selecione uma tarefa" at bounding box center [585, 152] width 198 height 23
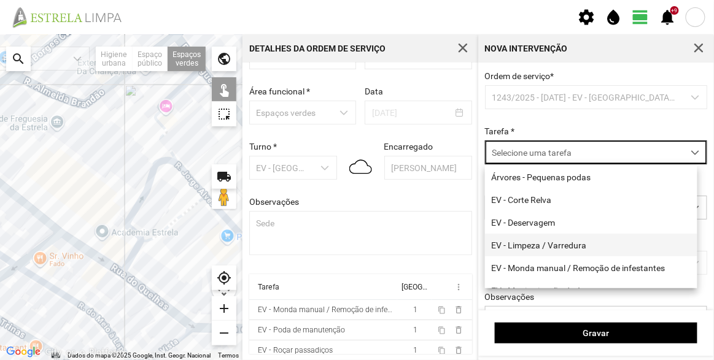
click at [560, 247] on li "EV - Limpeza / Varredura" at bounding box center [591, 245] width 212 height 23
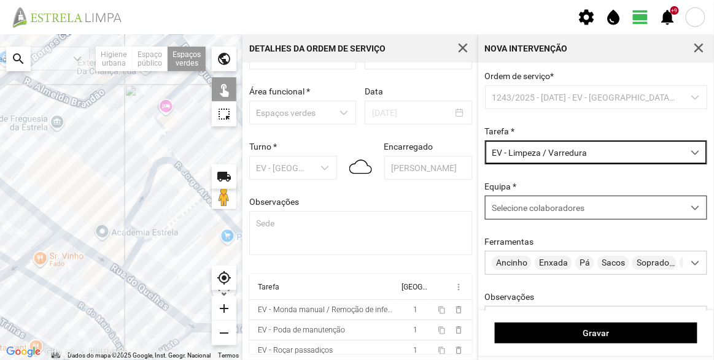
click at [569, 215] on div "Selecione colaboradores" at bounding box center [585, 207] width 198 height 23
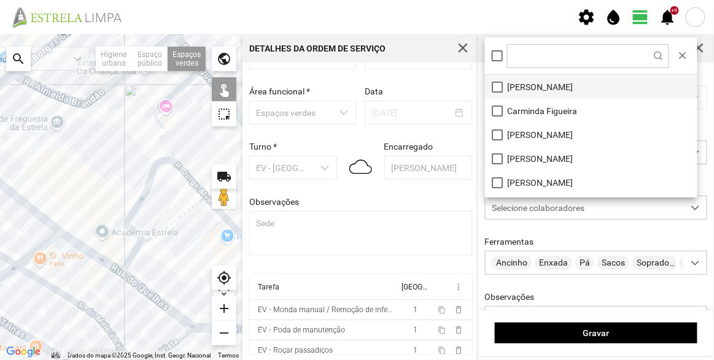
click at [528, 83] on li "[PERSON_NAME]" at bounding box center [591, 87] width 212 height 24
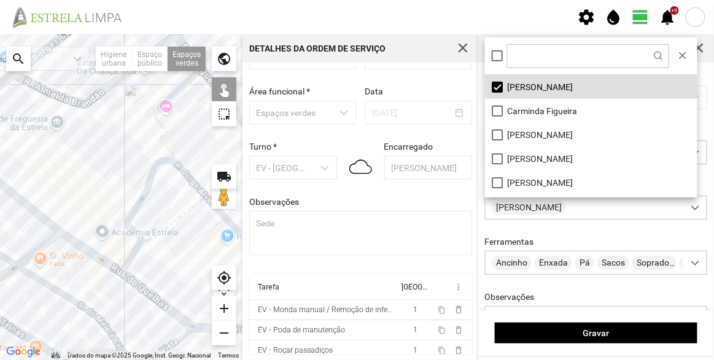
click at [132, 188] on div at bounding box center [121, 197] width 243 height 326
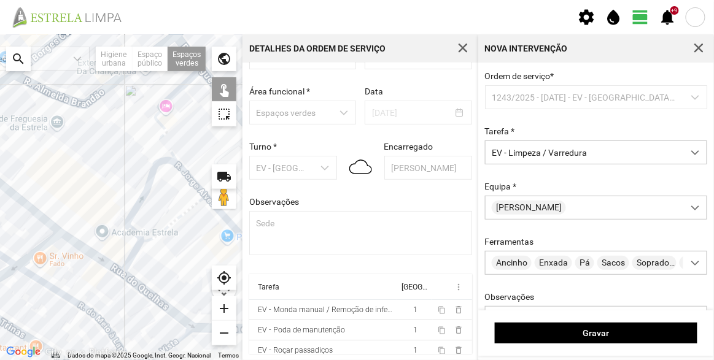
click at [553, 321] on div "Gravar" at bounding box center [596, 333] width 236 height 45
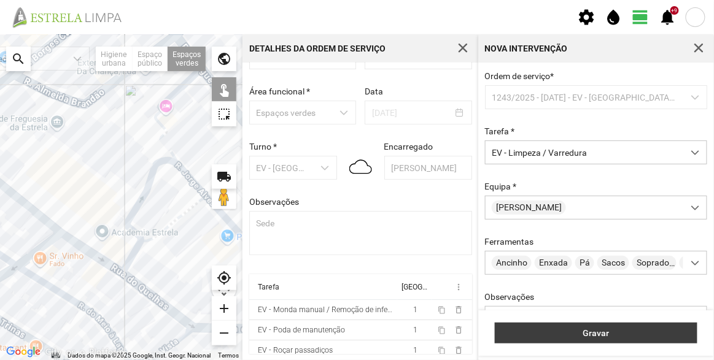
click at [553, 327] on button "Gravar" at bounding box center [596, 333] width 203 height 21
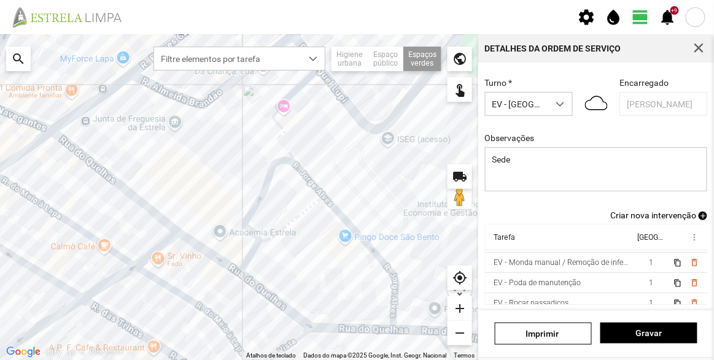
scroll to position [35, 0]
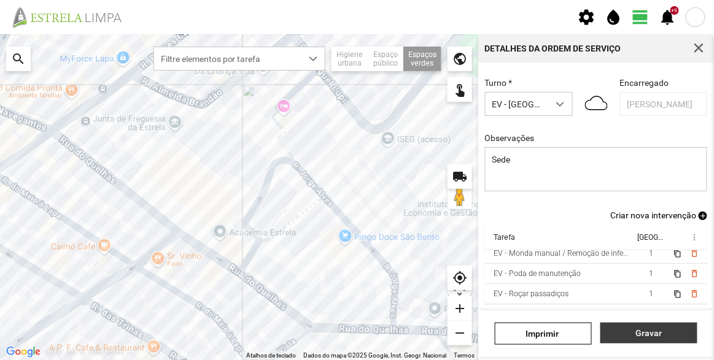
click at [643, 339] on button "Gravar" at bounding box center [648, 333] width 97 height 21
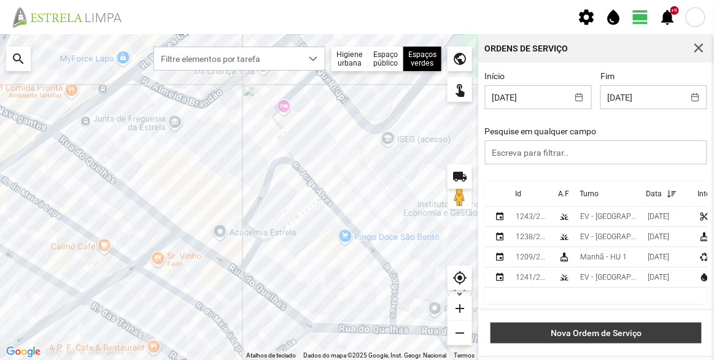
click at [609, 338] on span "Nova Ordem de Serviço" at bounding box center [596, 333] width 198 height 10
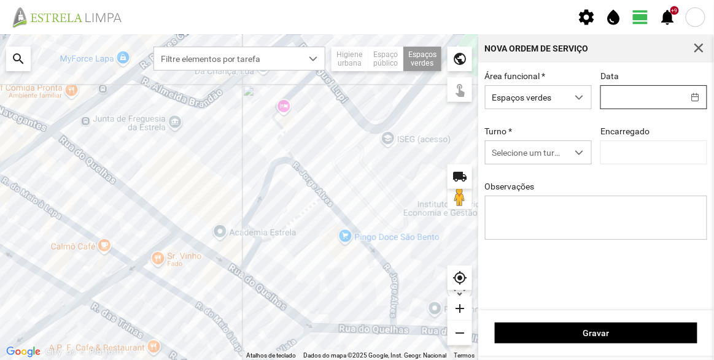
click at [634, 97] on body "settings water_drop view_day +9 notifications Para navegar no mapa com gestos d…" at bounding box center [357, 180] width 714 height 360
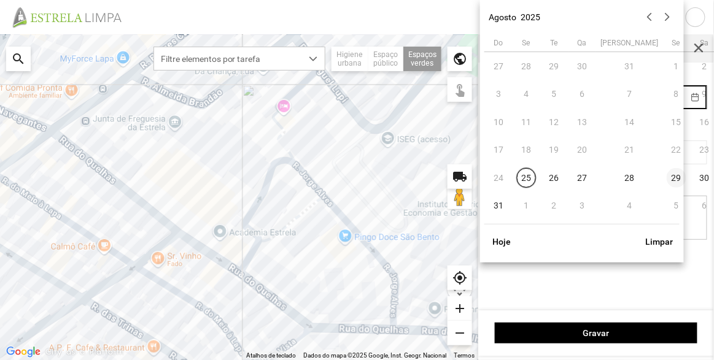
click at [667, 173] on span "29" at bounding box center [677, 178] width 20 height 20
type input "[DATE]"
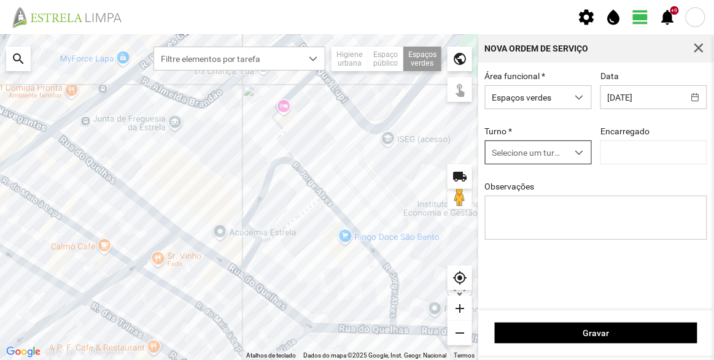
click at [526, 151] on span "Selecione um turno" at bounding box center [527, 152] width 82 height 23
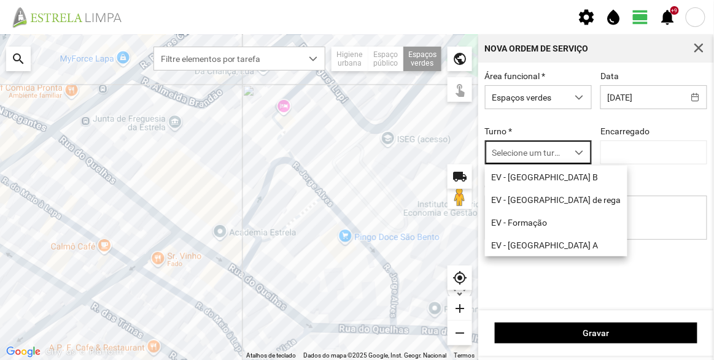
scroll to position [6, 52]
click at [524, 243] on li "EV - [GEOGRAPHIC_DATA] A" at bounding box center [556, 245] width 142 height 23
type input "[PERSON_NAME]"
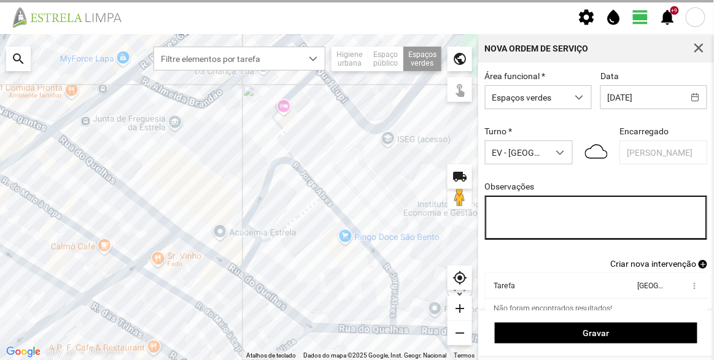
click at [538, 218] on textarea "Observações" at bounding box center [596, 218] width 223 height 44
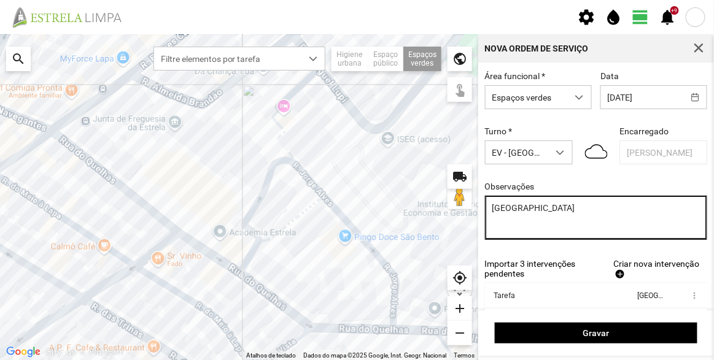
type textarea "[GEOGRAPHIC_DATA]"
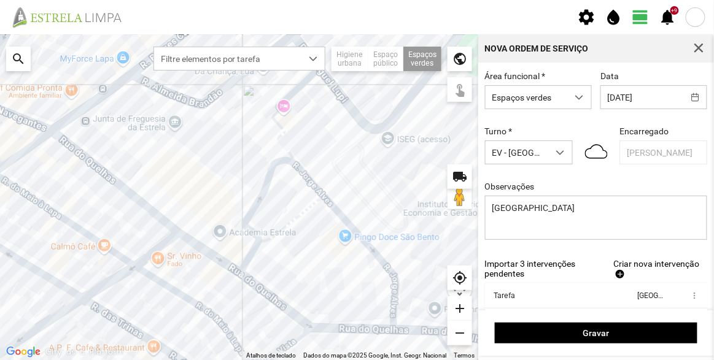
click at [637, 269] on span "Criar nova intervenção" at bounding box center [656, 264] width 86 height 10
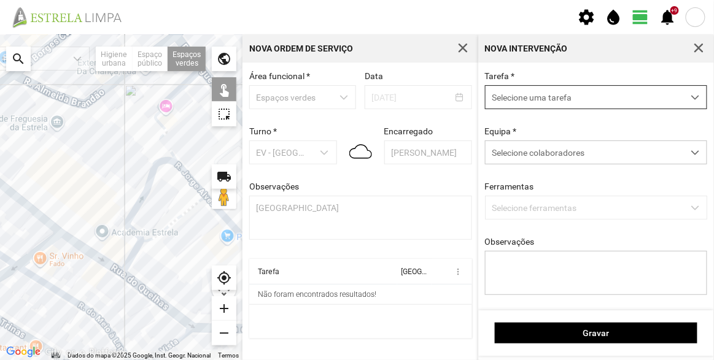
click at [535, 100] on span "Selecione uma tarefa" at bounding box center [585, 97] width 198 height 23
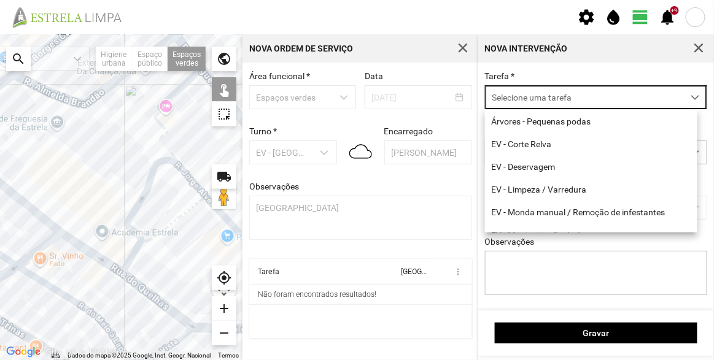
scroll to position [6, 52]
click at [545, 215] on li "EV - Monda manual / Remoção de infestantes" at bounding box center [591, 212] width 212 height 23
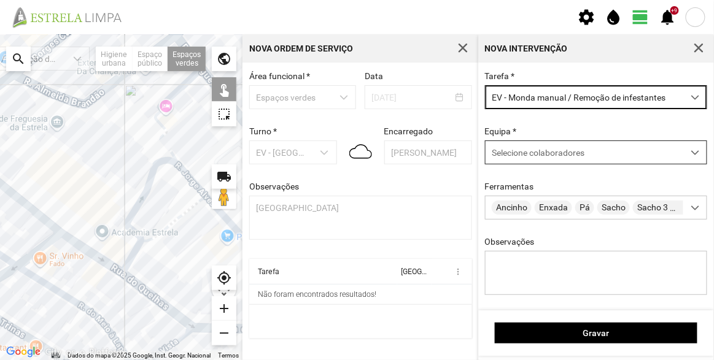
click at [543, 155] on span "Selecione colaboradores" at bounding box center [538, 153] width 93 height 10
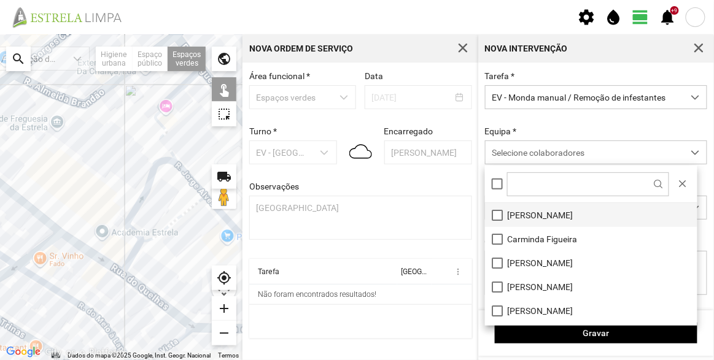
click at [550, 222] on li "[PERSON_NAME]" at bounding box center [591, 215] width 212 height 24
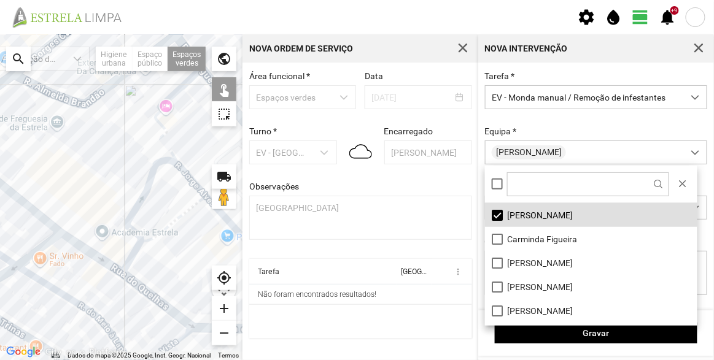
click at [569, 122] on div "Tarefa * EV - Monda manual / Remoção de infestantes Equipa * [PERSON_NAME] Ferr…" at bounding box center [596, 192] width 231 height 243
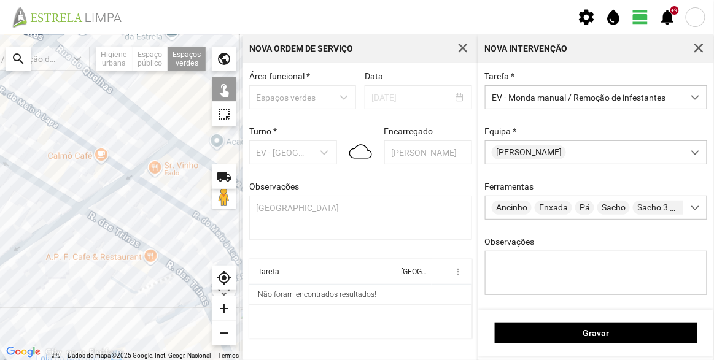
drag, startPoint x: 120, startPoint y: 204, endPoint x: 232, endPoint y: 128, distance: 135.4
click at [232, 128] on div at bounding box center [121, 197] width 243 height 326
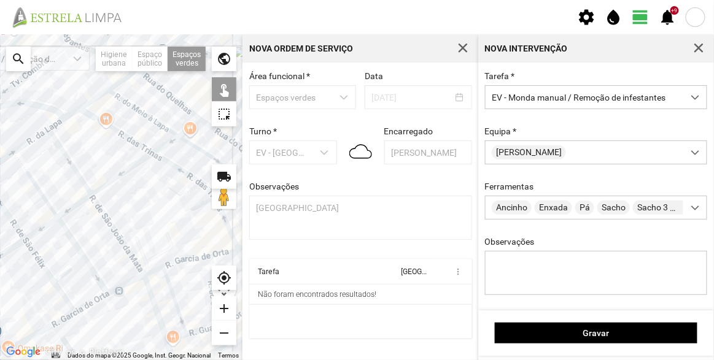
click at [179, 138] on div at bounding box center [121, 197] width 243 height 326
click at [153, 155] on div at bounding box center [121, 197] width 243 height 326
click at [91, 197] on div at bounding box center [121, 197] width 243 height 326
click at [57, 218] on div at bounding box center [121, 197] width 243 height 326
click at [25, 239] on div at bounding box center [121, 197] width 243 height 326
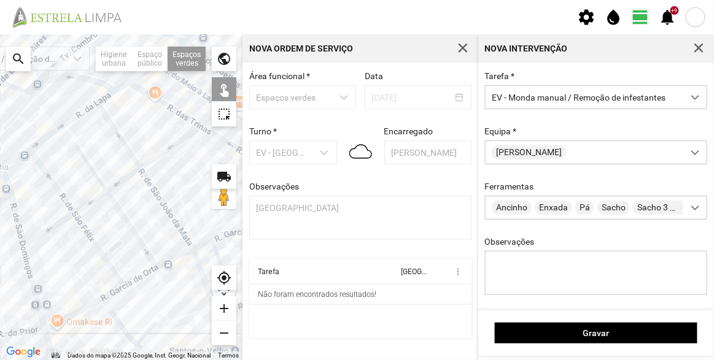
drag, startPoint x: 34, startPoint y: 264, endPoint x: 107, endPoint y: 223, distance: 84.1
click at [107, 223] on div at bounding box center [121, 197] width 243 height 326
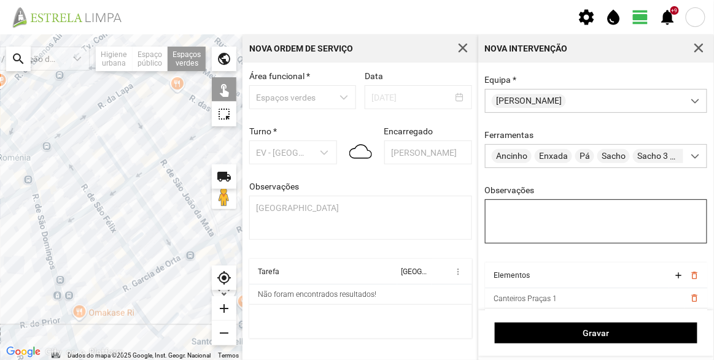
scroll to position [92, 0]
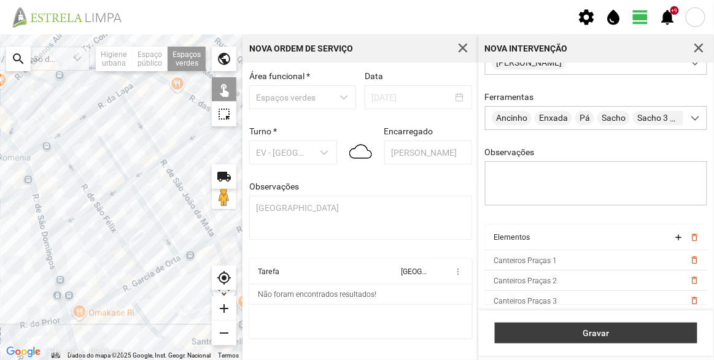
click at [624, 333] on span "Gravar" at bounding box center [597, 333] width 190 height 10
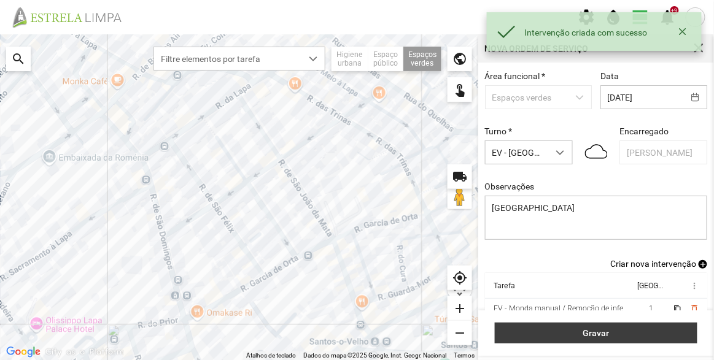
click at [627, 335] on span "Gravar" at bounding box center [597, 333] width 190 height 10
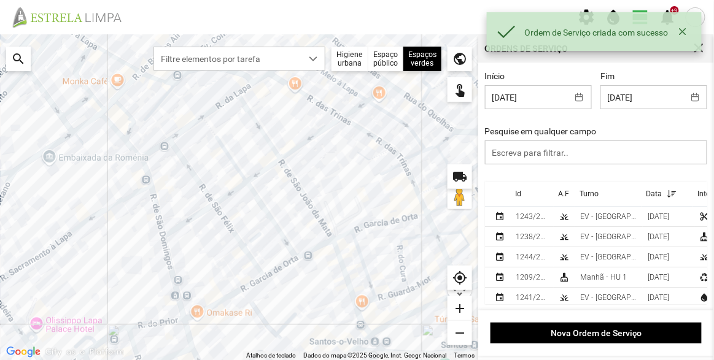
click at [516, 194] on div "Id" at bounding box center [518, 194] width 6 height 9
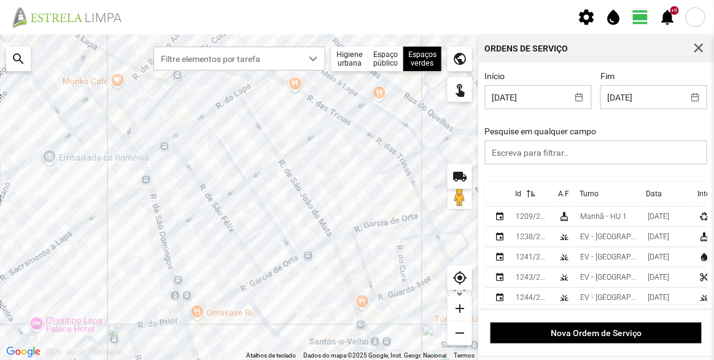
click at [516, 194] on div "Id" at bounding box center [518, 194] width 6 height 9
click at [530, 219] on div "1244/2025" at bounding box center [532, 216] width 33 height 9
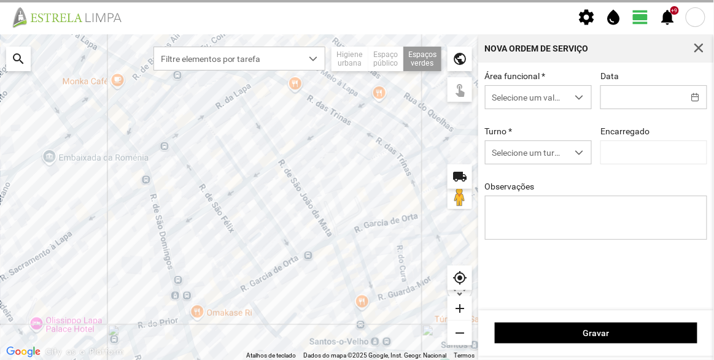
type input "[DATE]"
type textarea "[GEOGRAPHIC_DATA]"
type input "[PERSON_NAME]"
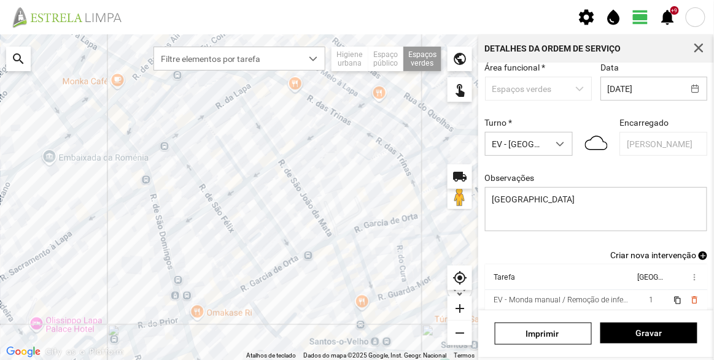
scroll to position [107, 0]
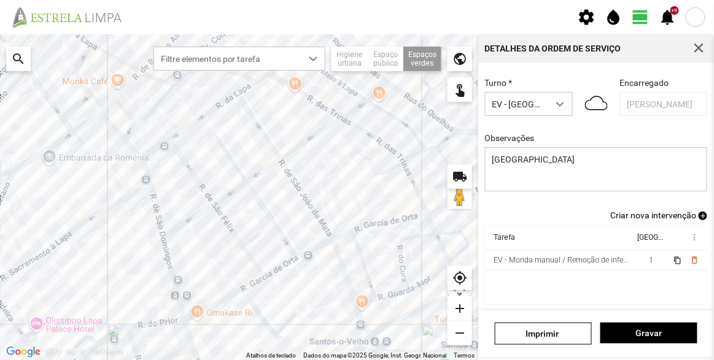
click at [651, 211] on span "Criar nova intervenção" at bounding box center [653, 216] width 86 height 10
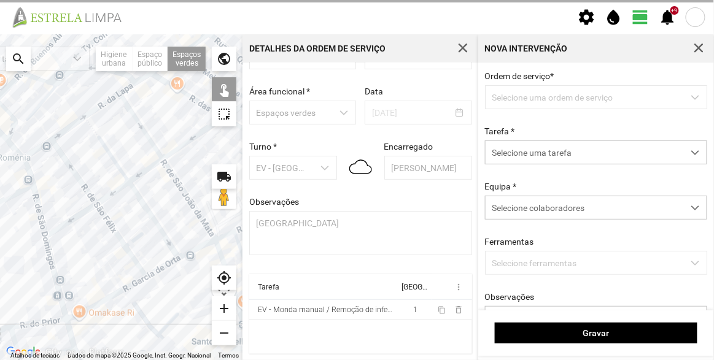
scroll to position [42, 0]
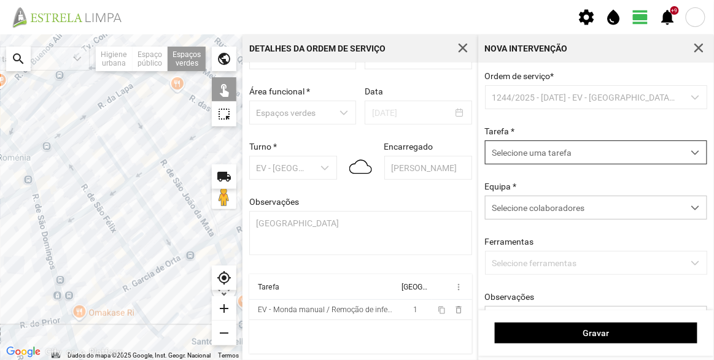
click at [539, 153] on span "Selecione uma tarefa" at bounding box center [585, 152] width 198 height 23
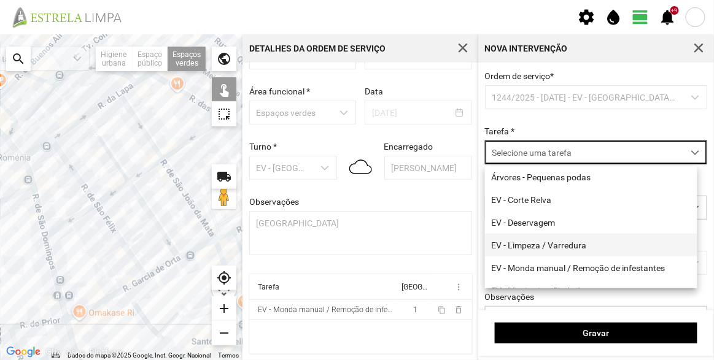
click at [556, 245] on li "EV - Limpeza / Varredura" at bounding box center [591, 245] width 212 height 23
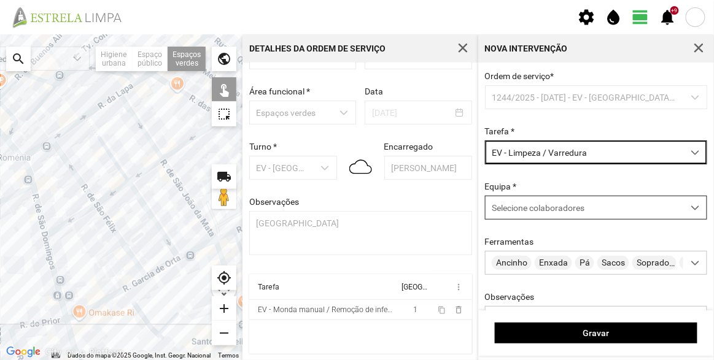
click at [556, 210] on span "Selecione colaboradores" at bounding box center [538, 208] width 93 height 10
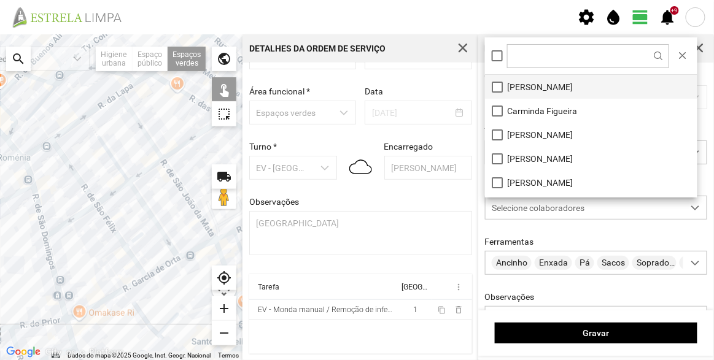
click at [546, 90] on li "[PERSON_NAME]" at bounding box center [591, 87] width 212 height 24
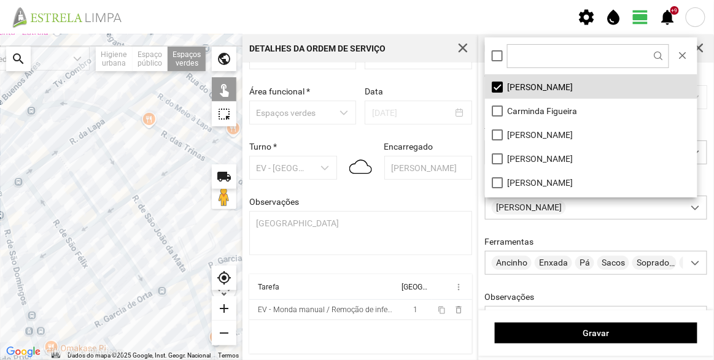
drag, startPoint x: 178, startPoint y: 171, endPoint x: 143, endPoint y: 213, distance: 54.5
click at [144, 213] on div at bounding box center [121, 197] width 243 height 326
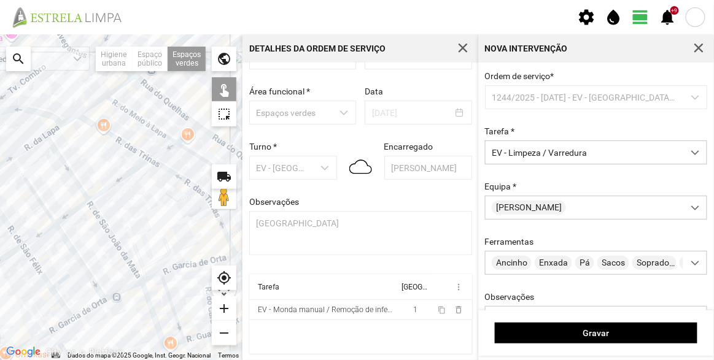
drag, startPoint x: 203, startPoint y: 157, endPoint x: 165, endPoint y: 157, distance: 38.1
click at [165, 157] on div at bounding box center [121, 197] width 243 height 326
click at [176, 144] on div at bounding box center [121, 197] width 243 height 326
click at [149, 160] on div at bounding box center [121, 197] width 243 height 326
click at [87, 203] on div at bounding box center [121, 197] width 243 height 326
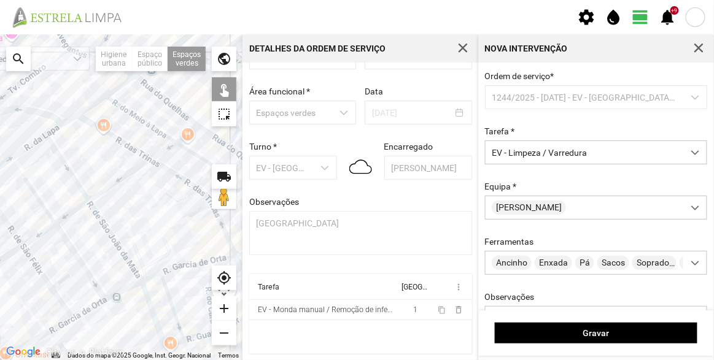
click at [56, 225] on div at bounding box center [121, 197] width 243 height 326
click at [22, 243] on div at bounding box center [121, 197] width 243 height 326
click at [74, 255] on div at bounding box center [121, 197] width 243 height 326
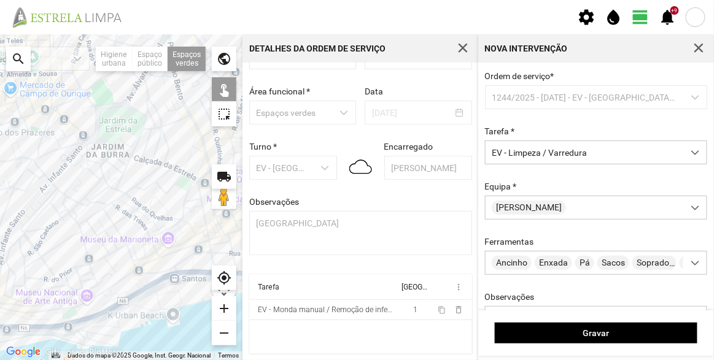
drag, startPoint x: 122, startPoint y: 237, endPoint x: 123, endPoint y: 227, distance: 9.8
click at [123, 227] on div at bounding box center [121, 197] width 243 height 326
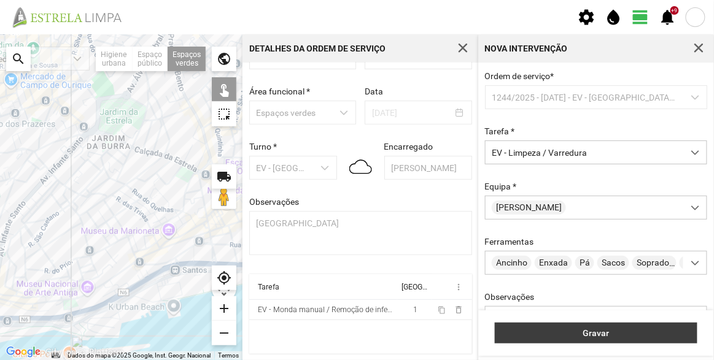
click at [642, 340] on button "Gravar" at bounding box center [596, 333] width 203 height 21
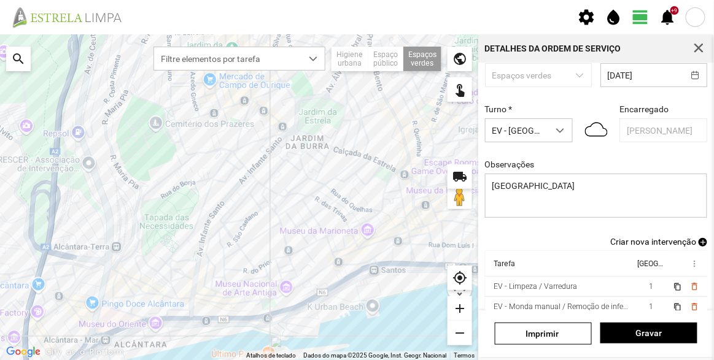
scroll to position [107, 0]
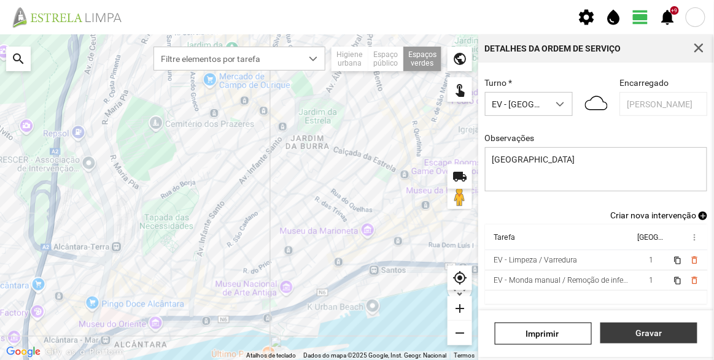
click at [632, 334] on span "Gravar" at bounding box center [649, 333] width 84 height 10
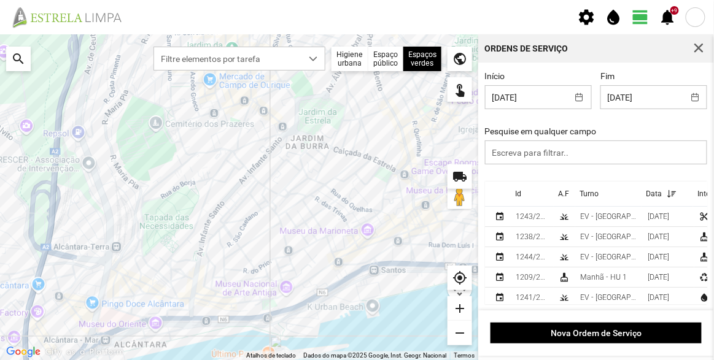
click at [518, 192] on div "Id" at bounding box center [518, 194] width 6 height 9
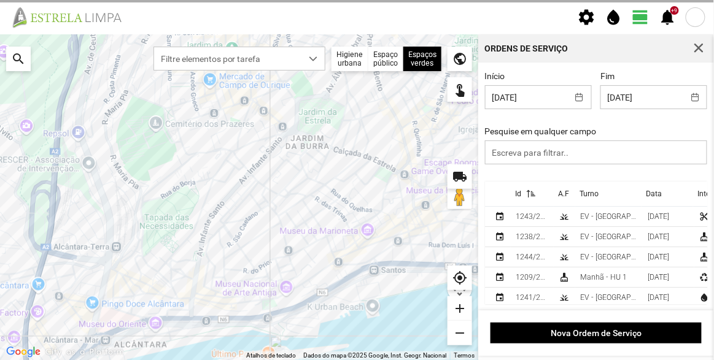
click at [518, 192] on div at bounding box center [596, 243] width 223 height 123
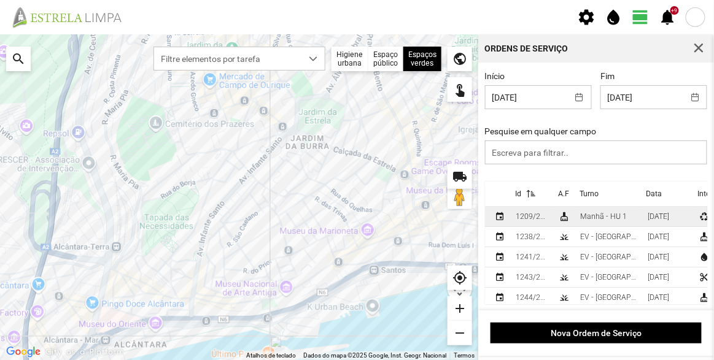
click at [542, 227] on td "1209/2025" at bounding box center [532, 217] width 43 height 20
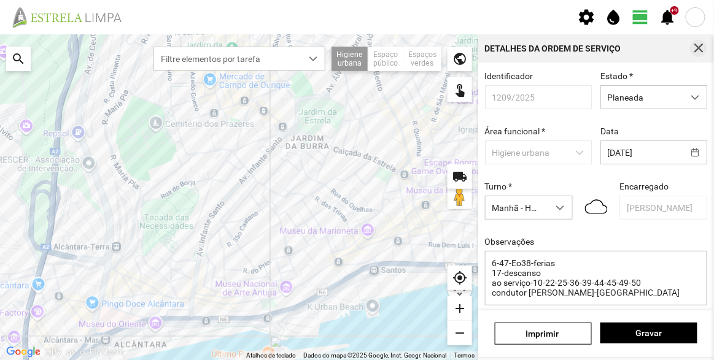
click at [696, 50] on span "button" at bounding box center [698, 48] width 11 height 11
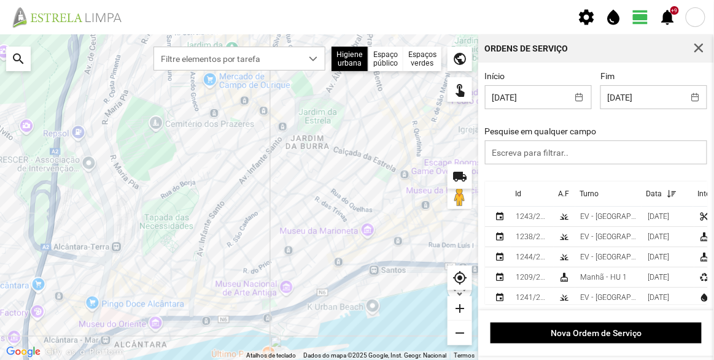
click at [518, 196] on div "Id" at bounding box center [518, 194] width 6 height 9
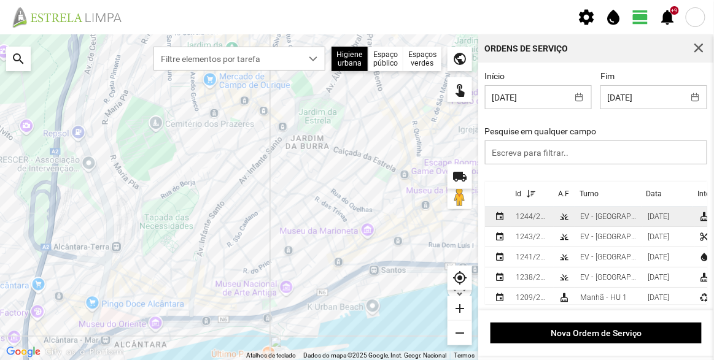
click at [522, 217] on div "1244/2025" at bounding box center [532, 216] width 33 height 9
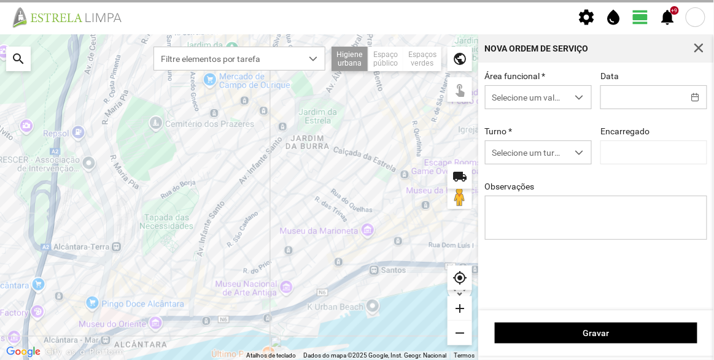
type input "[DATE]"
type input "[PERSON_NAME]"
type textarea "[GEOGRAPHIC_DATA]"
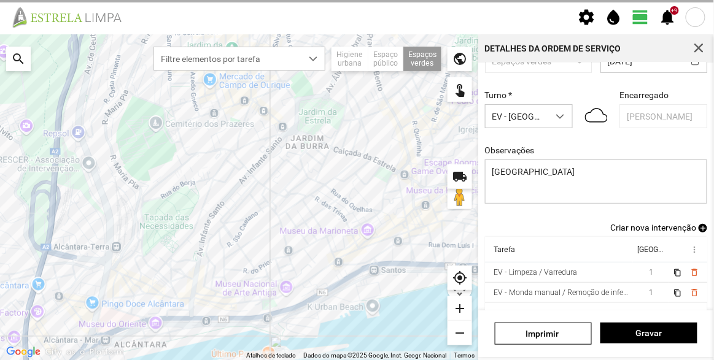
scroll to position [107, 0]
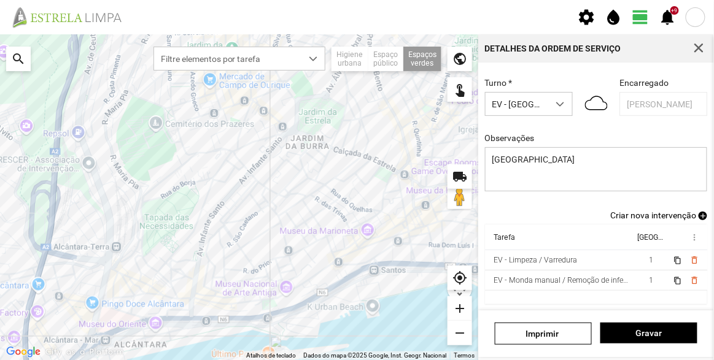
click at [643, 215] on span "Criar nova intervenção" at bounding box center [653, 216] width 86 height 10
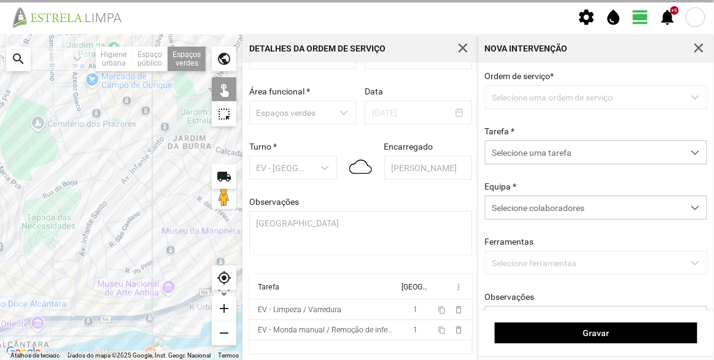
scroll to position [42, 0]
click at [557, 153] on span "Selecione uma tarefa" at bounding box center [585, 152] width 198 height 23
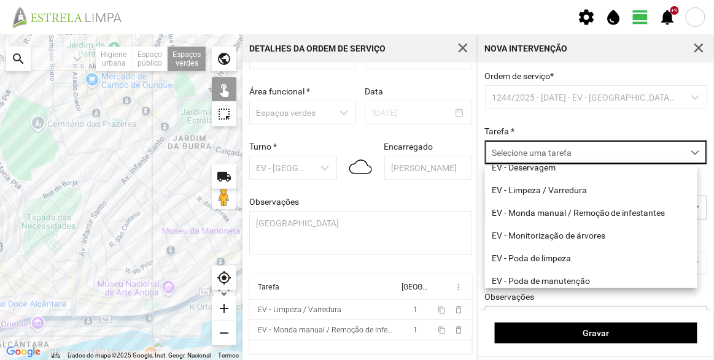
scroll to position [111, 0]
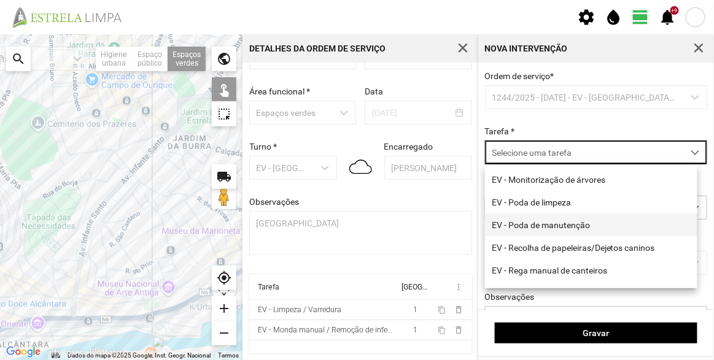
click at [550, 226] on li "EV - Poda de manutenção" at bounding box center [591, 225] width 212 height 23
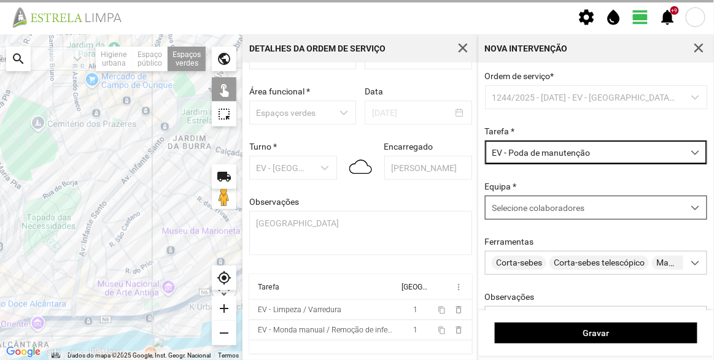
click at [535, 201] on div "Selecione colaboradores" at bounding box center [585, 207] width 198 height 23
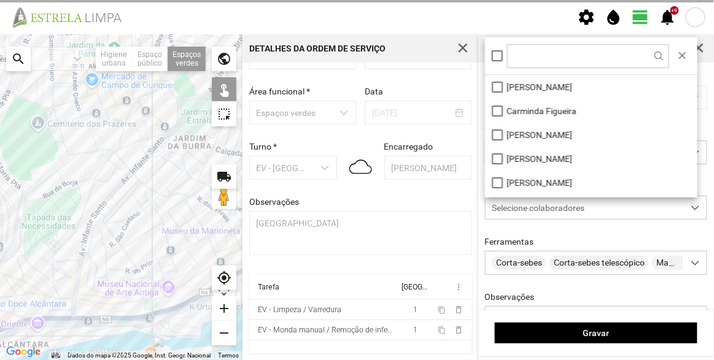
scroll to position [6, 52]
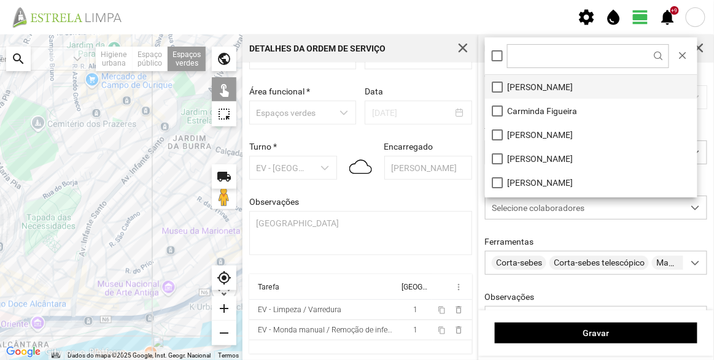
click at [541, 85] on li "[PERSON_NAME]" at bounding box center [591, 87] width 212 height 24
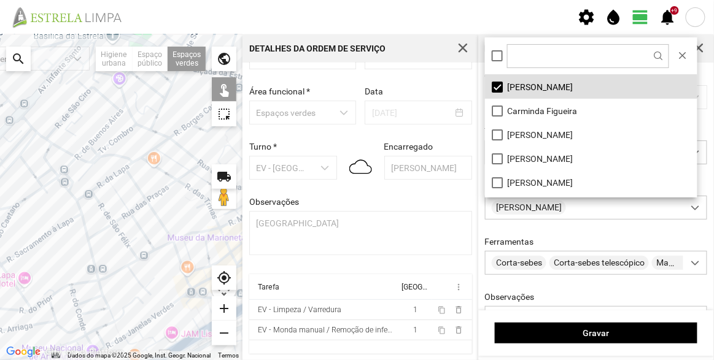
drag, startPoint x: 197, startPoint y: 228, endPoint x: 144, endPoint y: 222, distance: 53.2
click at [146, 224] on div at bounding box center [121, 197] width 243 height 326
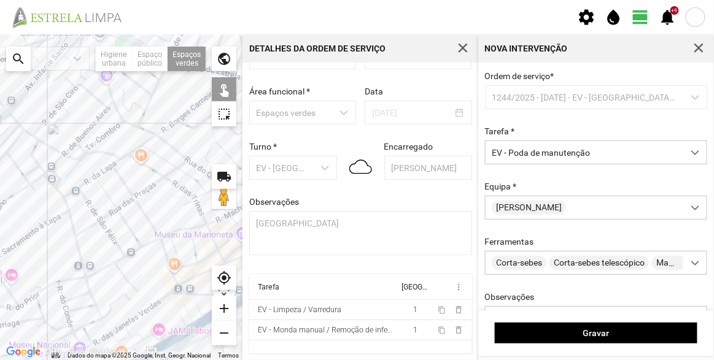
click at [179, 168] on div at bounding box center [121, 197] width 243 height 326
click at [176, 169] on div at bounding box center [121, 197] width 243 height 326
click at [165, 177] on div at bounding box center [121, 197] width 243 height 326
click at [134, 198] on div at bounding box center [121, 197] width 243 height 326
click at [116, 209] on div at bounding box center [121, 197] width 243 height 326
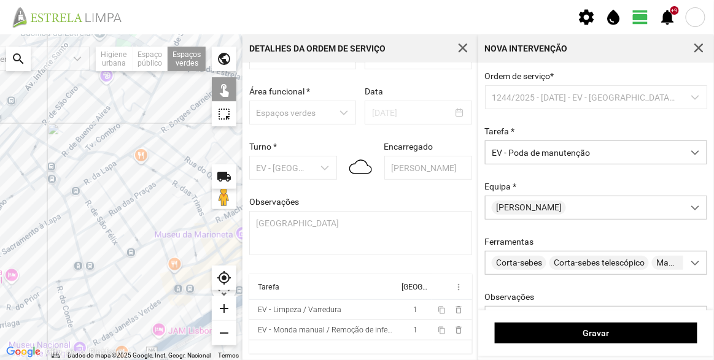
click at [100, 220] on div at bounding box center [121, 197] width 243 height 326
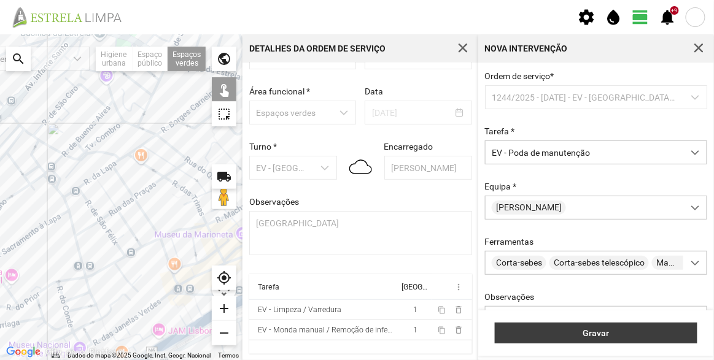
click at [569, 329] on span "Gravar" at bounding box center [597, 333] width 190 height 10
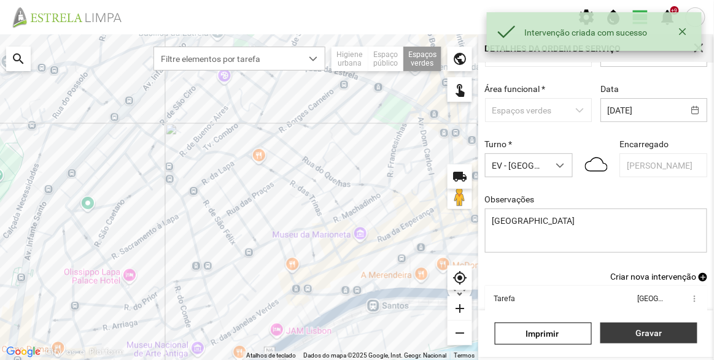
click at [647, 331] on span "Gravar" at bounding box center [649, 333] width 84 height 10
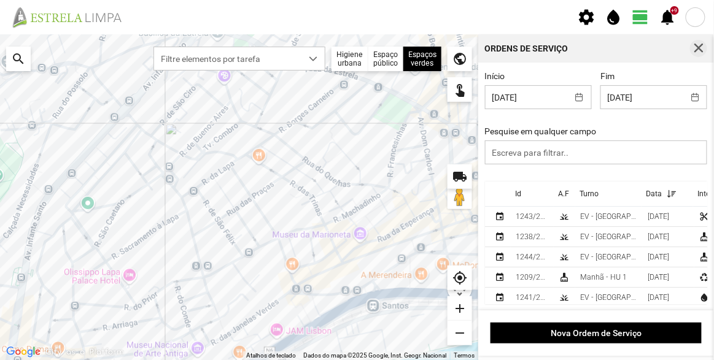
click at [697, 46] on span "button" at bounding box center [698, 48] width 11 height 11
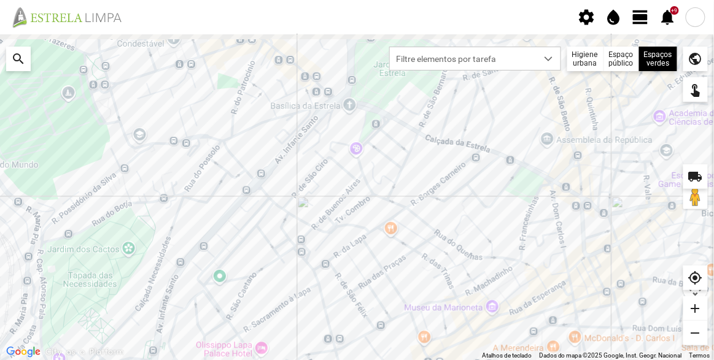
drag, startPoint x: 408, startPoint y: 180, endPoint x: 393, endPoint y: 243, distance: 64.3
click at [395, 240] on div at bounding box center [357, 197] width 714 height 326
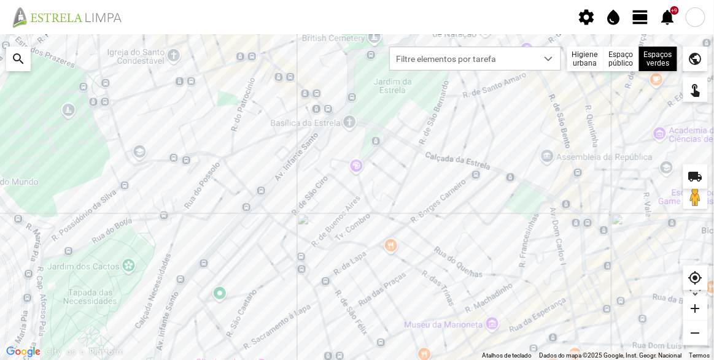
drag, startPoint x: 416, startPoint y: 187, endPoint x: 380, endPoint y: 186, distance: 36.2
click at [380, 186] on div at bounding box center [357, 197] width 714 height 326
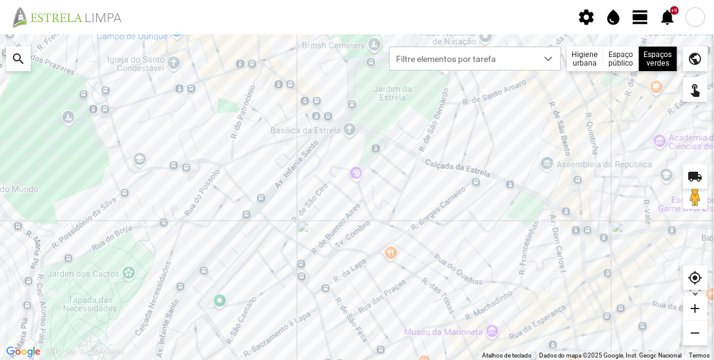
drag, startPoint x: 432, startPoint y: 169, endPoint x: 434, endPoint y: 178, distance: 8.8
click at [434, 178] on div at bounding box center [357, 197] width 714 height 326
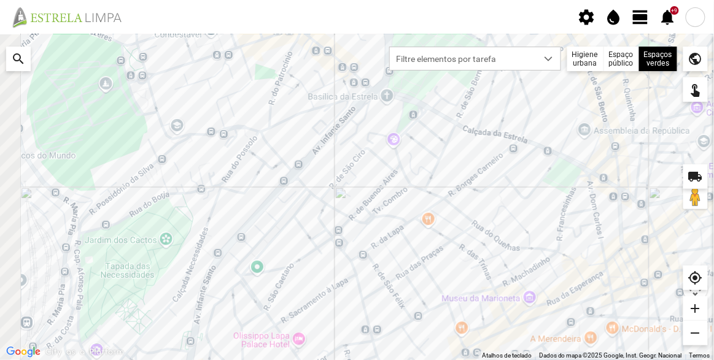
drag, startPoint x: 451, startPoint y: 192, endPoint x: 493, endPoint y: 143, distance: 64.0
click at [493, 143] on div at bounding box center [357, 197] width 714 height 326
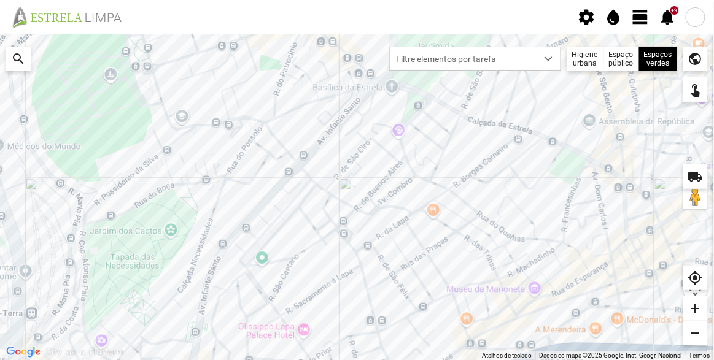
drag, startPoint x: 394, startPoint y: 202, endPoint x: 425, endPoint y: 145, distance: 65.1
click at [425, 145] on div at bounding box center [357, 197] width 714 height 326
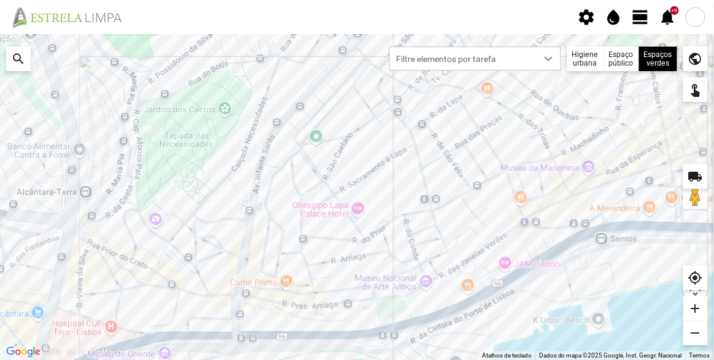
drag, startPoint x: 375, startPoint y: 233, endPoint x: 395, endPoint y: 170, distance: 66.4
click at [395, 170] on div at bounding box center [357, 197] width 714 height 326
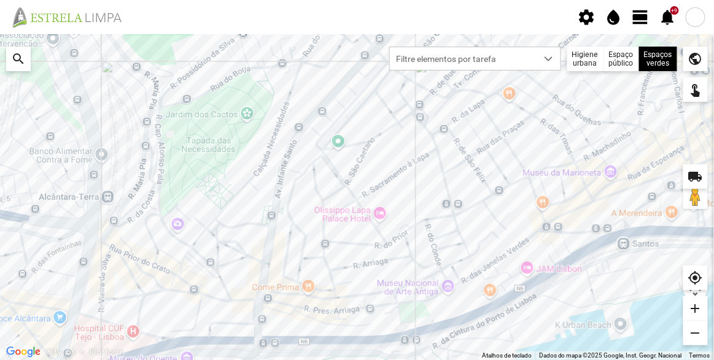
drag, startPoint x: 249, startPoint y: 259, endPoint x: 269, endPoint y: 223, distance: 40.7
click at [273, 278] on div at bounding box center [357, 197] width 714 height 326
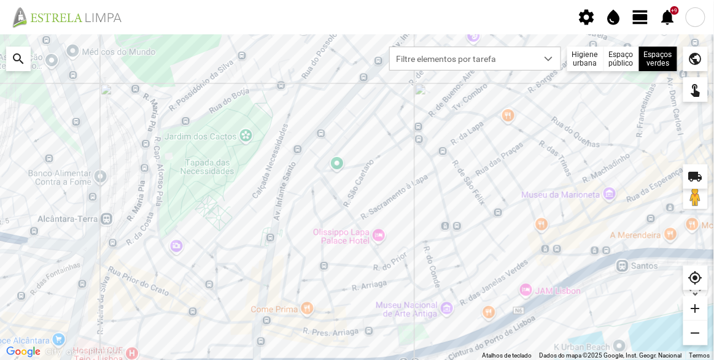
drag, startPoint x: 245, startPoint y: 213, endPoint x: 246, endPoint y: 298, distance: 85.4
click at [246, 298] on div at bounding box center [357, 197] width 714 height 326
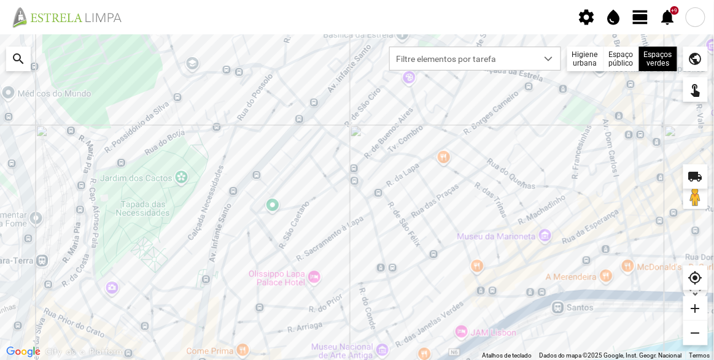
drag, startPoint x: 252, startPoint y: 173, endPoint x: 208, endPoint y: 158, distance: 46.4
click at [184, 145] on div at bounding box center [357, 197] width 714 height 326
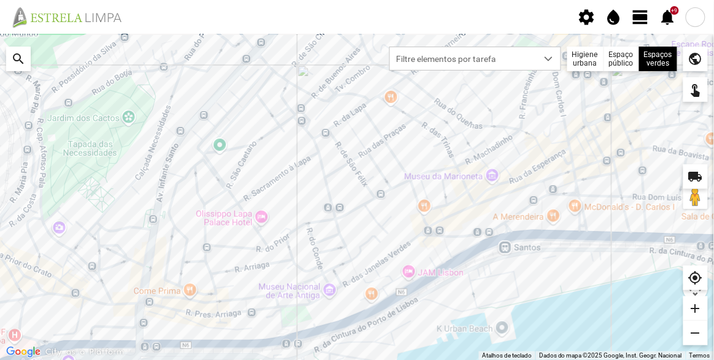
drag, startPoint x: 427, startPoint y: 220, endPoint x: 394, endPoint y: 196, distance: 41.0
click at [394, 196] on div at bounding box center [357, 197] width 714 height 326
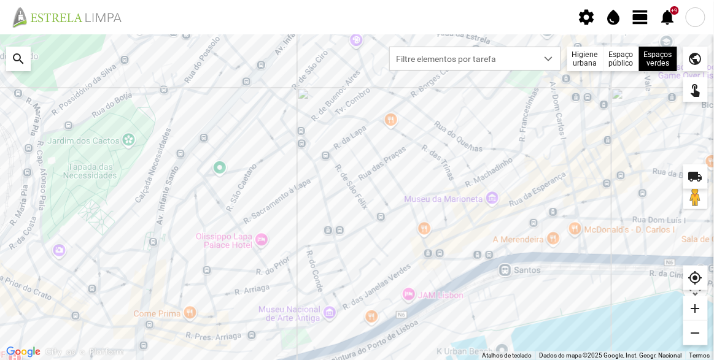
drag, startPoint x: 453, startPoint y: 191, endPoint x: 405, endPoint y: 206, distance: 50.1
click at [405, 206] on div at bounding box center [357, 197] width 714 height 326
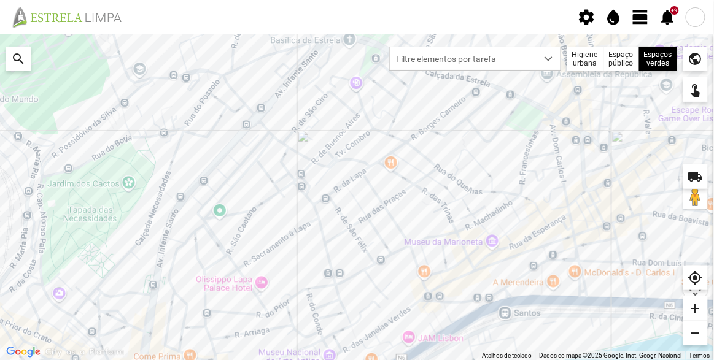
drag, startPoint x: 487, startPoint y: 220, endPoint x: 446, endPoint y: 303, distance: 93.1
click at [446, 303] on div at bounding box center [357, 197] width 714 height 326
